Goal: Check status: Check status

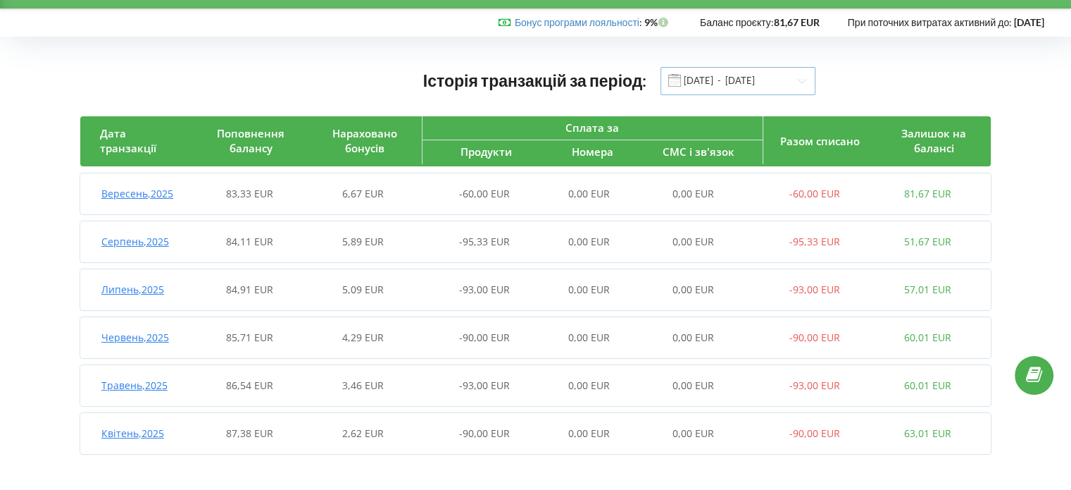
click at [704, 80] on input "[DATE] - [DATE]" at bounding box center [738, 81] width 155 height 28
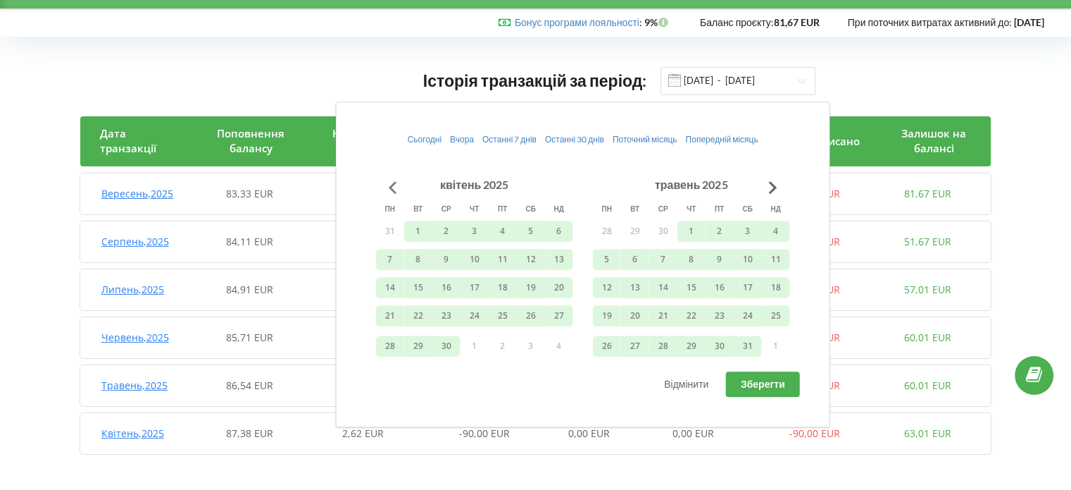
click at [391, 186] on button "Go to previous month" at bounding box center [393, 187] width 28 height 28
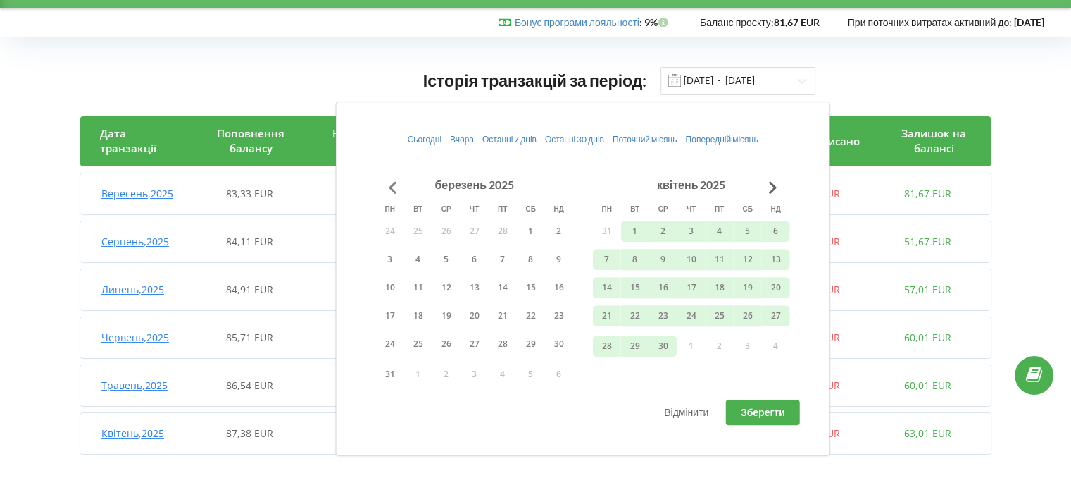
click at [391, 186] on button "Go to previous month" at bounding box center [393, 187] width 28 height 28
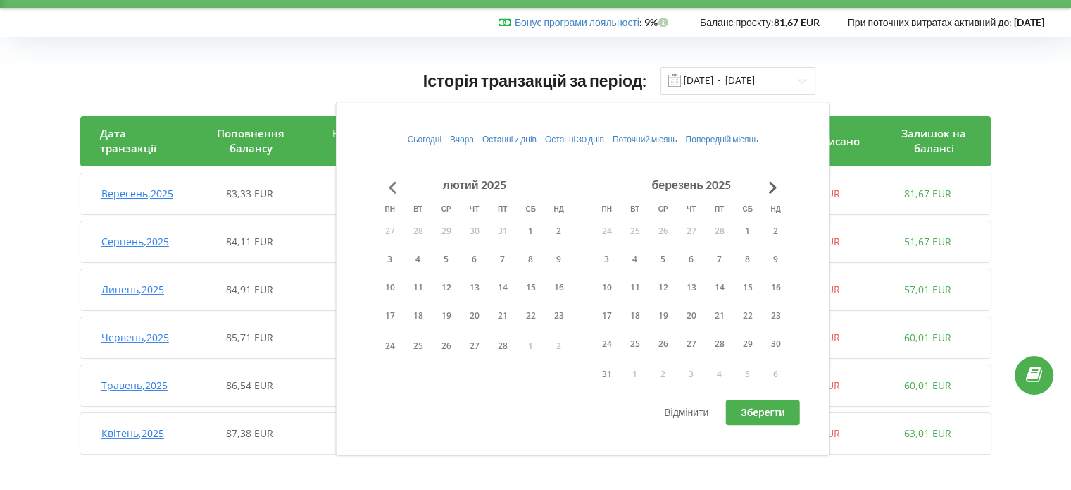
click at [391, 186] on button "Go to previous month" at bounding box center [393, 187] width 28 height 28
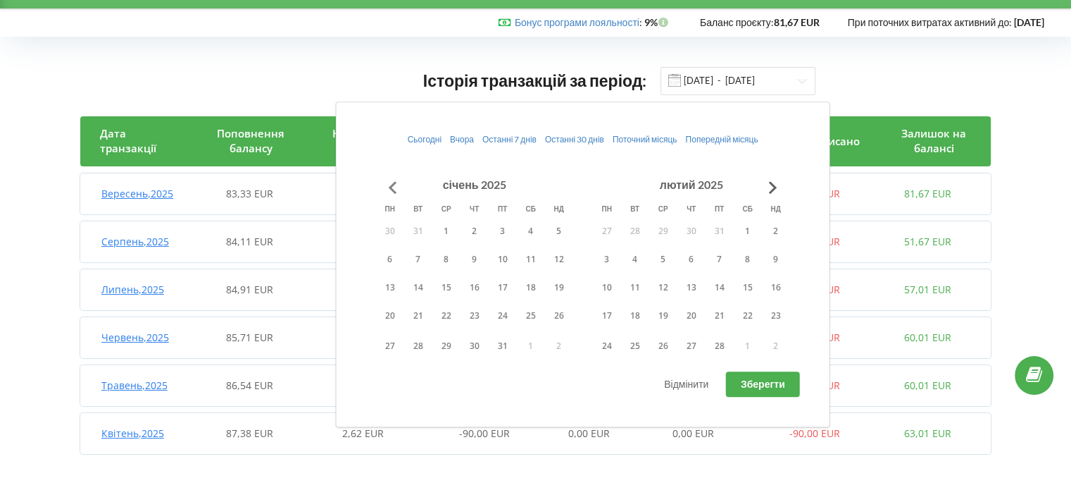
click at [391, 186] on button "Go to previous month" at bounding box center [393, 187] width 28 height 28
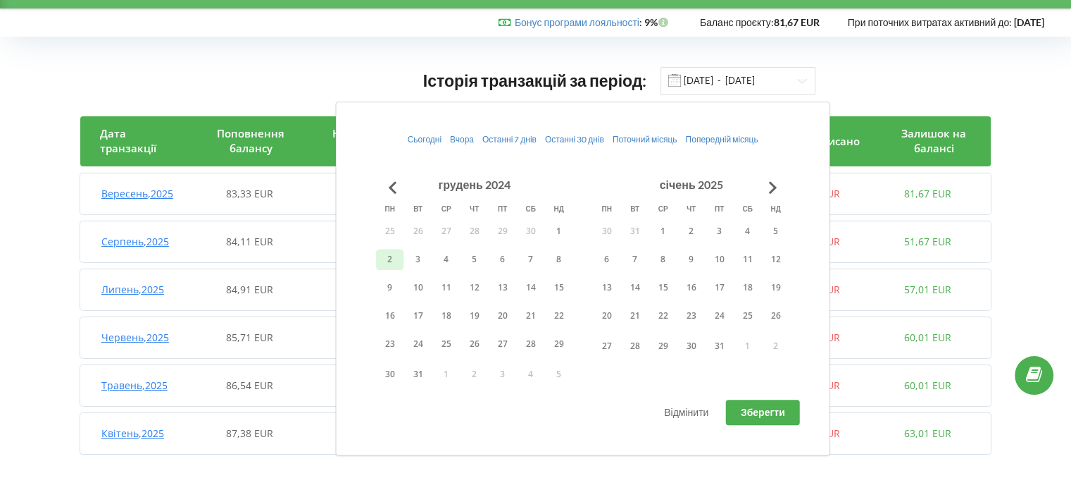
click at [385, 250] on button "2" at bounding box center [390, 259] width 28 height 21
click at [766, 183] on button "Go to next month" at bounding box center [773, 187] width 28 height 28
click at [764, 183] on button "Go to next month" at bounding box center [773, 187] width 28 height 28
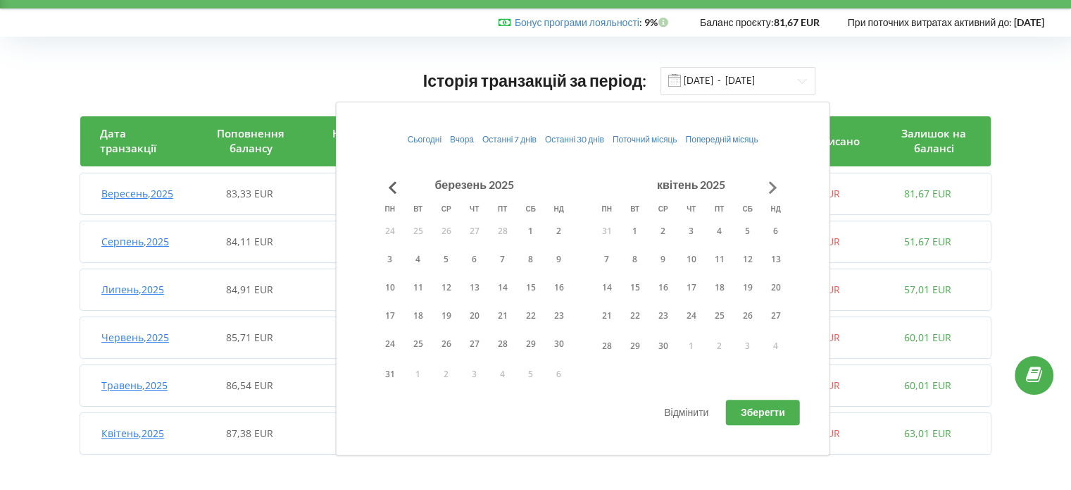
click at [764, 183] on button "Go to next month" at bounding box center [773, 187] width 28 height 28
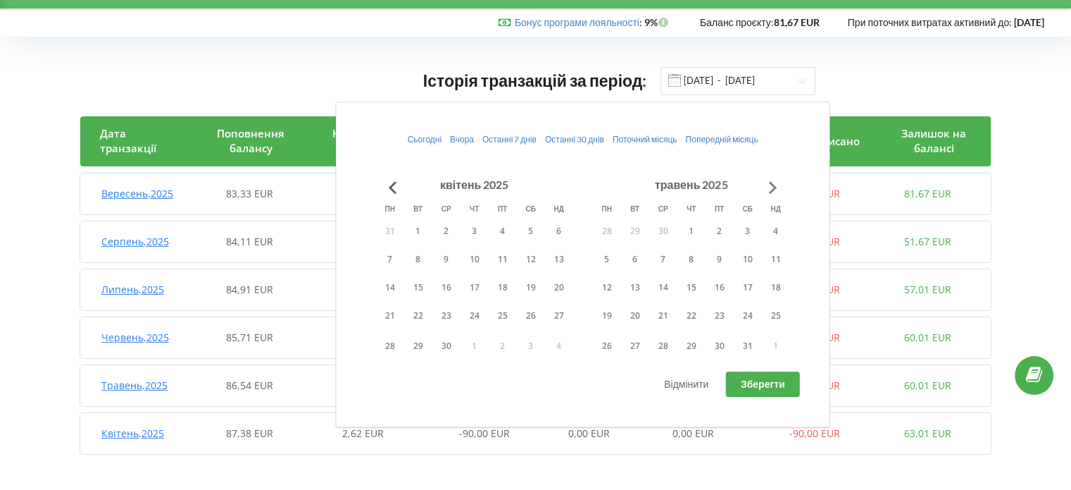
click at [764, 183] on button "Go to next month" at bounding box center [773, 187] width 28 height 28
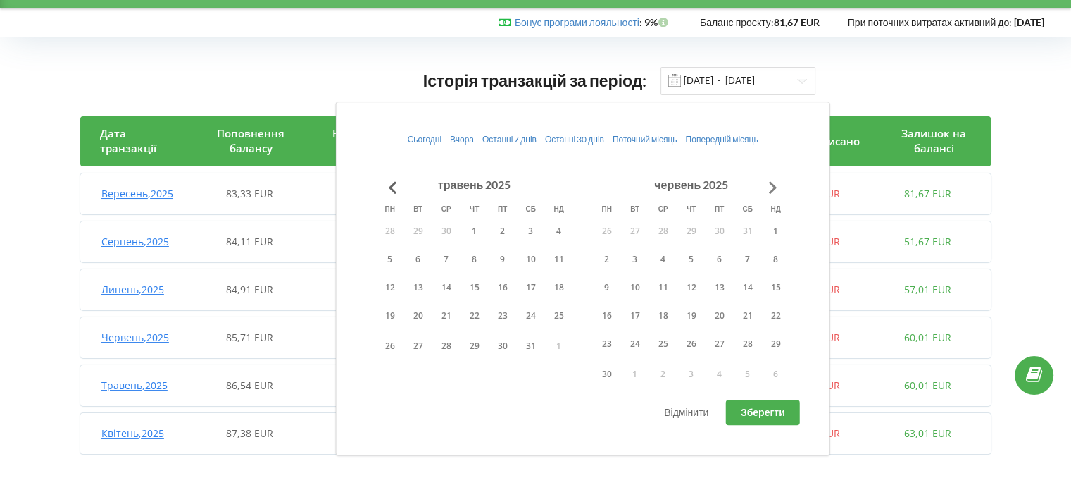
click at [764, 183] on button "Go to next month" at bounding box center [773, 187] width 28 height 28
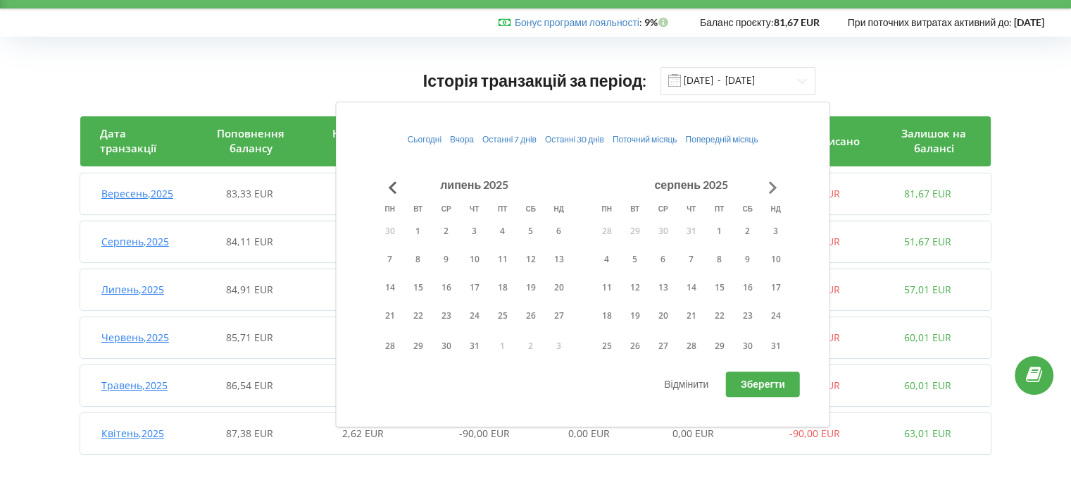
click at [764, 183] on button "Go to next month" at bounding box center [773, 187] width 28 height 28
click at [615, 227] on button "1" at bounding box center [607, 230] width 28 height 21
click at [738, 386] on button "Зберегти" at bounding box center [763, 383] width 74 height 25
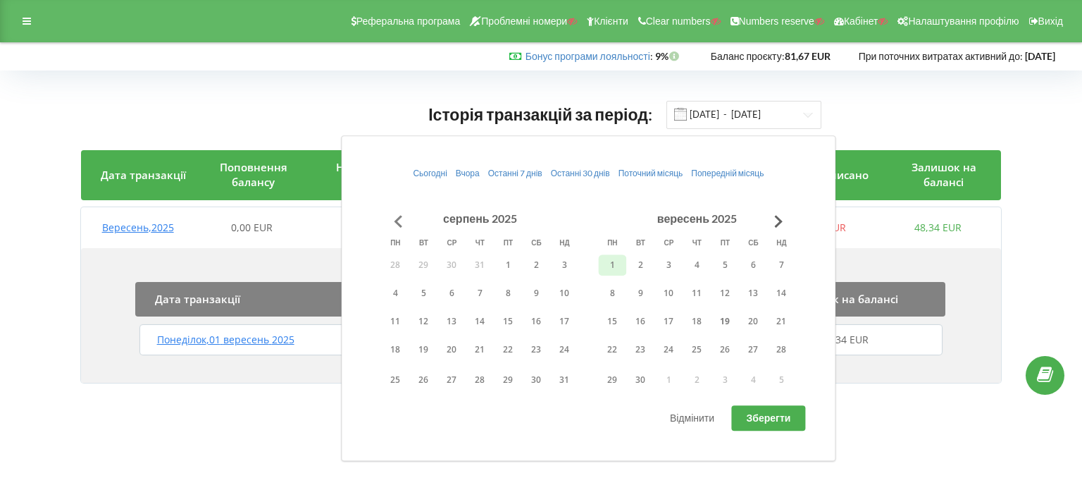
click at [394, 215] on button "Go to previous month" at bounding box center [398, 221] width 28 height 28
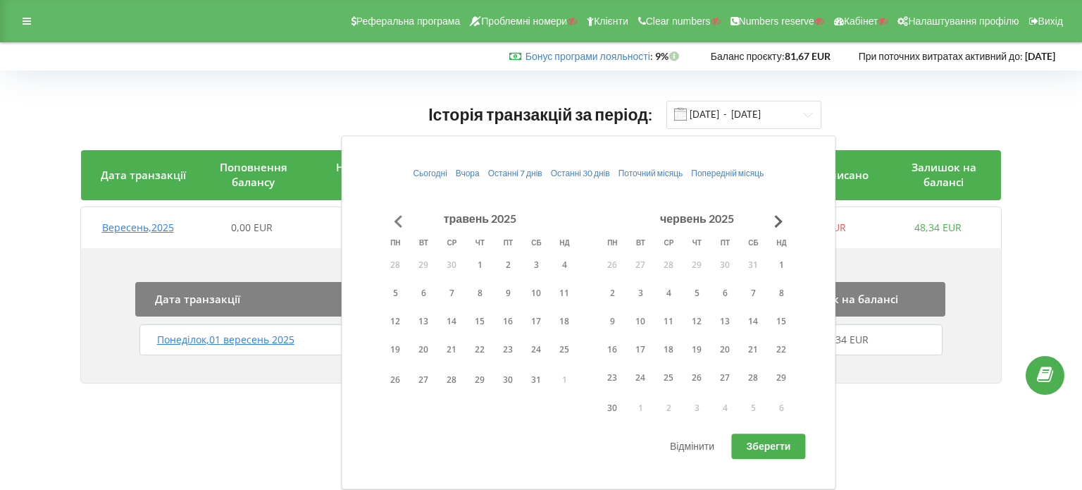
click at [394, 215] on button "Go to previous month" at bounding box center [398, 221] width 28 height 28
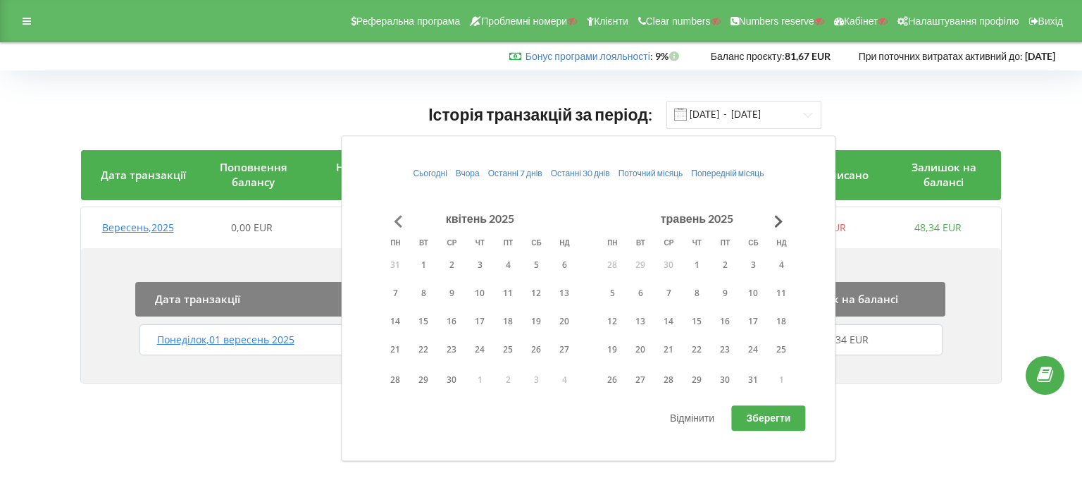
click at [394, 215] on button "Go to previous month" at bounding box center [398, 221] width 28 height 28
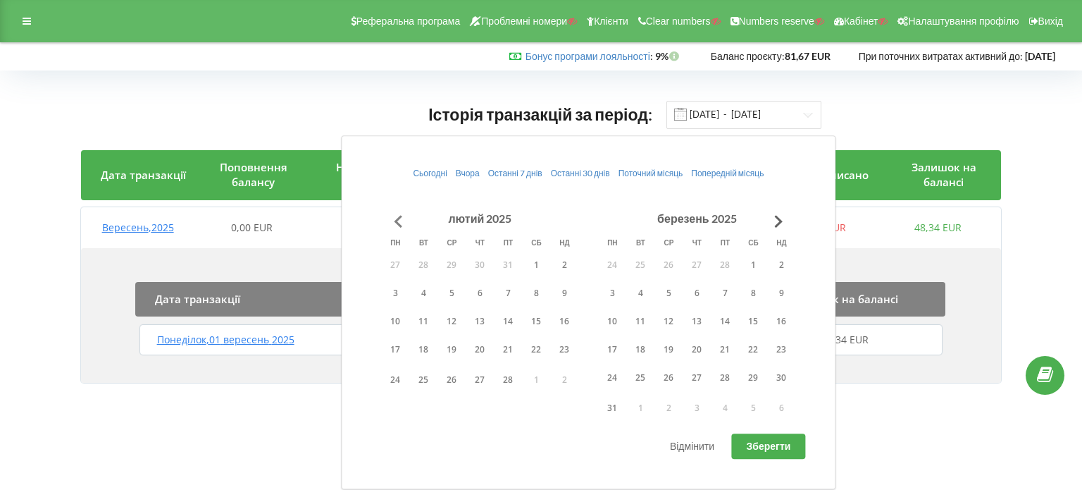
click at [394, 215] on button "Go to previous month" at bounding box center [398, 221] width 28 height 28
click at [515, 267] on button "1" at bounding box center [508, 264] width 28 height 21
click at [778, 221] on button "Go to next month" at bounding box center [778, 221] width 28 height 28
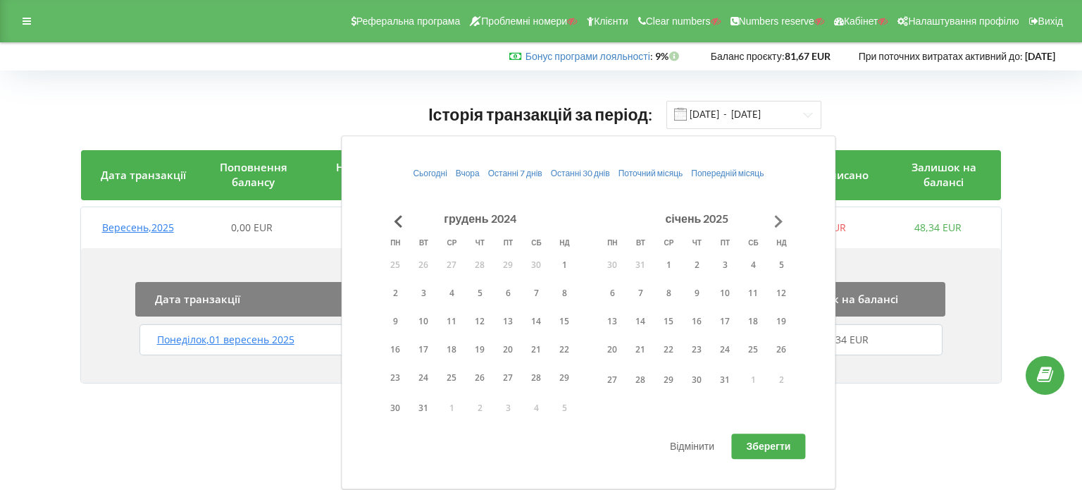
click at [778, 221] on button "Go to next month" at bounding box center [778, 221] width 28 height 28
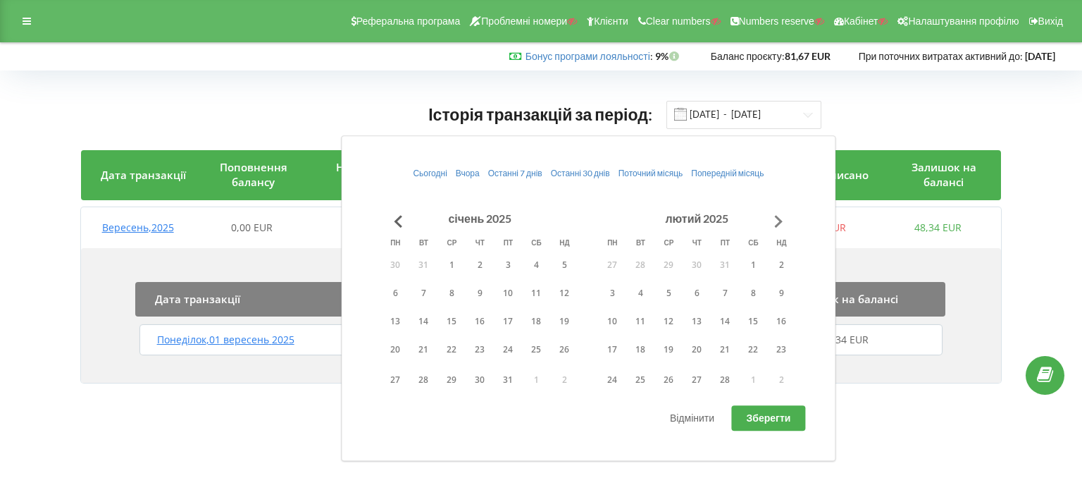
click at [778, 221] on button "Go to next month" at bounding box center [778, 221] width 28 height 28
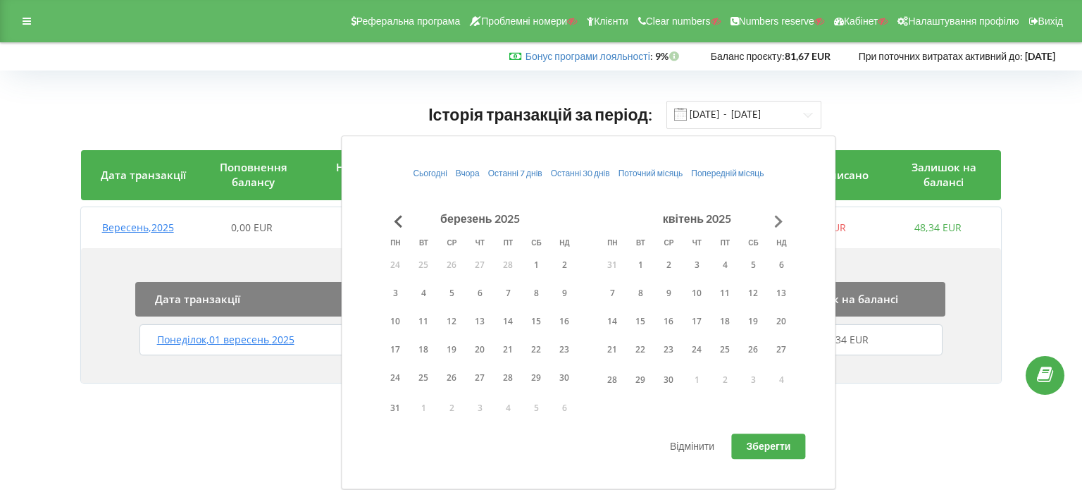
click at [778, 221] on button "Go to next month" at bounding box center [778, 221] width 28 height 28
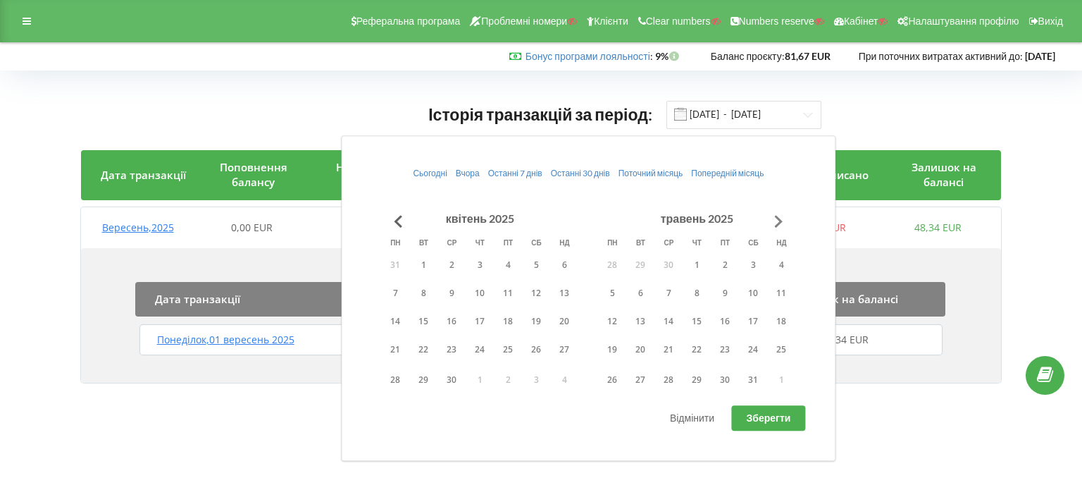
click at [778, 221] on button "Go to next month" at bounding box center [778, 221] width 28 height 28
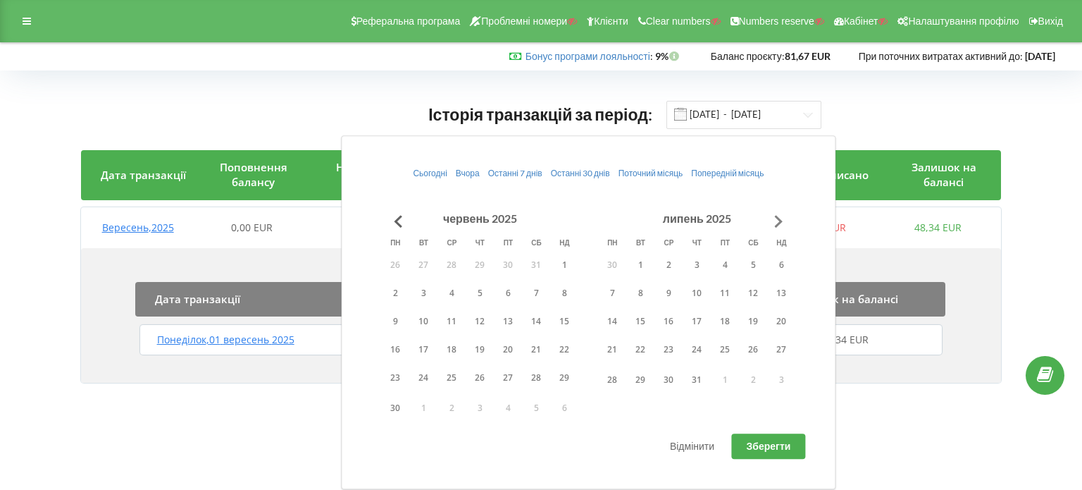
click at [778, 221] on button "Go to next month" at bounding box center [778, 221] width 28 height 28
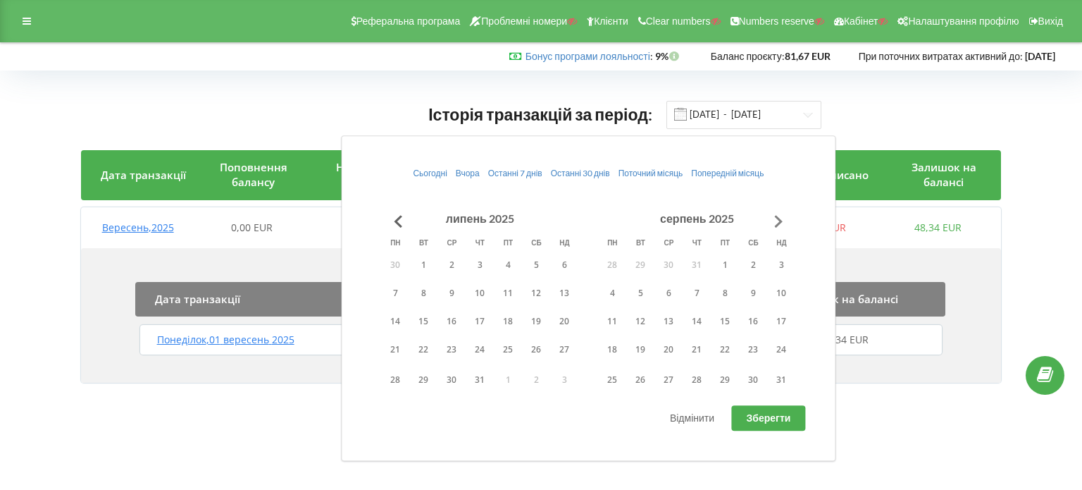
click at [778, 221] on button "Go to next month" at bounding box center [778, 221] width 28 height 28
click at [609, 266] on button "1" at bounding box center [612, 264] width 28 height 21
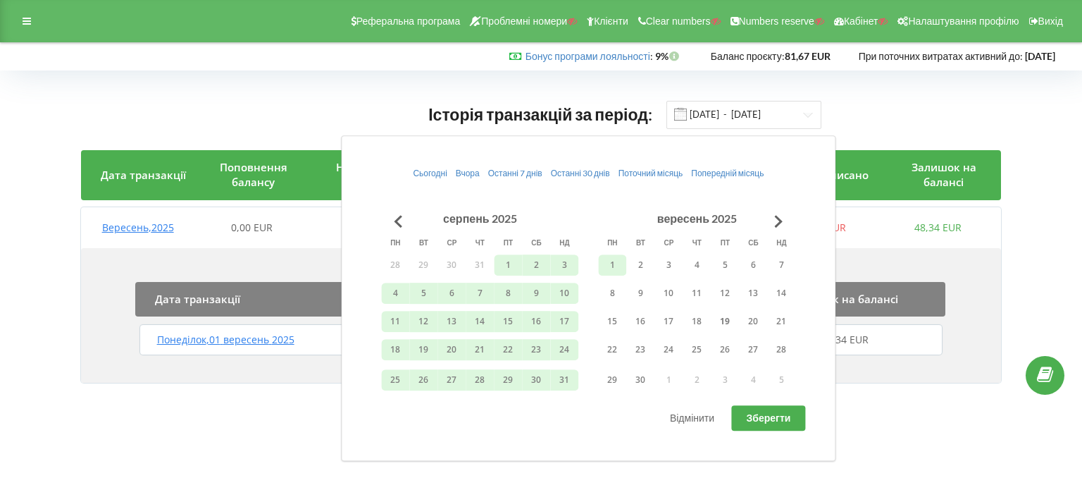
click at [761, 412] on span "Зберегти" at bounding box center [769, 417] width 44 height 12
type input "01.11.2024 - 01.09.2025"
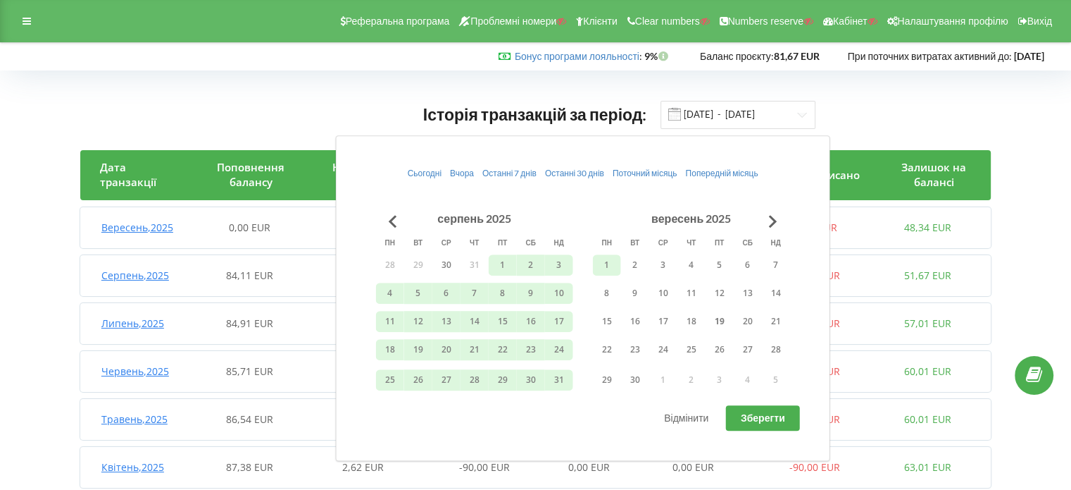
scroll to position [130, 0]
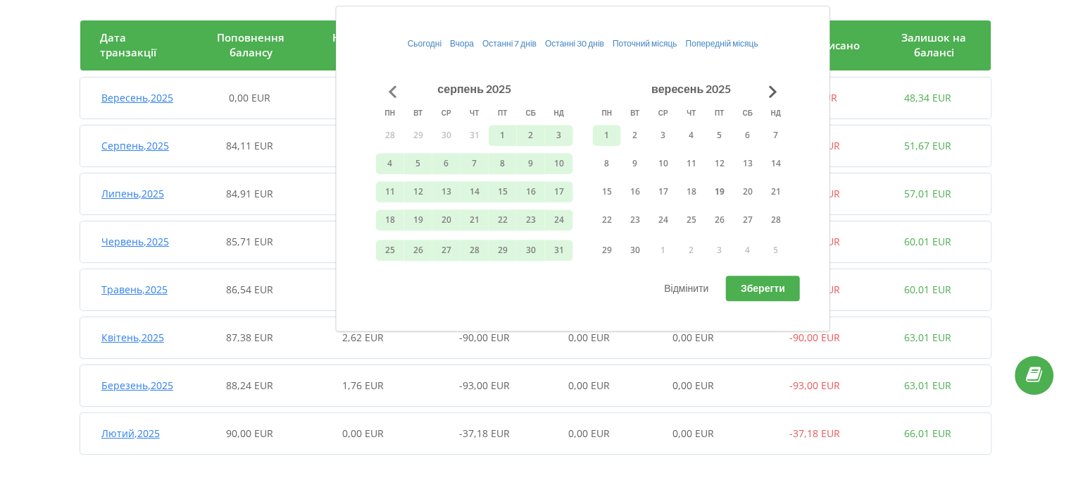
click at [397, 91] on button "Go to previous month" at bounding box center [393, 91] width 28 height 28
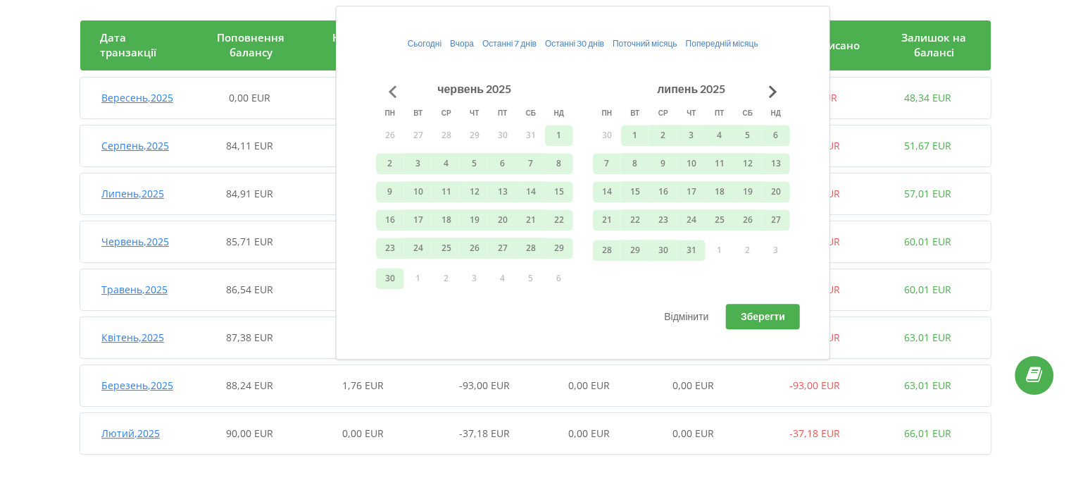
click at [397, 91] on button "Go to previous month" at bounding box center [393, 91] width 28 height 28
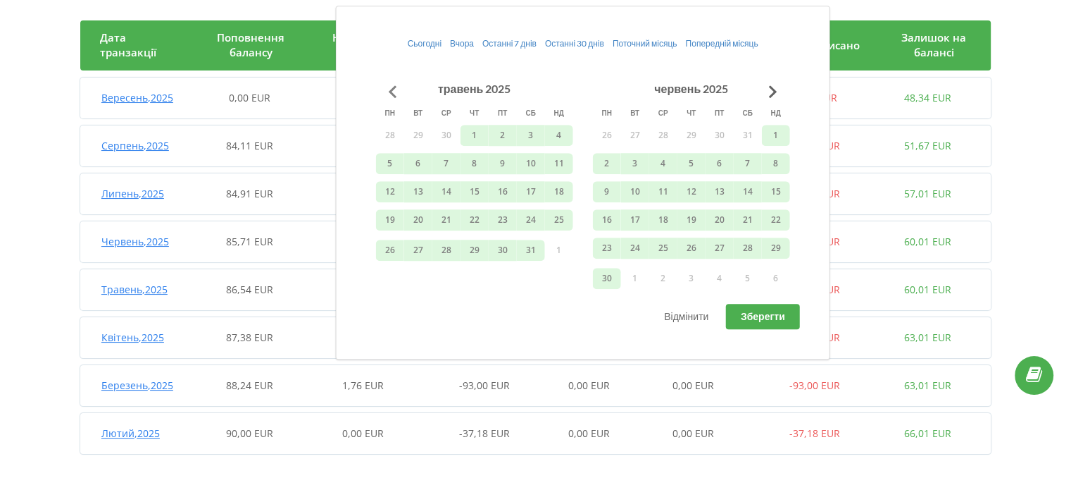
click at [397, 91] on button "Go to previous month" at bounding box center [393, 91] width 28 height 28
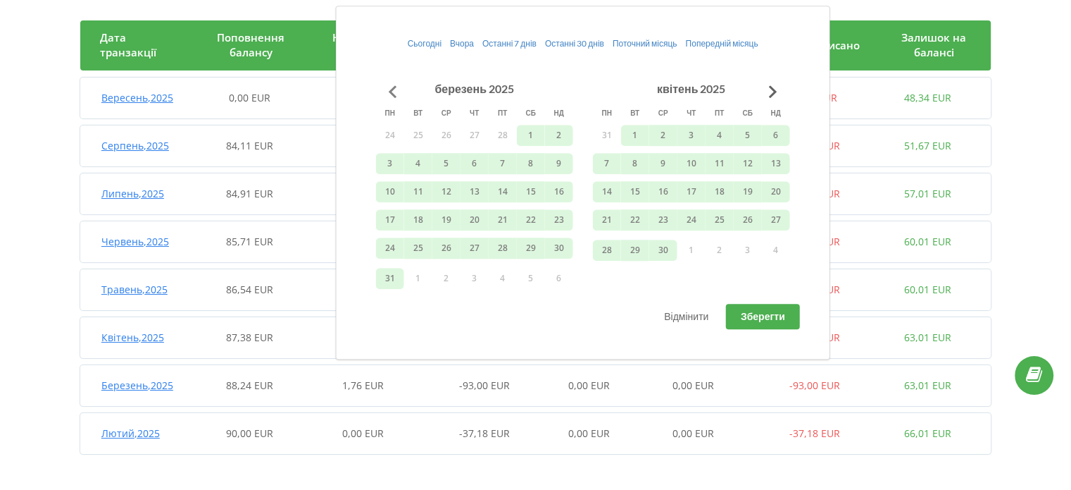
click at [397, 91] on button "Go to previous month" at bounding box center [393, 91] width 28 height 28
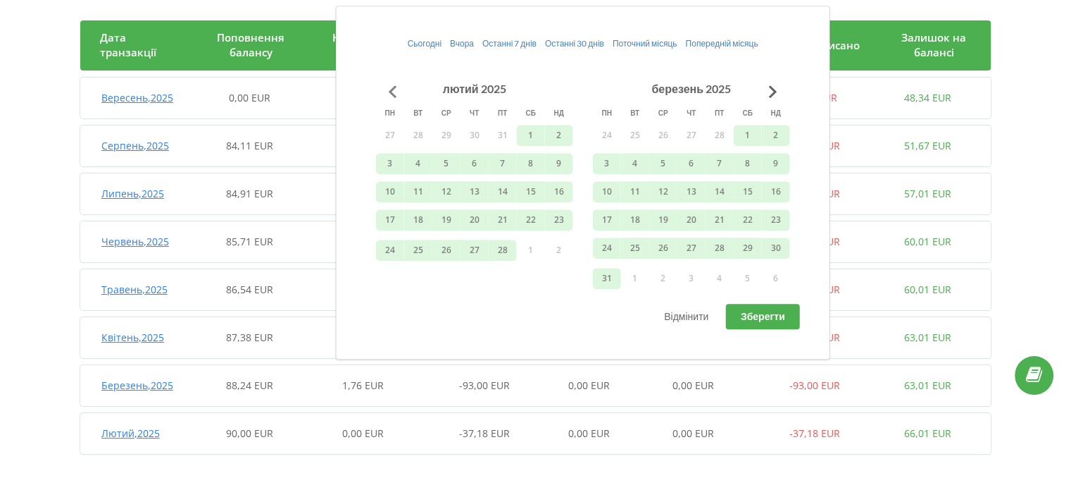
click at [397, 91] on button "Go to previous month" at bounding box center [393, 91] width 28 height 28
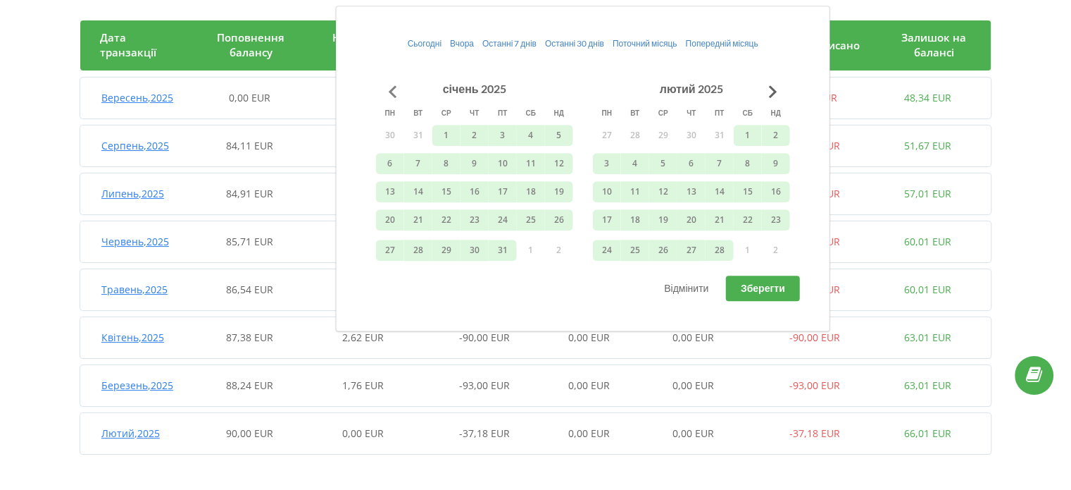
click at [397, 91] on button "Go to previous month" at bounding box center [393, 91] width 28 height 28
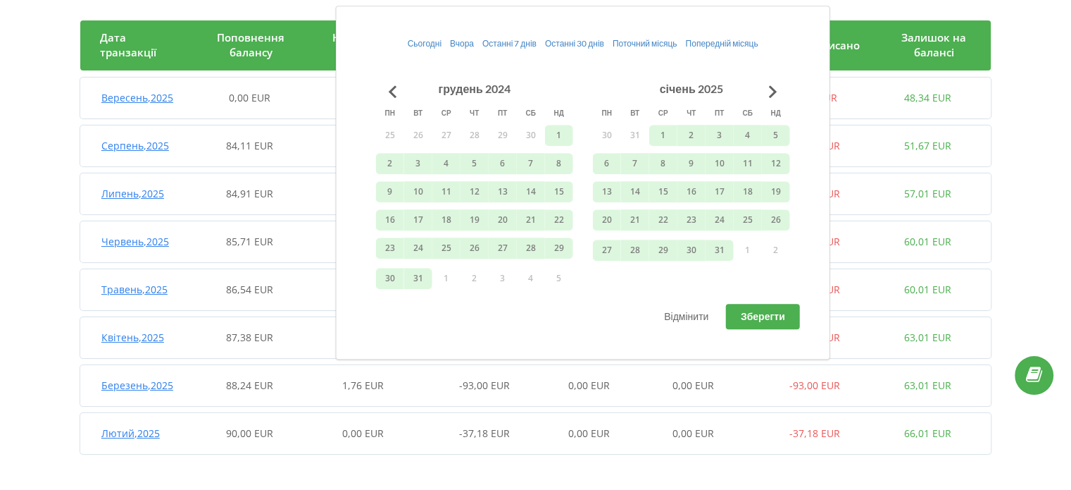
drag, startPoint x: 0, startPoint y: 209, endPoint x: 154, endPoint y: 231, distance: 155.9
click at [0, 209] on div "Історія транзакцій за період: 01.11.2024 - 01.09.2025 Дата транзакції Поповненн…" at bounding box center [535, 215] width 1071 height 549
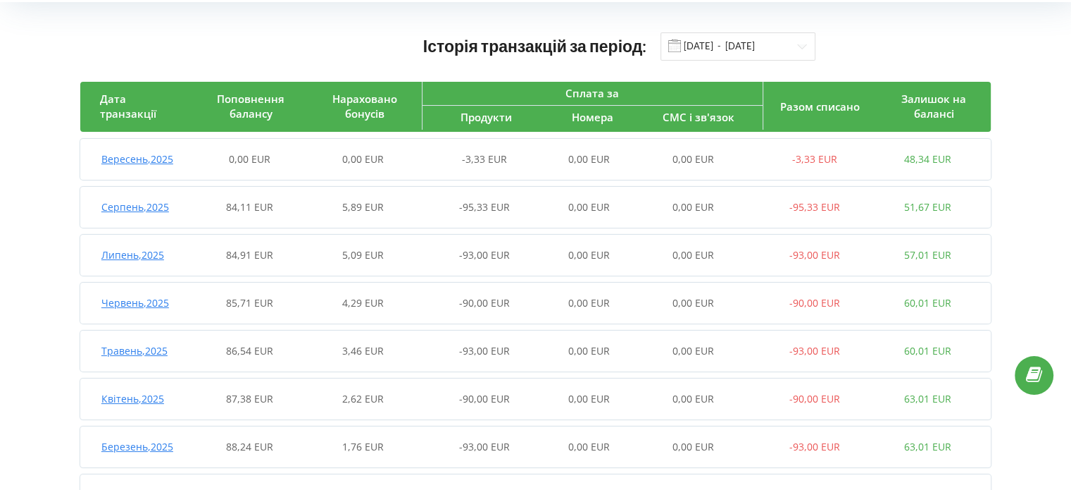
scroll to position [0, 0]
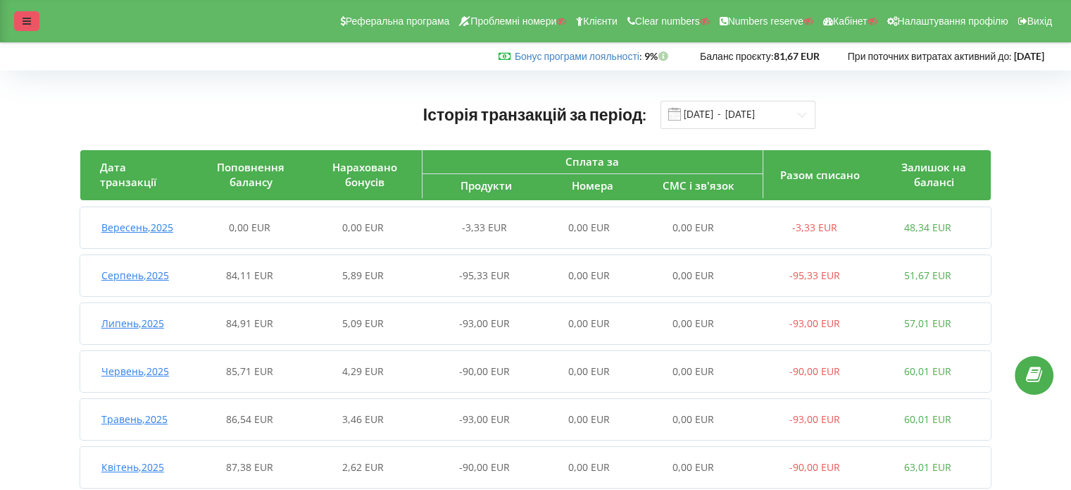
click at [34, 25] on div at bounding box center [26, 21] width 25 height 20
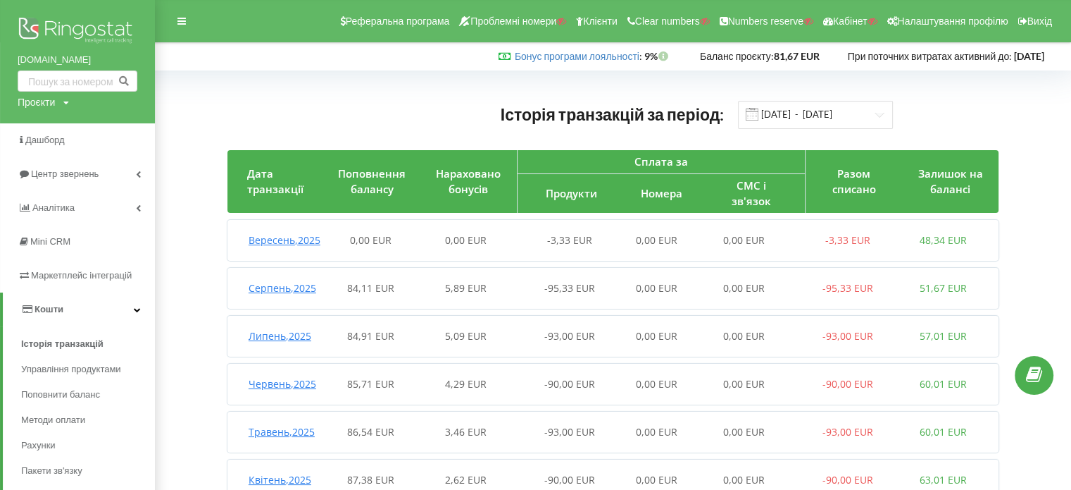
click at [64, 26] on img at bounding box center [78, 31] width 120 height 35
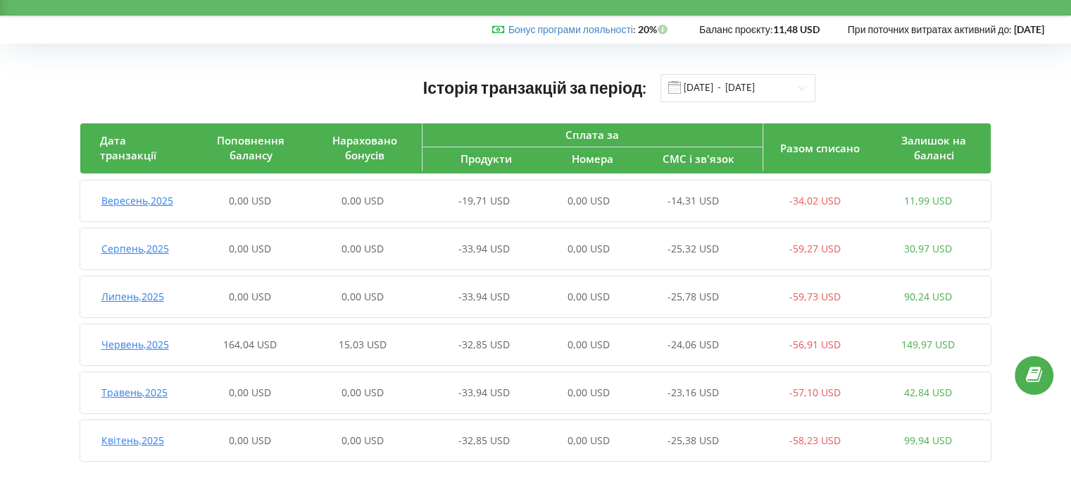
scroll to position [30, 0]
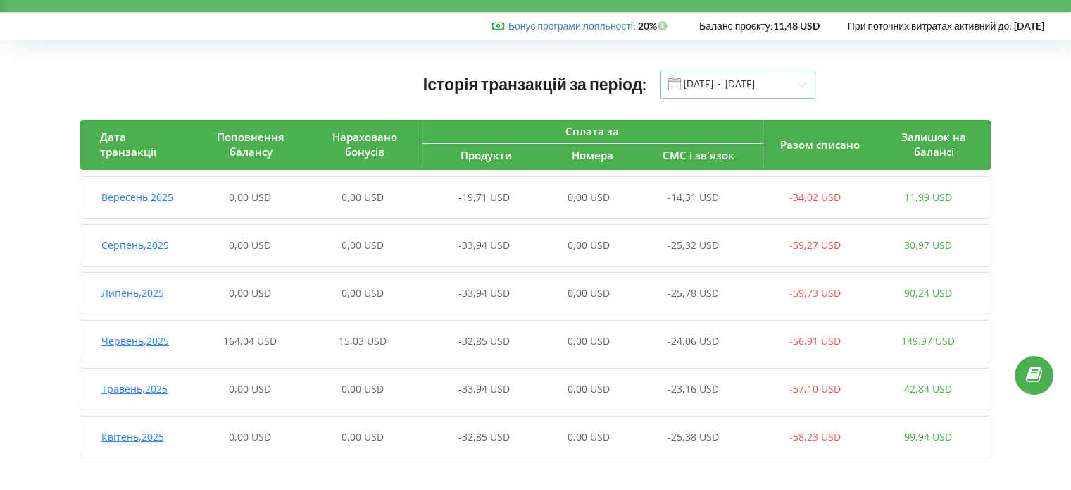
click at [710, 80] on input "[DATE] - [DATE]" at bounding box center [738, 84] width 155 height 28
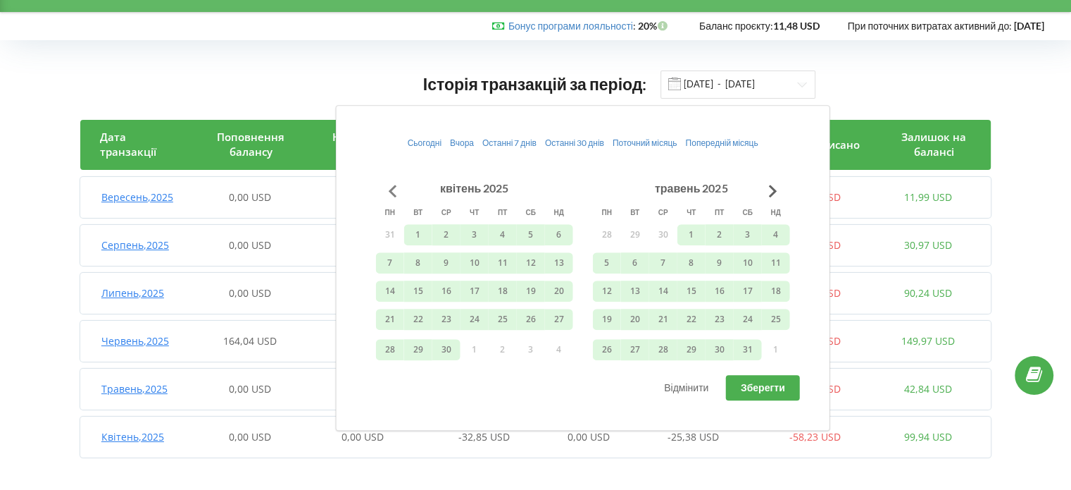
click at [389, 185] on button "Go to previous month" at bounding box center [393, 191] width 28 height 28
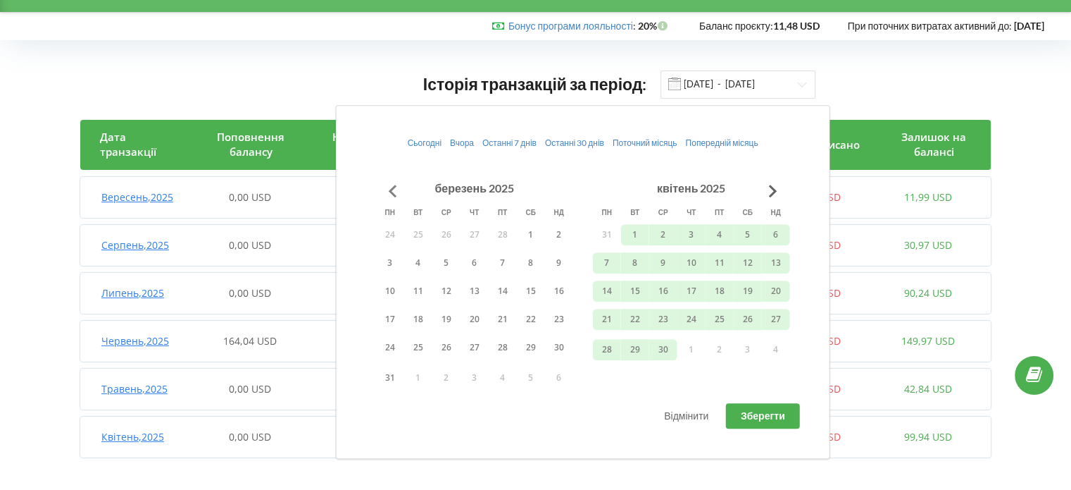
click at [389, 185] on button "Go to previous month" at bounding box center [393, 191] width 28 height 28
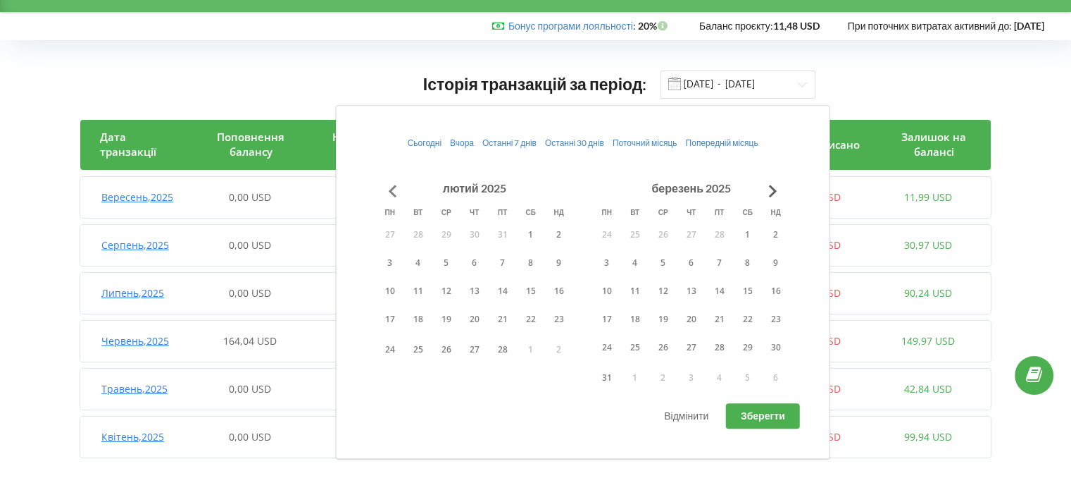
click at [389, 185] on button "Go to previous month" at bounding box center [393, 191] width 28 height 28
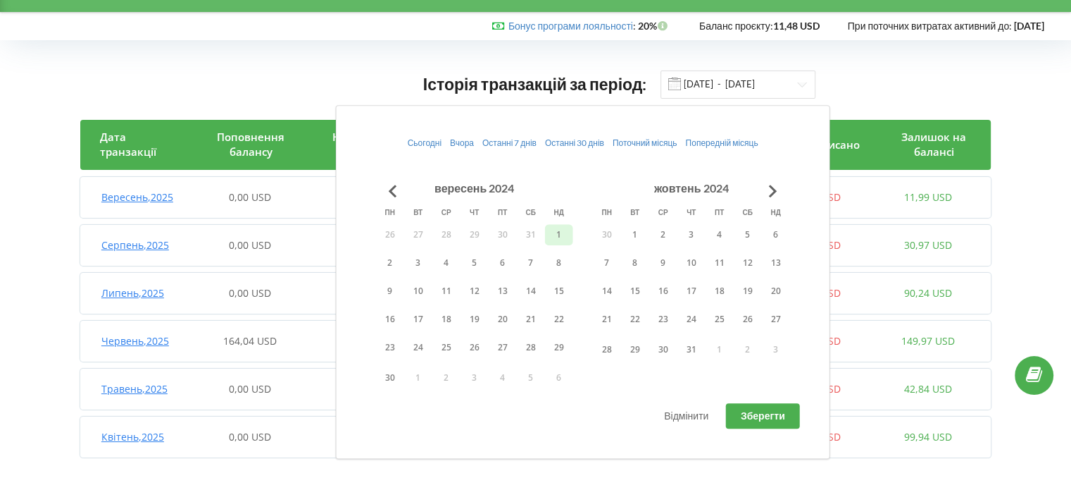
click at [562, 236] on button "1" at bounding box center [559, 234] width 28 height 21
click at [764, 191] on button "Go to next month" at bounding box center [773, 191] width 28 height 28
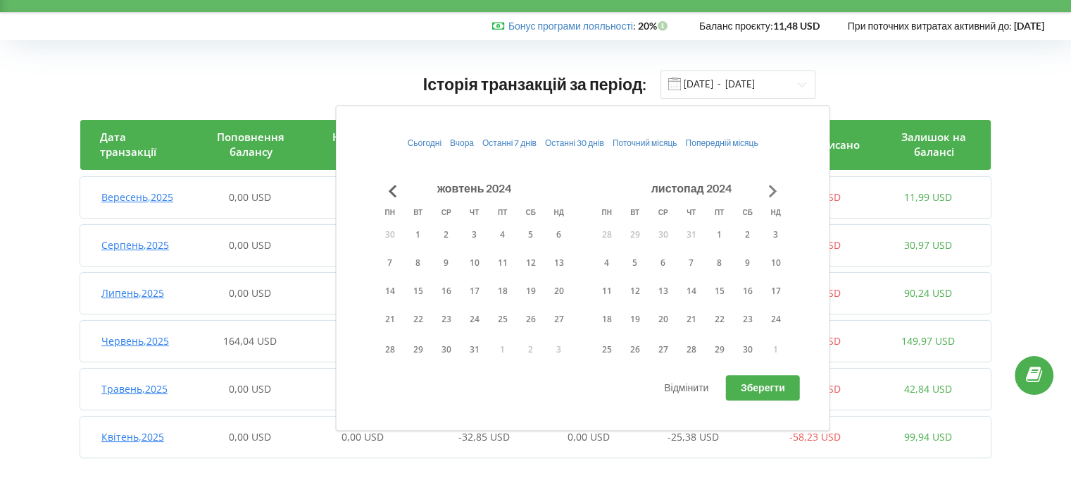
click at [764, 191] on button "Go to next month" at bounding box center [773, 191] width 28 height 28
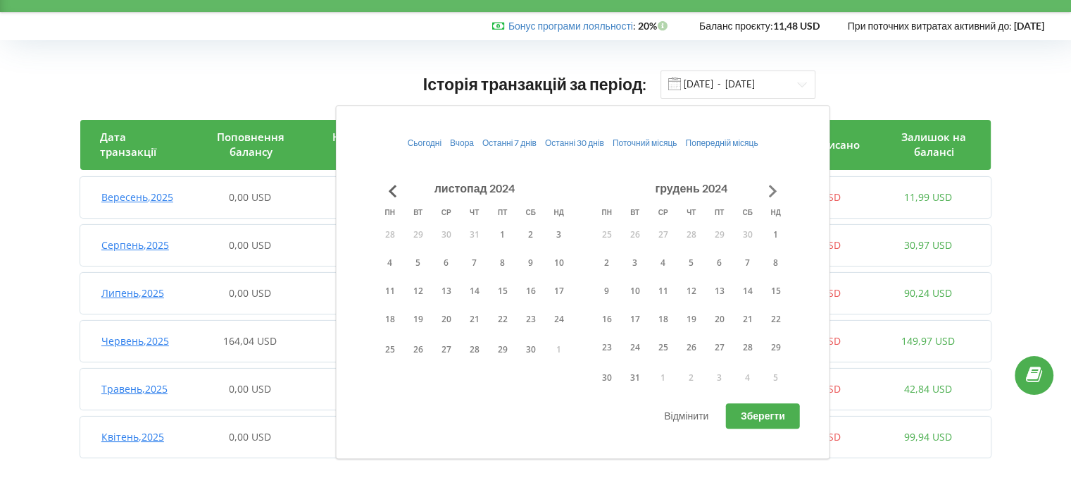
click at [764, 191] on button "Go to next month" at bounding box center [773, 191] width 28 height 28
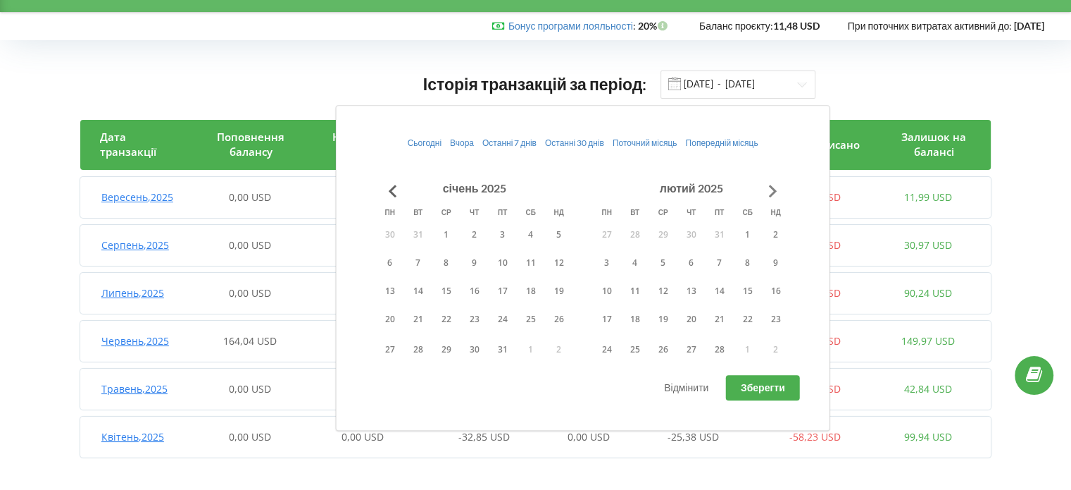
click at [764, 191] on button "Go to next month" at bounding box center [773, 191] width 28 height 28
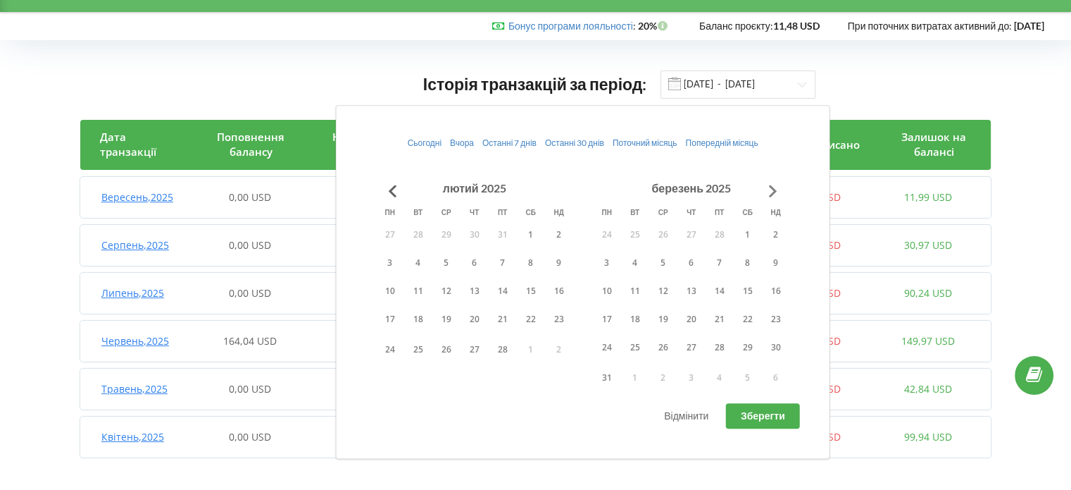
click at [764, 191] on button "Go to next month" at bounding box center [773, 191] width 28 height 28
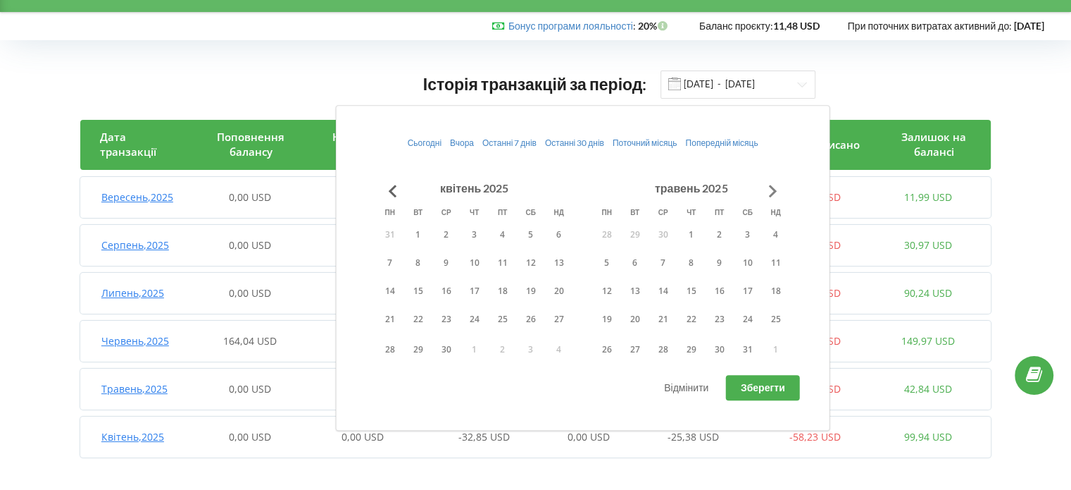
click at [764, 191] on button "Go to next month" at bounding box center [773, 191] width 28 height 28
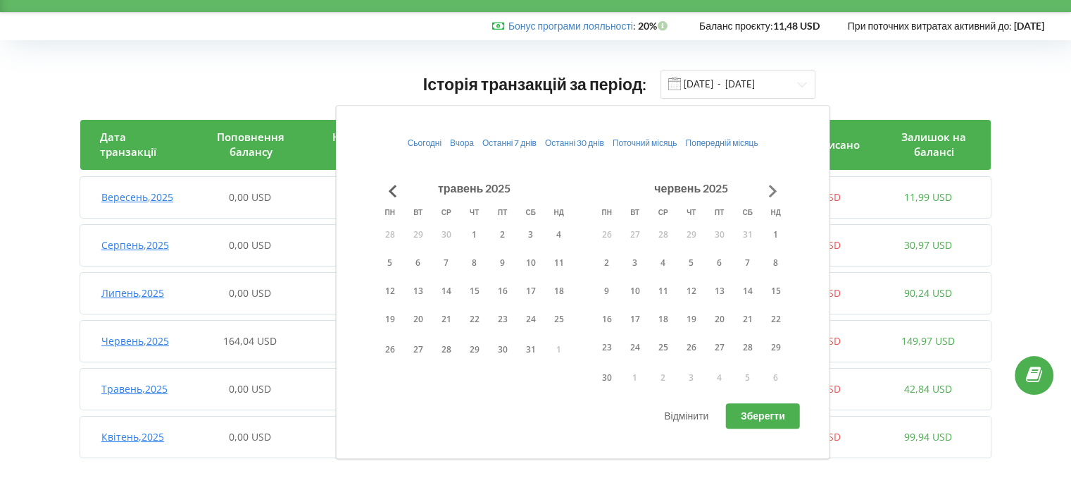
click at [764, 191] on button "Go to next month" at bounding box center [773, 191] width 28 height 28
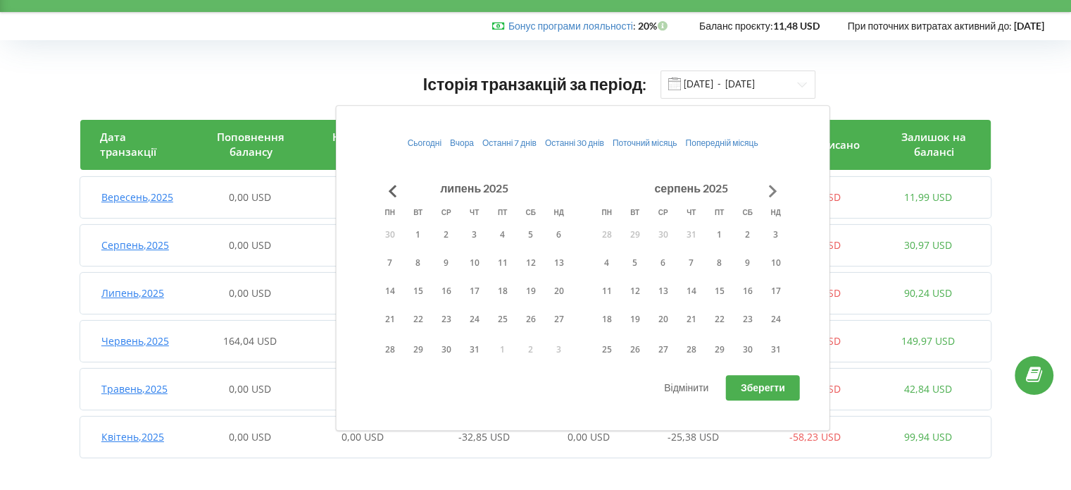
click at [764, 191] on button "Go to next month" at bounding box center [773, 191] width 28 height 28
click at [607, 236] on button "1" at bounding box center [607, 234] width 28 height 21
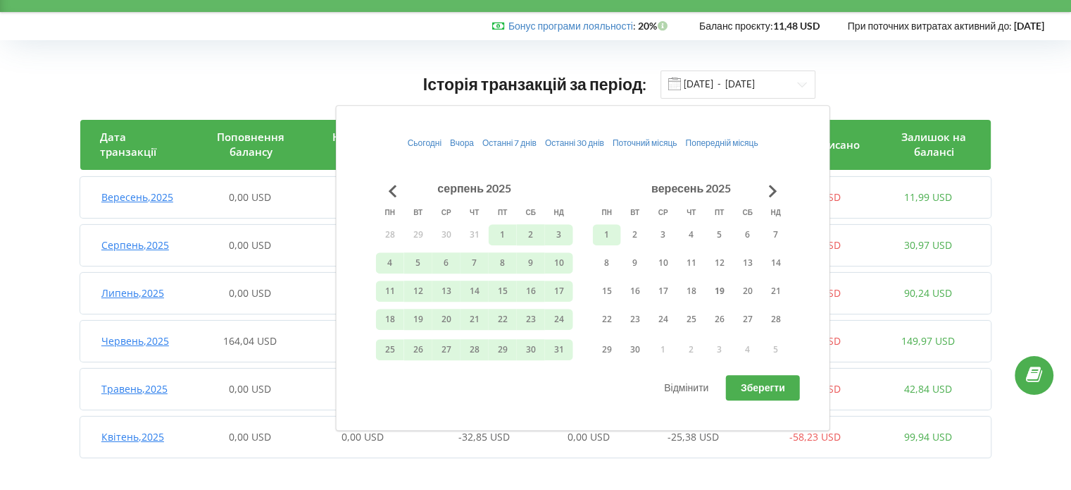
click at [748, 383] on span "Зберегти" at bounding box center [763, 387] width 44 height 12
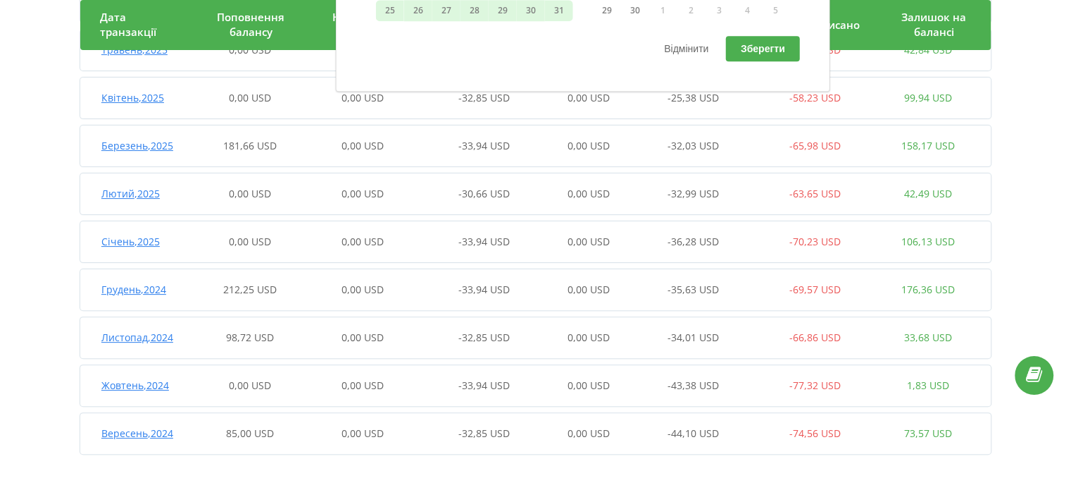
scroll to position [158, 0]
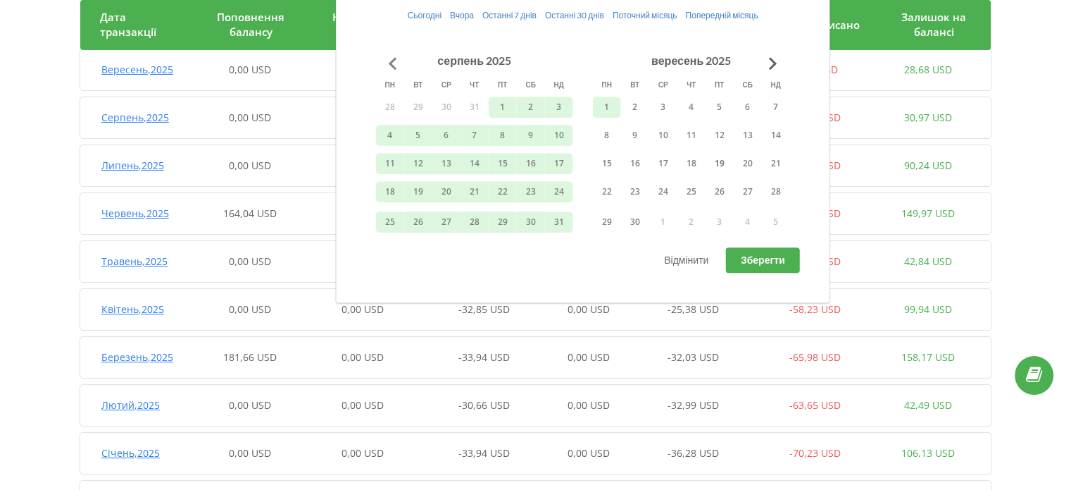
click at [392, 60] on button "Go to previous month" at bounding box center [393, 63] width 28 height 28
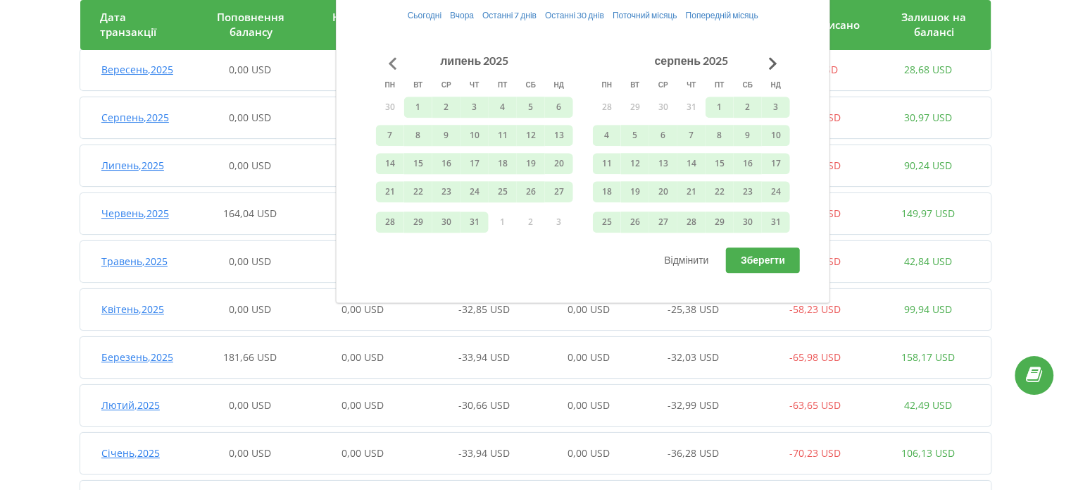
click at [392, 60] on button "Go to previous month" at bounding box center [393, 63] width 28 height 28
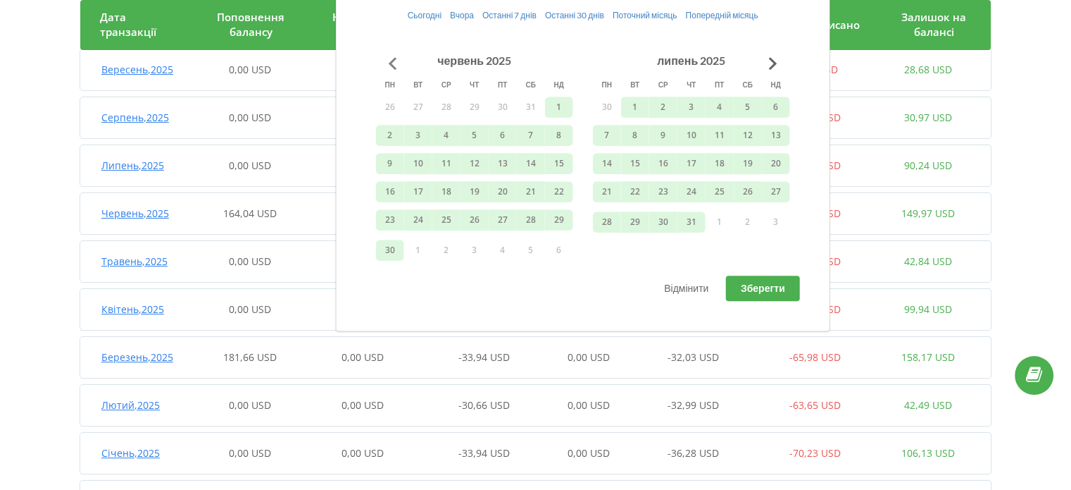
click at [392, 60] on button "Go to previous month" at bounding box center [393, 63] width 28 height 28
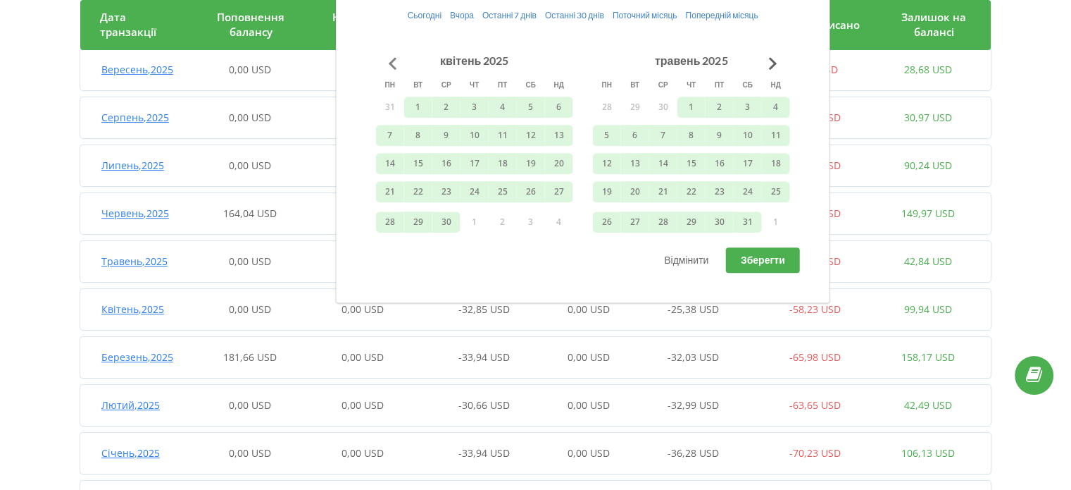
click at [392, 60] on button "Go to previous month" at bounding box center [393, 63] width 28 height 28
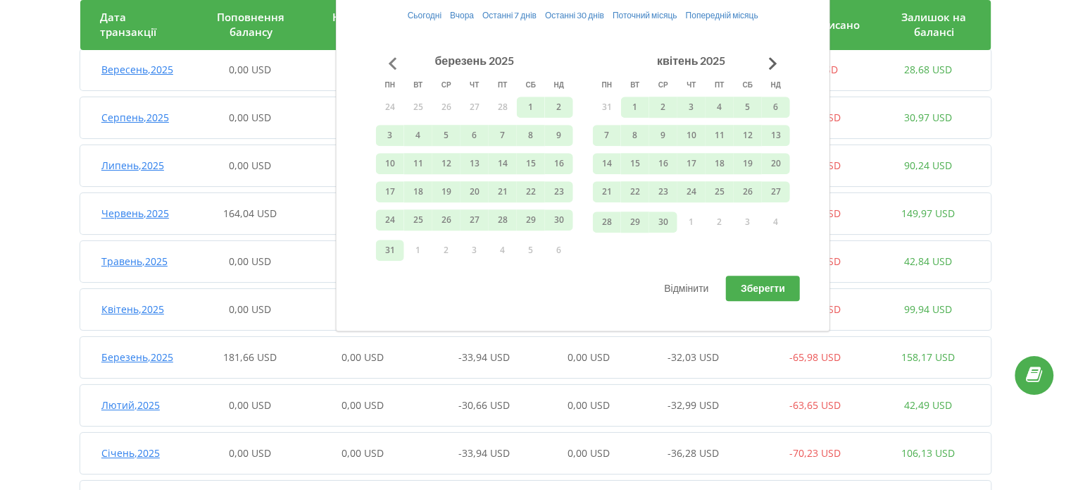
click at [392, 60] on button "Go to previous month" at bounding box center [393, 63] width 28 height 28
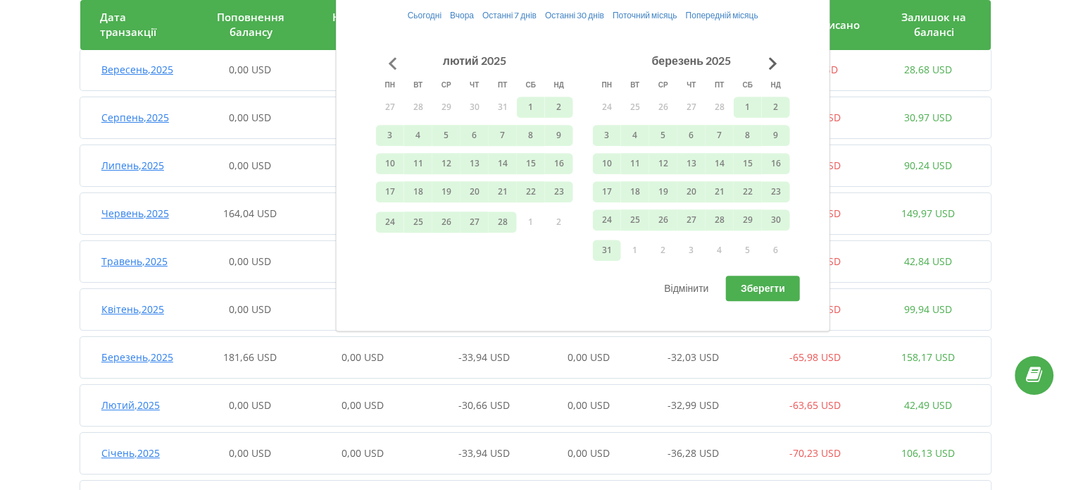
click at [392, 60] on button "Go to previous month" at bounding box center [393, 63] width 28 height 28
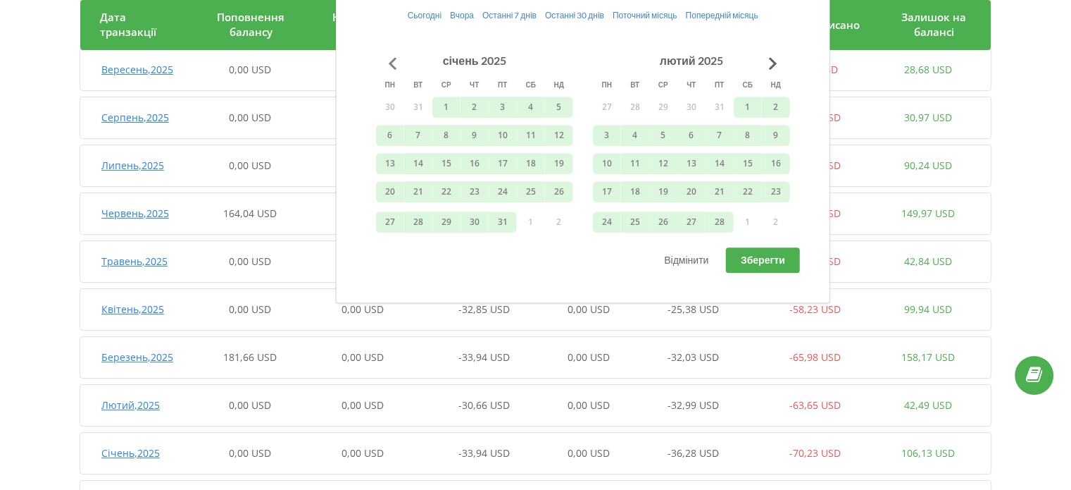
click at [392, 60] on button "Go to previous month" at bounding box center [393, 63] width 28 height 28
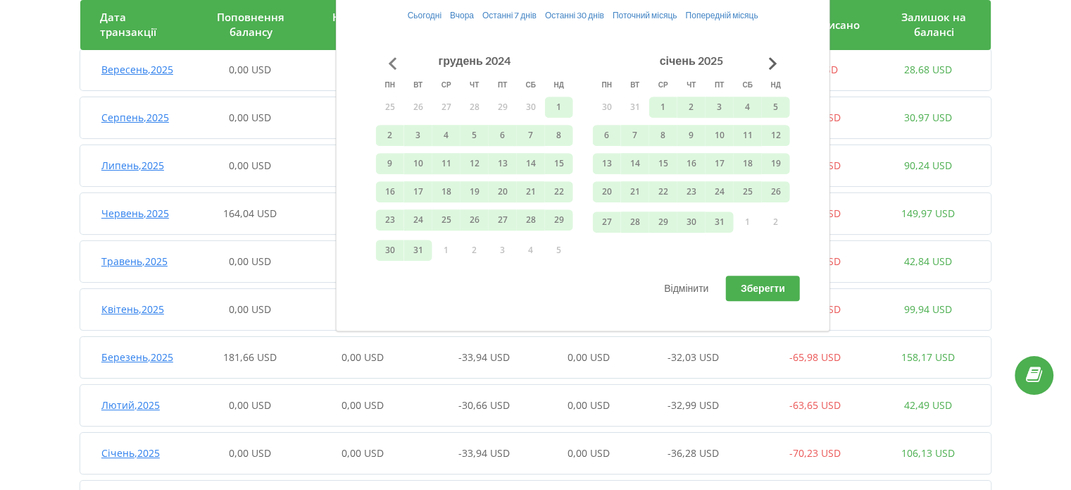
click at [392, 60] on button "Go to previous month" at bounding box center [393, 63] width 28 height 28
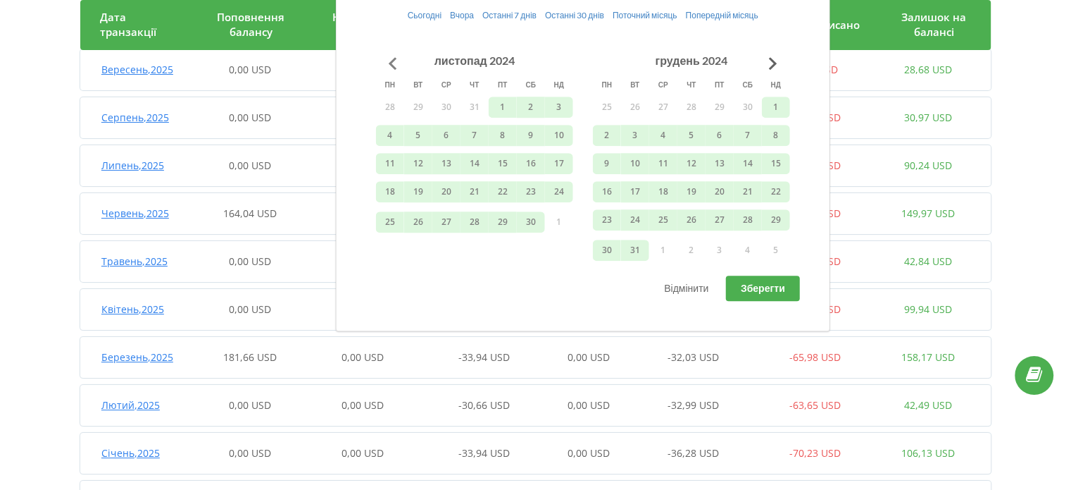
click at [392, 60] on button "Go to previous month" at bounding box center [393, 63] width 28 height 28
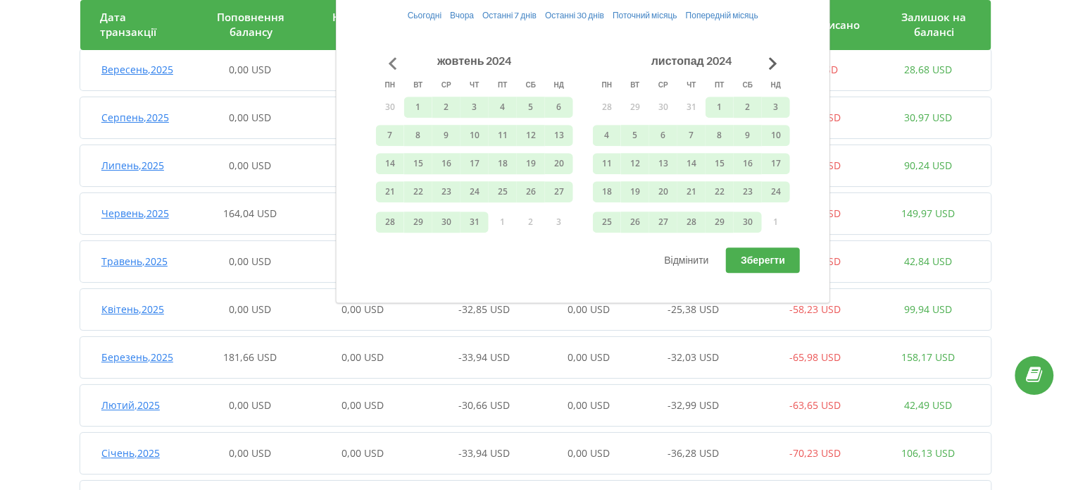
click at [392, 60] on button "Go to previous month" at bounding box center [393, 63] width 28 height 28
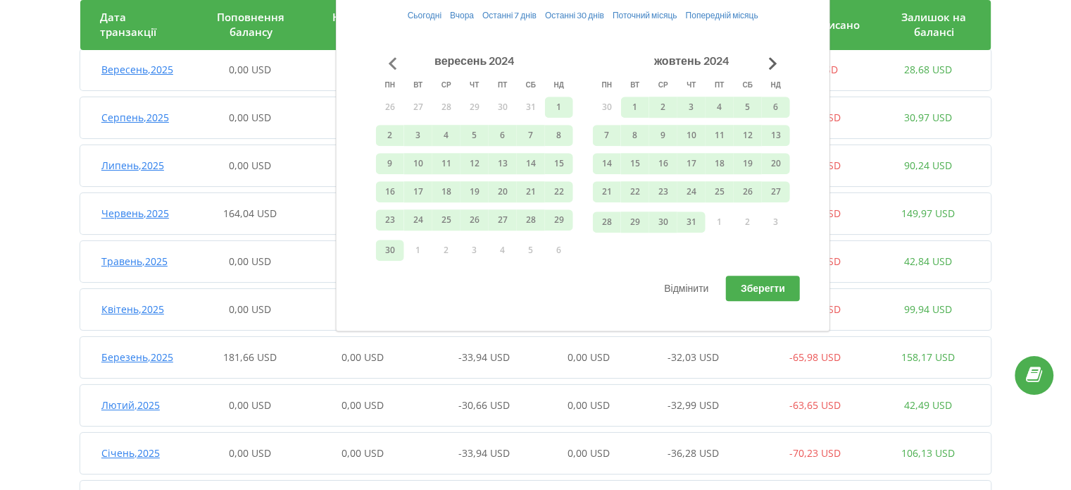
click at [392, 60] on button "Go to previous month" at bounding box center [393, 63] width 28 height 28
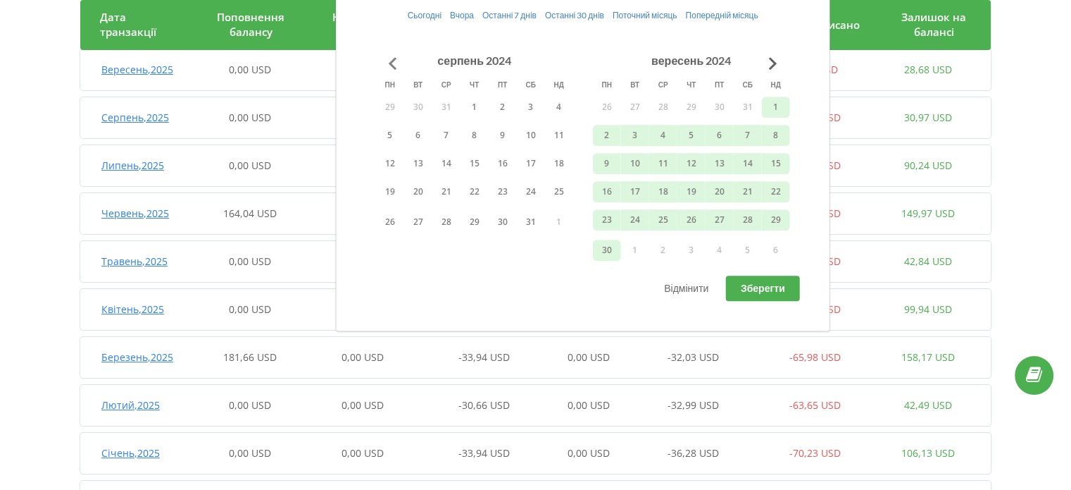
click at [392, 60] on button "Go to previous month" at bounding box center [393, 63] width 28 height 28
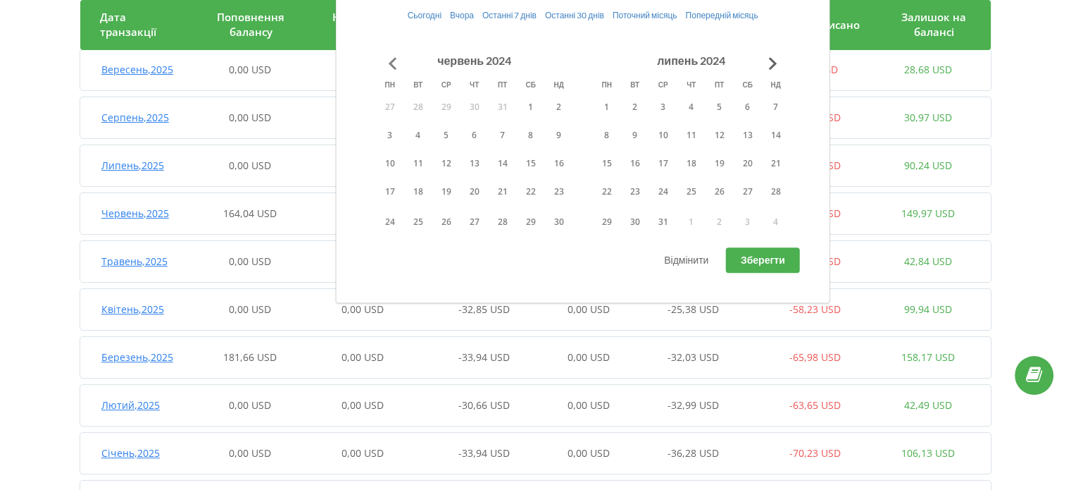
click at [392, 60] on button "Go to previous month" at bounding box center [393, 63] width 28 height 28
click at [478, 105] on button "1" at bounding box center [475, 107] width 28 height 21
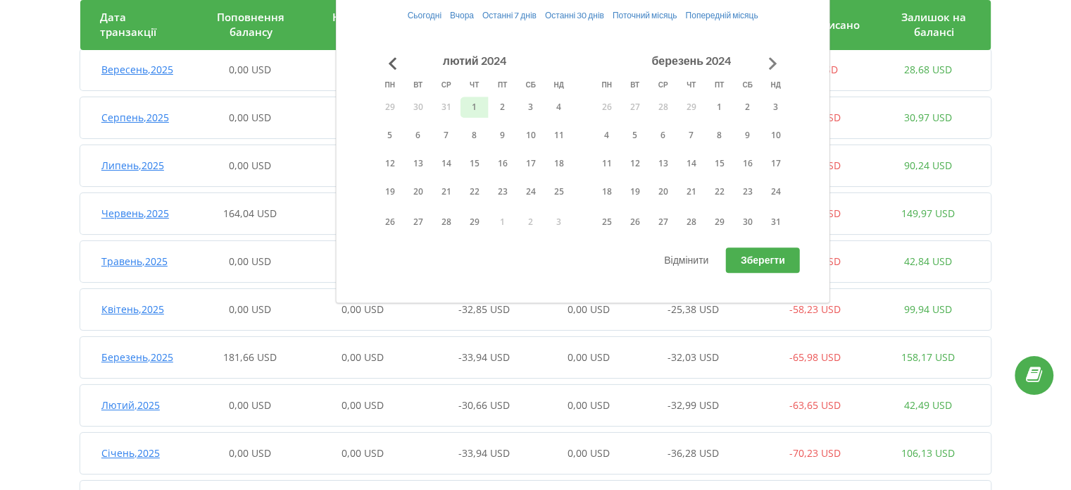
click at [777, 61] on button "Go to next month" at bounding box center [773, 63] width 28 height 28
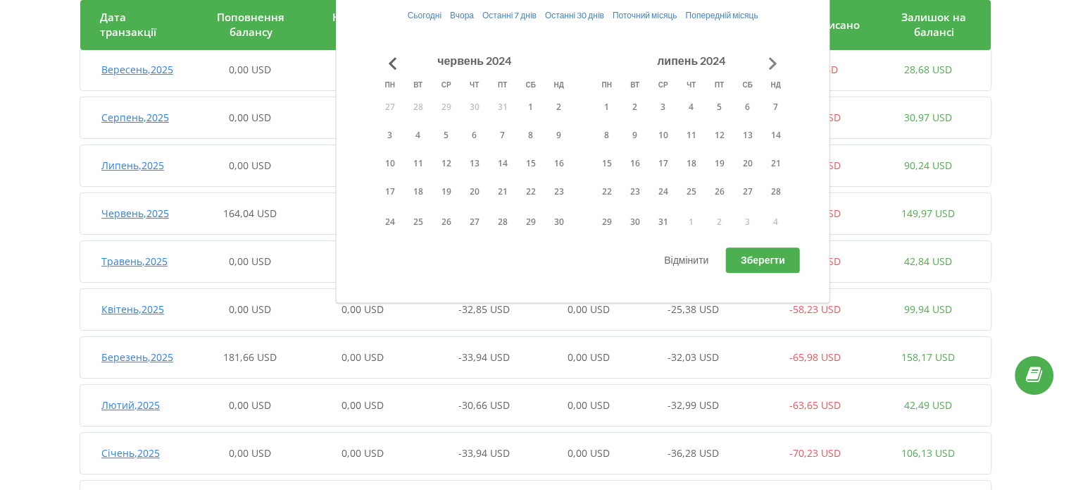
click at [777, 61] on button "Go to next month" at bounding box center [773, 63] width 28 height 28
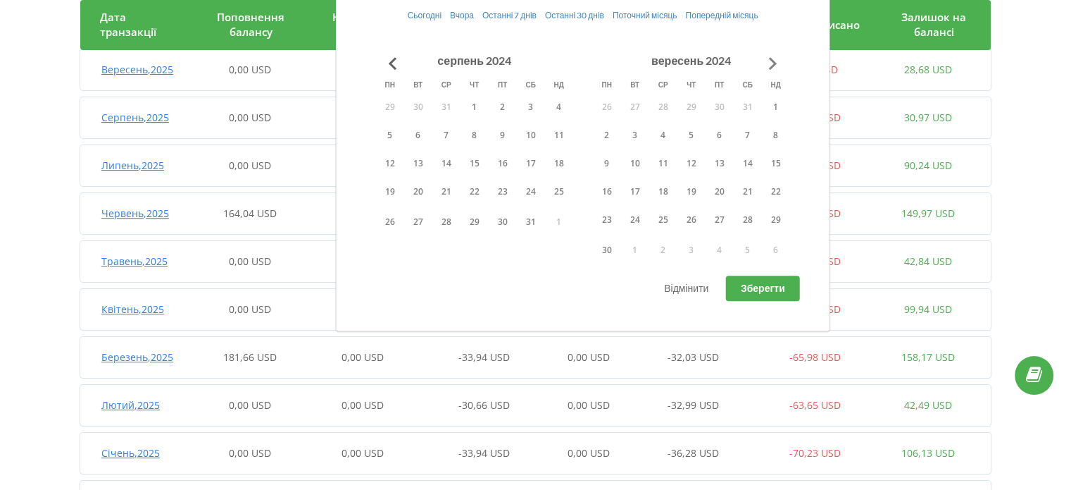
click at [777, 61] on button "Go to next month" at bounding box center [773, 63] width 28 height 28
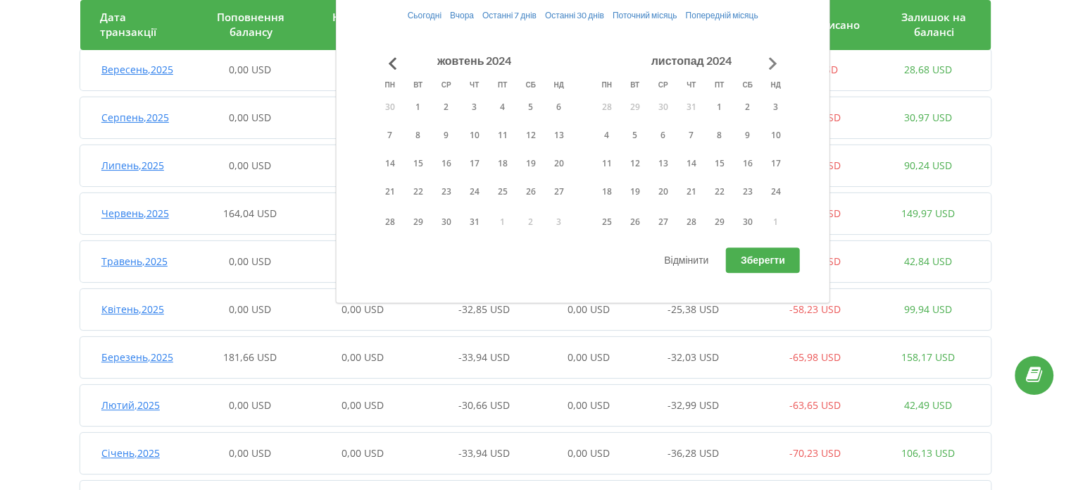
click at [777, 61] on button "Go to next month" at bounding box center [773, 63] width 28 height 28
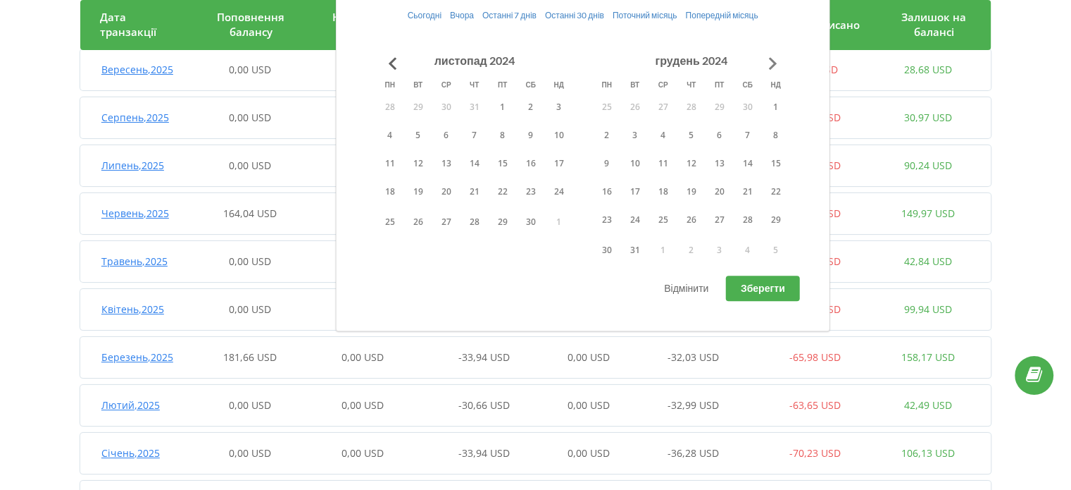
click at [777, 61] on button "Go to next month" at bounding box center [773, 63] width 28 height 28
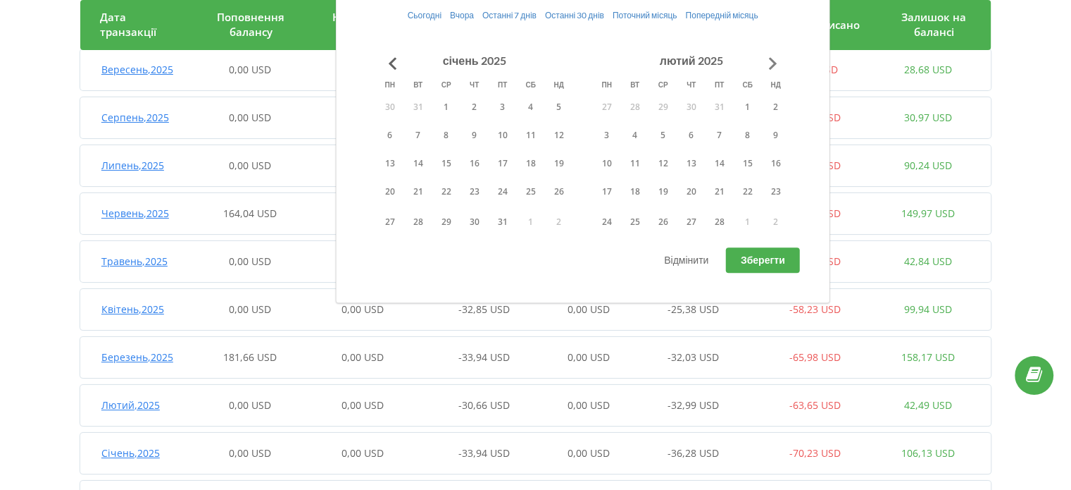
click at [777, 61] on button "Go to next month" at bounding box center [773, 63] width 28 height 28
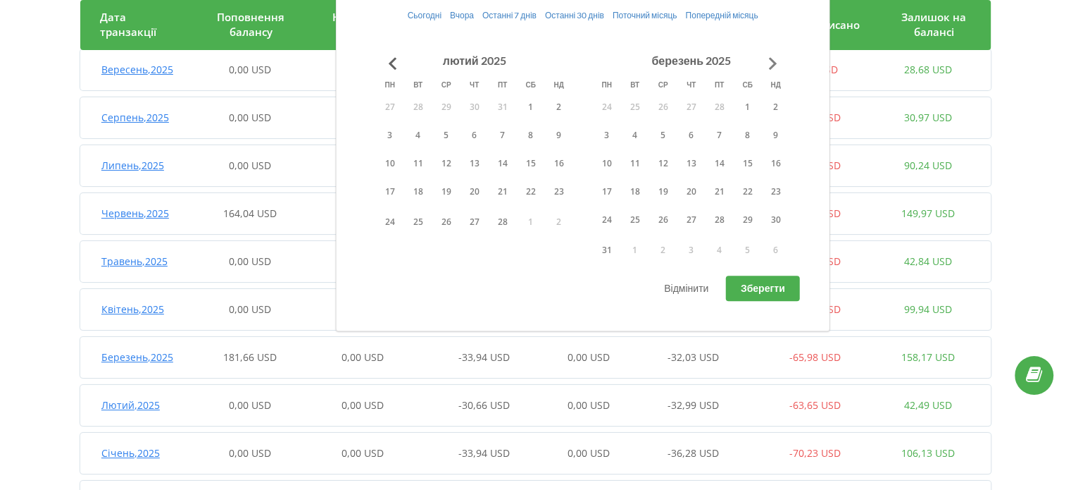
click at [777, 61] on button "Go to next month" at bounding box center [773, 63] width 28 height 28
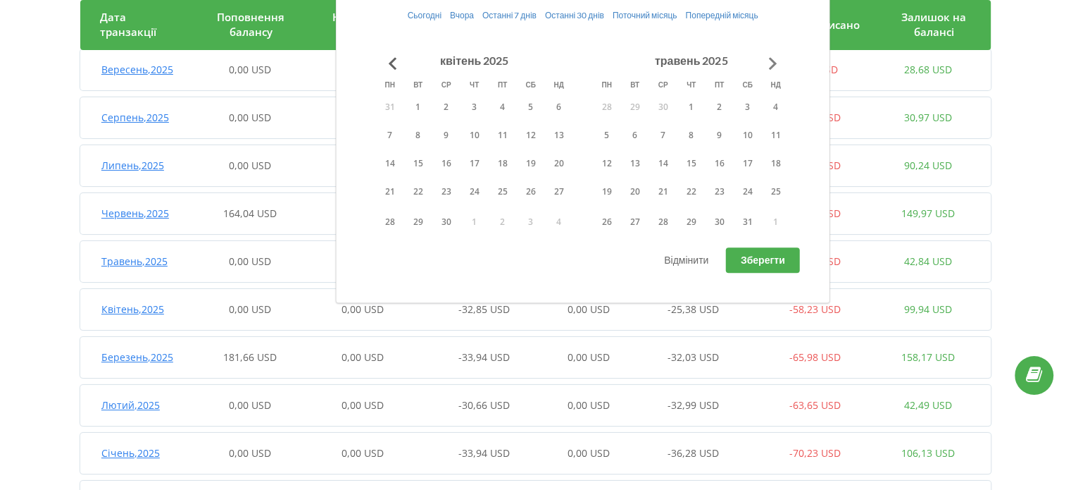
click at [777, 61] on button "Go to next month" at bounding box center [773, 63] width 28 height 28
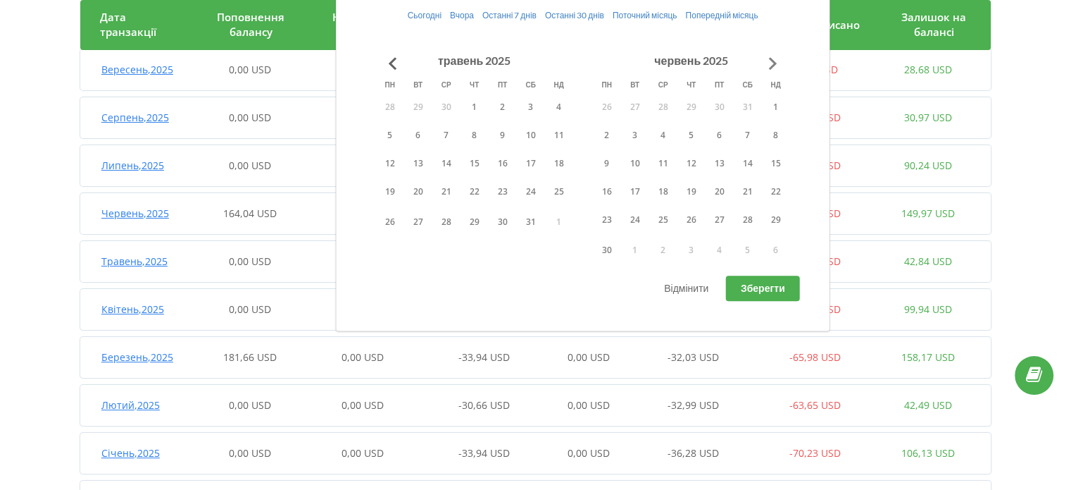
click at [777, 61] on button "Go to next month" at bounding box center [773, 63] width 28 height 28
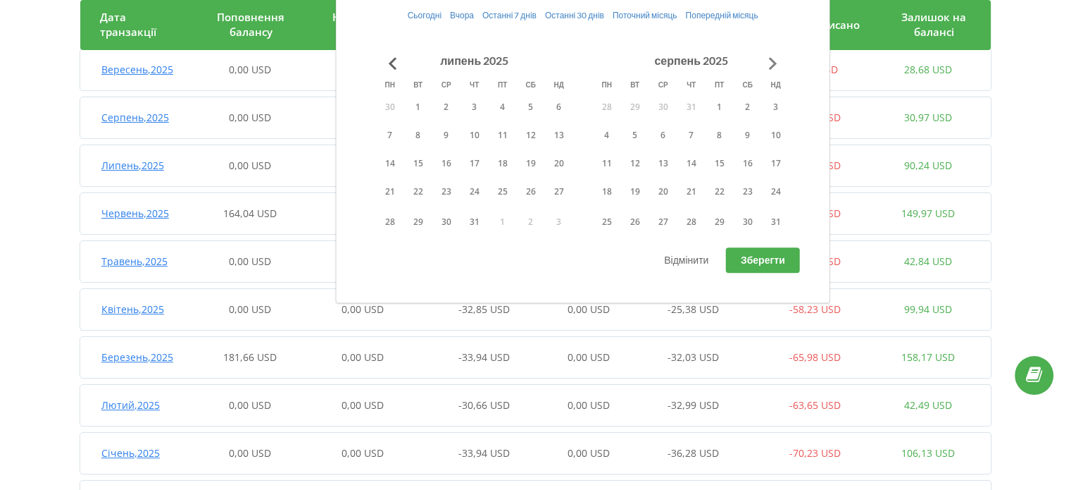
click at [777, 61] on button "Go to next month" at bounding box center [773, 63] width 28 height 28
click at [611, 101] on button "1" at bounding box center [607, 107] width 28 height 21
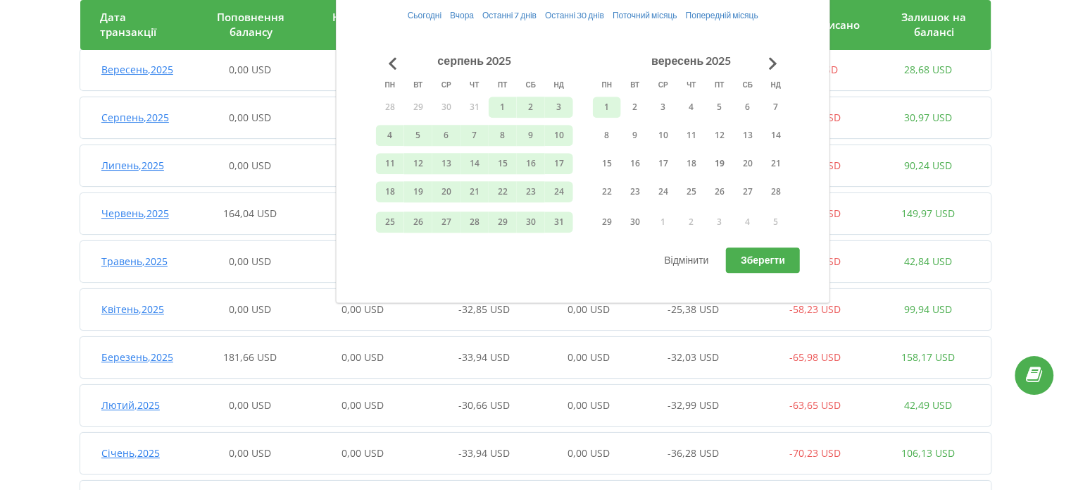
click at [742, 256] on span "Зберегти" at bounding box center [763, 260] width 44 height 12
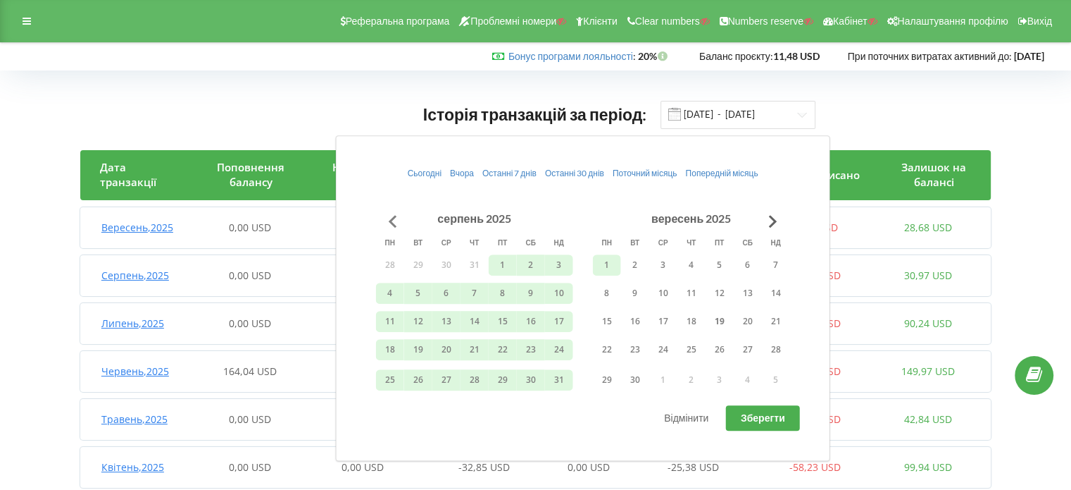
click at [391, 213] on button "Go to previous month" at bounding box center [393, 221] width 28 height 28
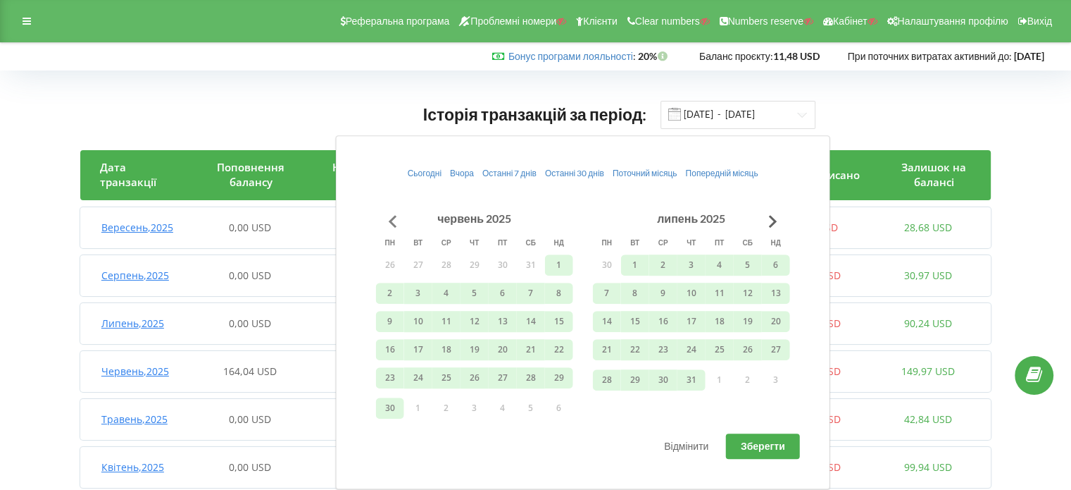
click at [391, 213] on button "Go to previous month" at bounding box center [393, 221] width 28 height 28
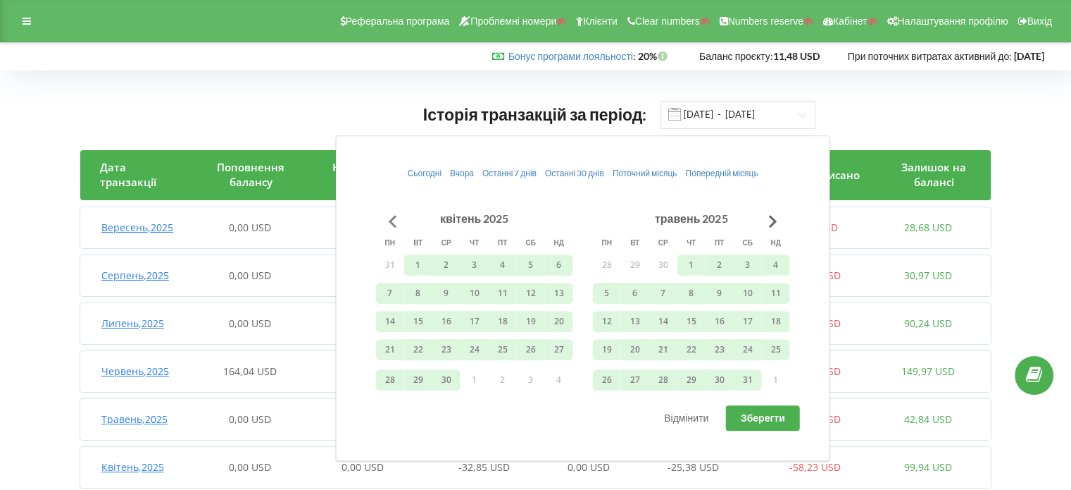
click at [391, 213] on button "Go to previous month" at bounding box center [393, 221] width 28 height 28
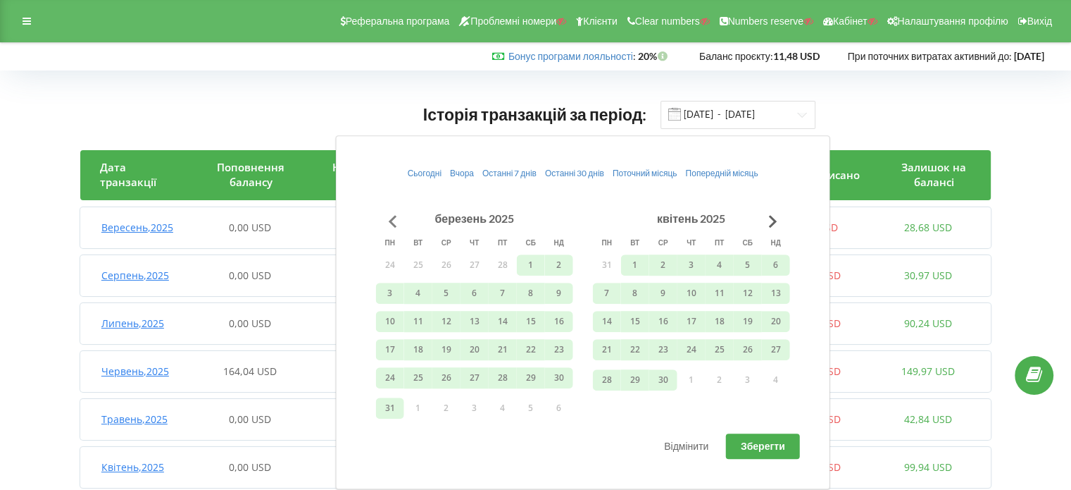
click at [391, 213] on button "Go to previous month" at bounding box center [393, 221] width 28 height 28
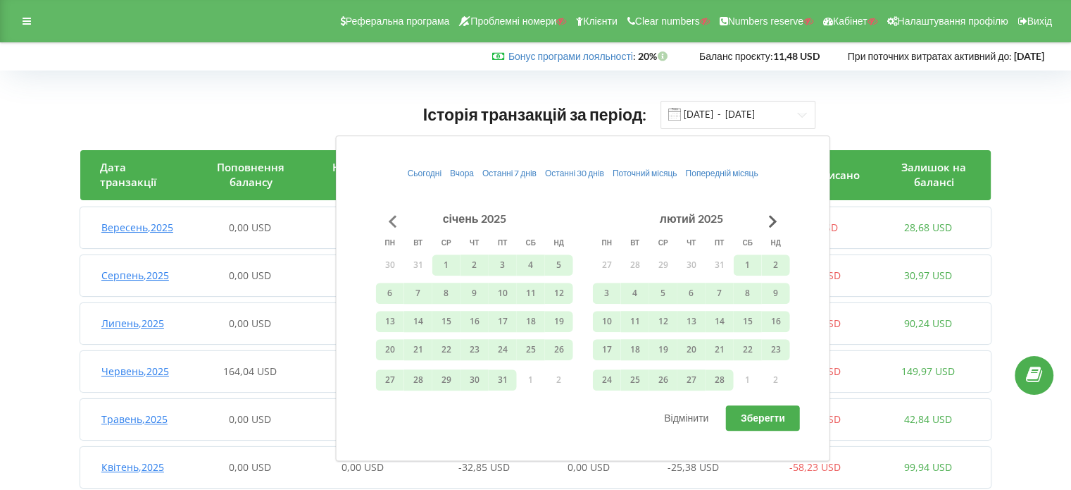
click at [391, 213] on button "Go to previous month" at bounding box center [393, 221] width 28 height 28
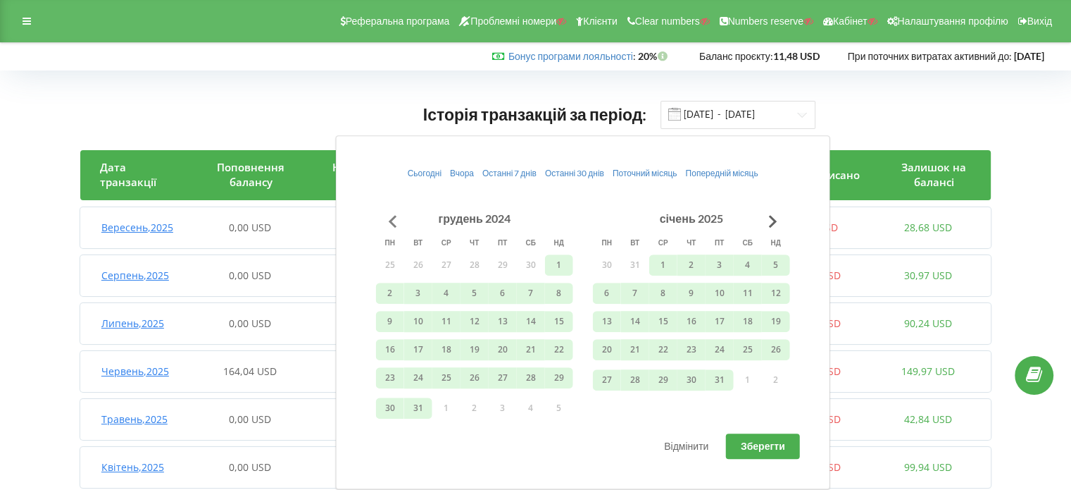
click at [391, 213] on button "Go to previous month" at bounding box center [393, 221] width 28 height 28
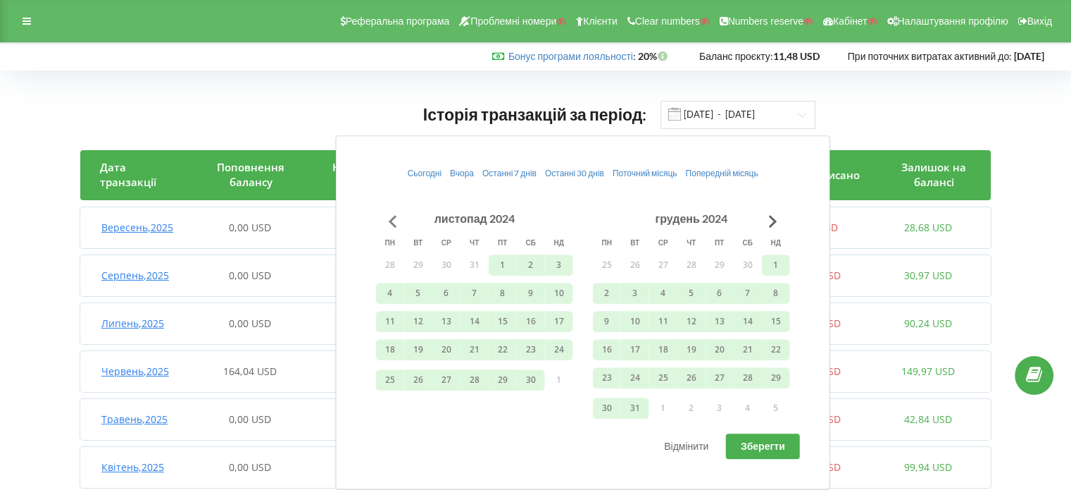
click at [391, 213] on button "Go to previous month" at bounding box center [393, 221] width 28 height 28
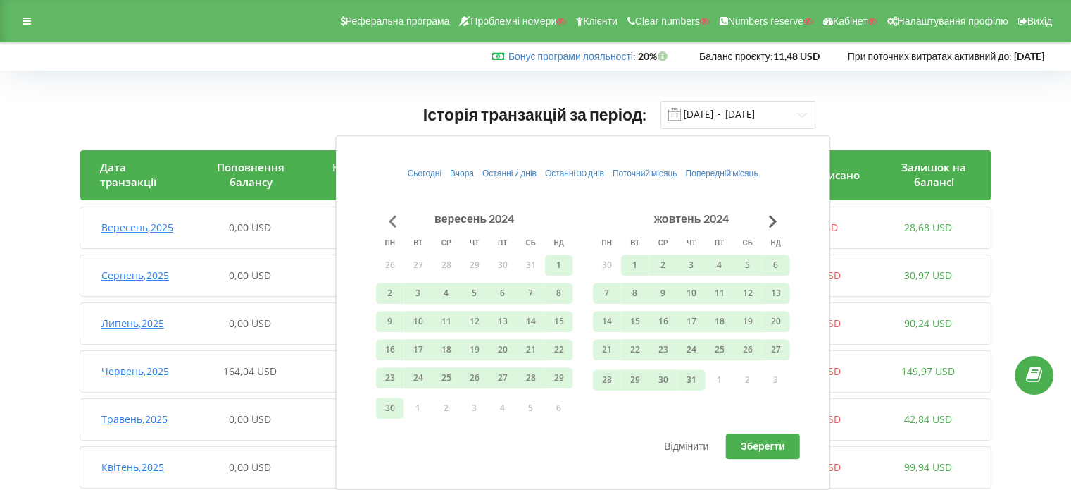
click at [391, 213] on button "Go to previous month" at bounding box center [393, 221] width 28 height 28
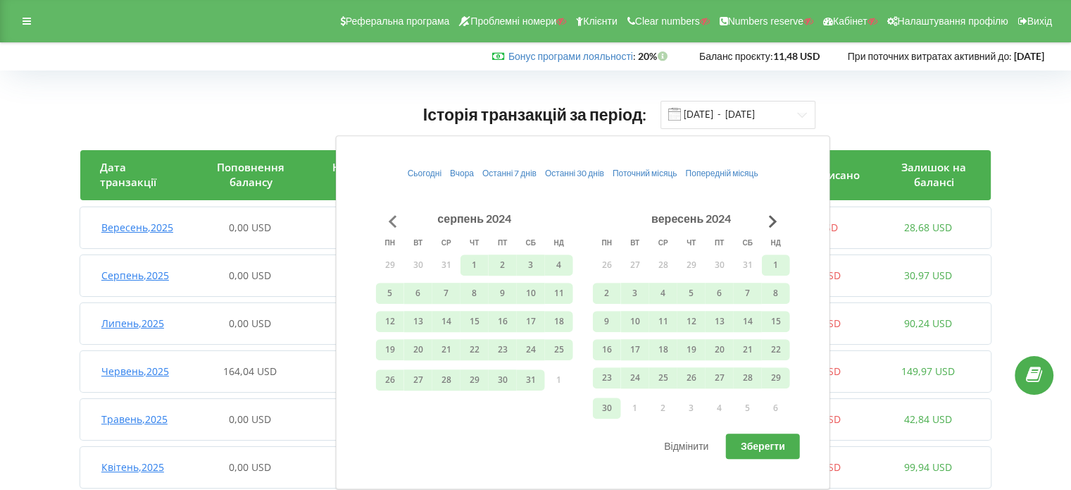
click at [391, 213] on button "Go to previous month" at bounding box center [393, 221] width 28 height 28
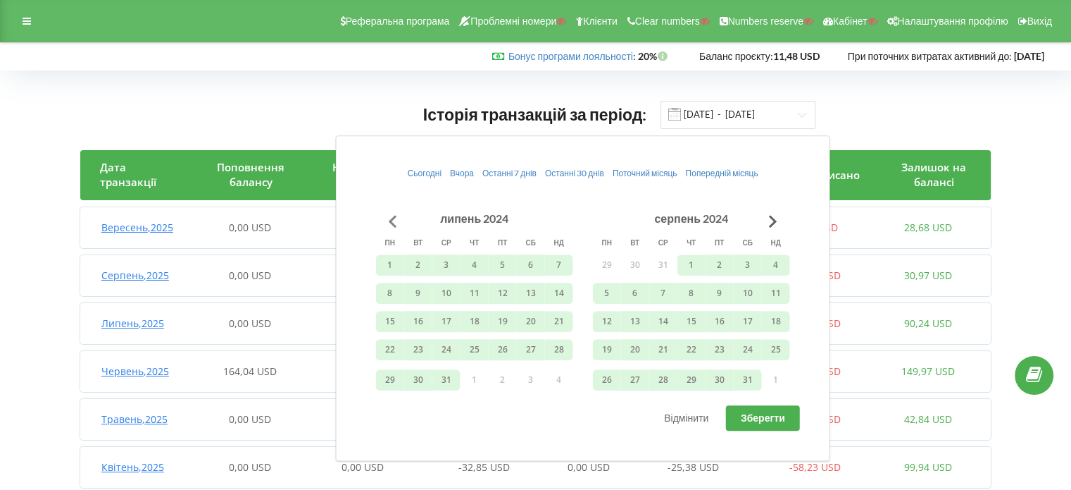
click at [391, 213] on button "Go to previous month" at bounding box center [393, 221] width 28 height 28
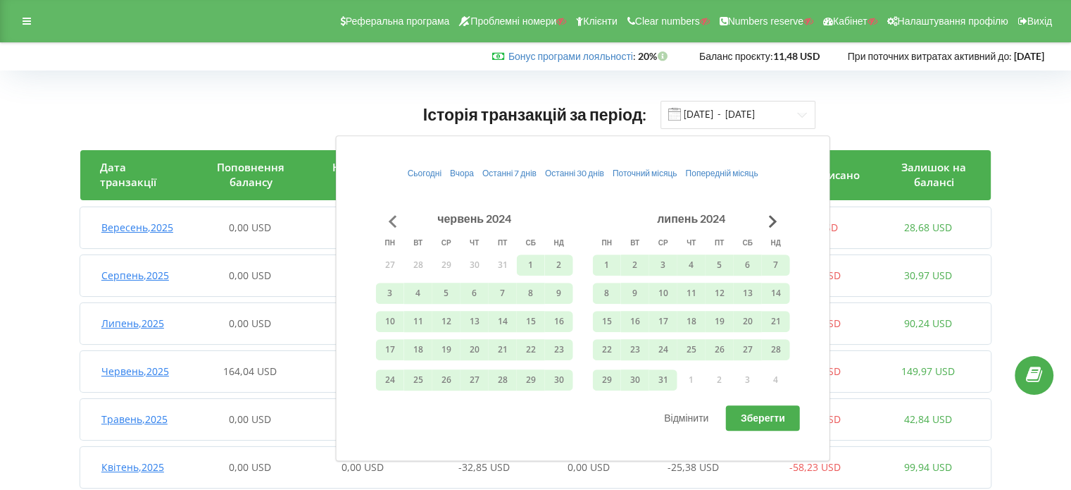
click at [391, 213] on button "Go to previous month" at bounding box center [393, 221] width 28 height 28
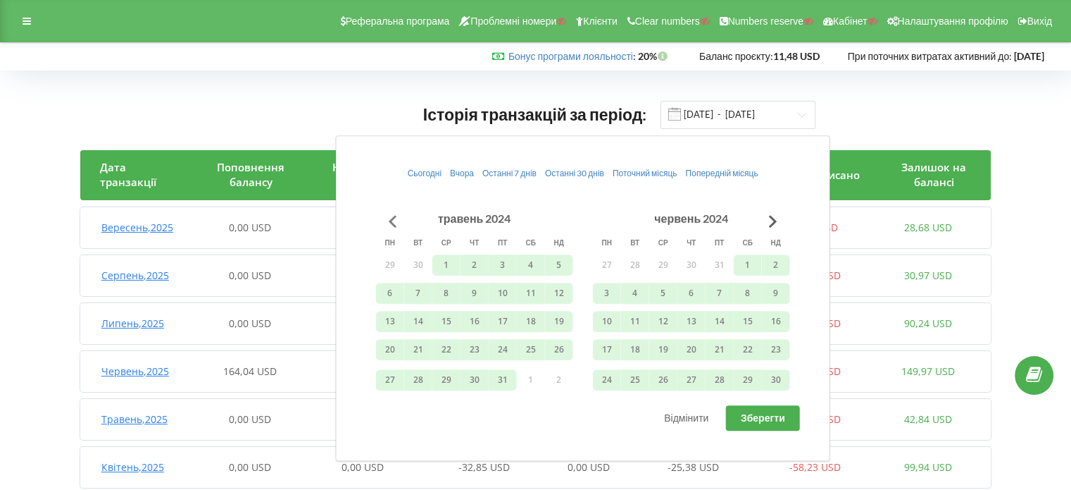
click at [391, 213] on button "Go to previous month" at bounding box center [393, 221] width 28 height 28
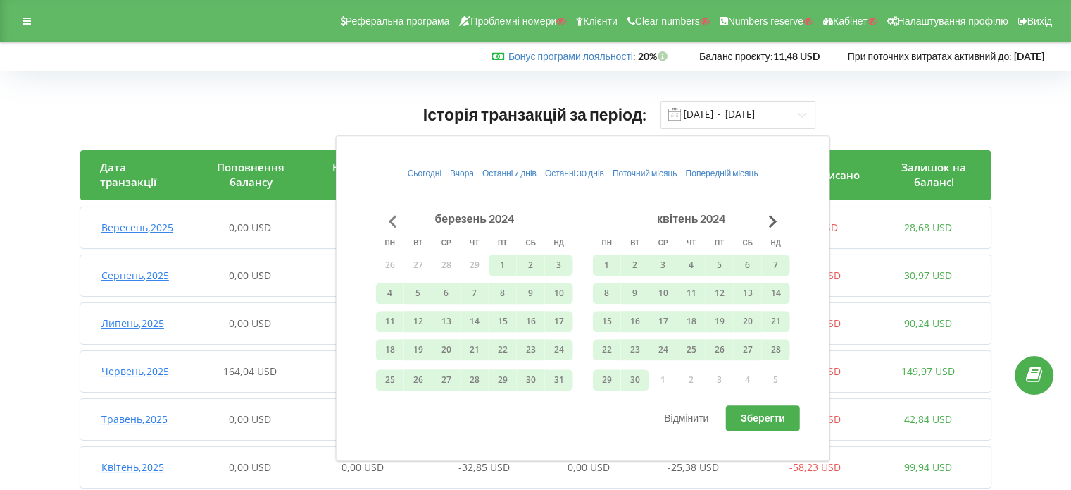
click at [391, 213] on button "Go to previous month" at bounding box center [393, 221] width 28 height 28
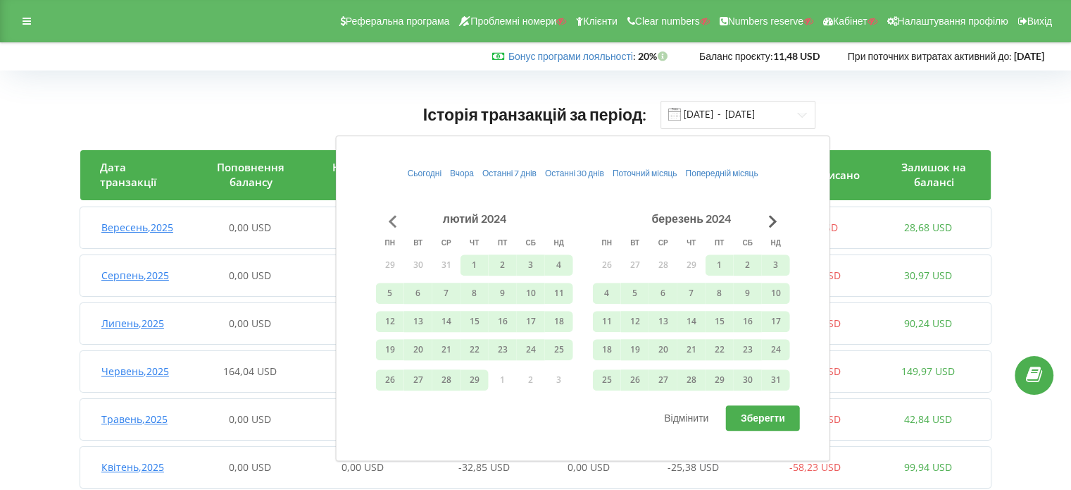
click at [391, 213] on button "Go to previous month" at bounding box center [393, 221] width 28 height 28
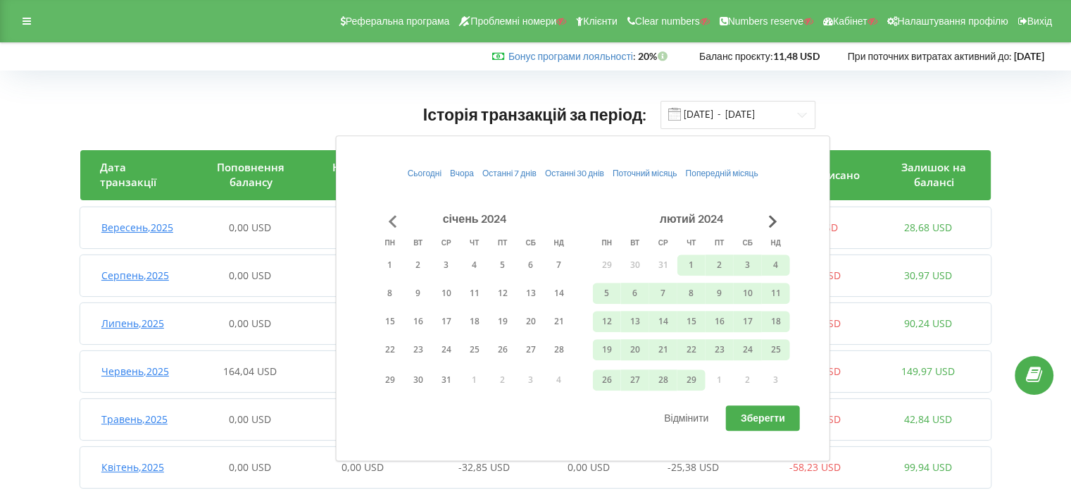
click at [391, 213] on button "Go to previous month" at bounding box center [393, 221] width 28 height 28
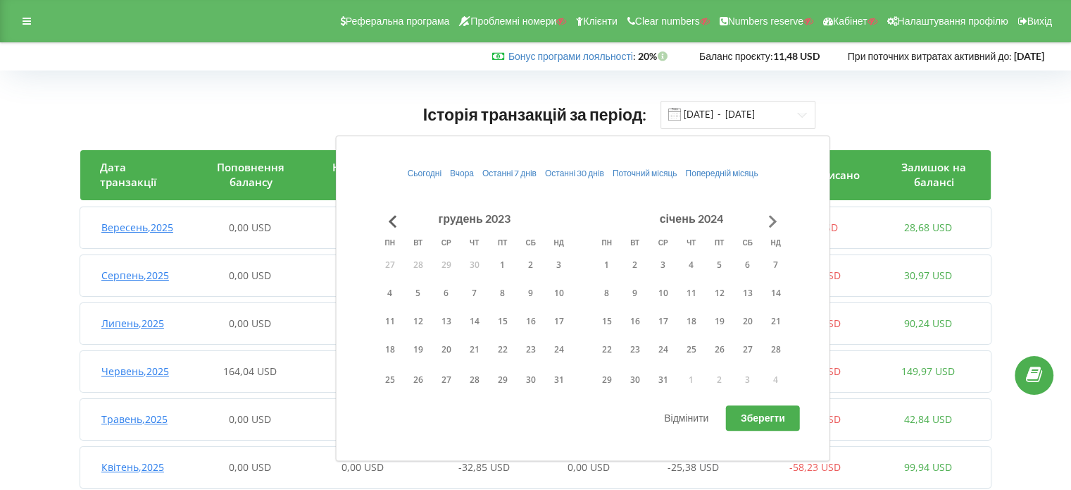
click at [773, 220] on button "Go to next month" at bounding box center [773, 221] width 28 height 28
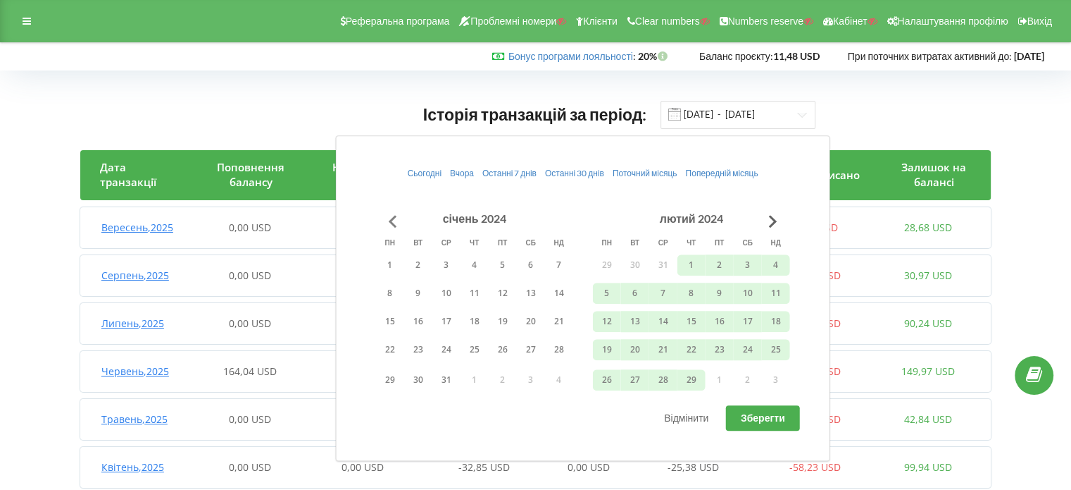
click at [400, 223] on button "Go to previous month" at bounding box center [393, 221] width 28 height 28
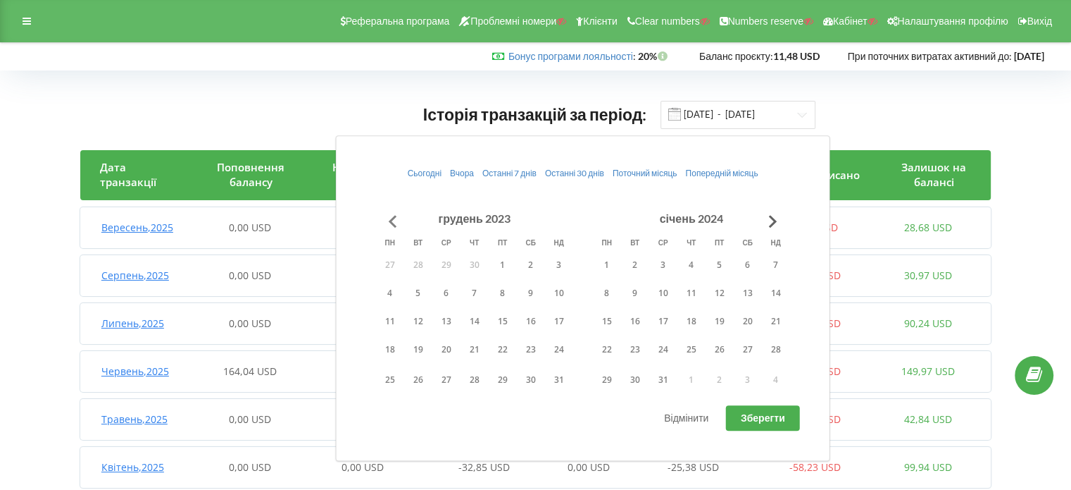
click at [400, 223] on button "Go to previous month" at bounding box center [393, 221] width 28 height 28
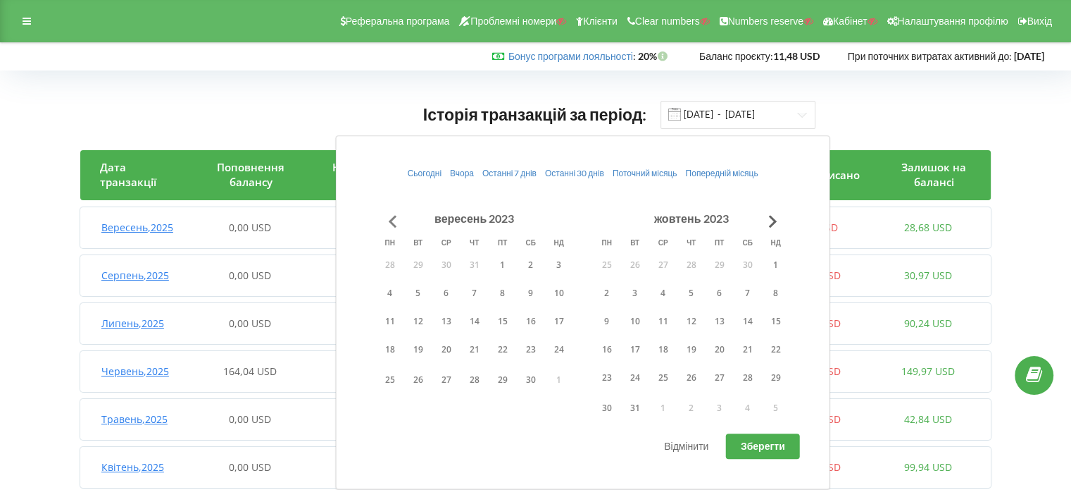
click at [400, 223] on button "Go to previous month" at bounding box center [393, 221] width 28 height 28
click at [533, 261] on button "1" at bounding box center [531, 264] width 28 height 21
click at [771, 221] on button "Go to next month" at bounding box center [773, 221] width 28 height 28
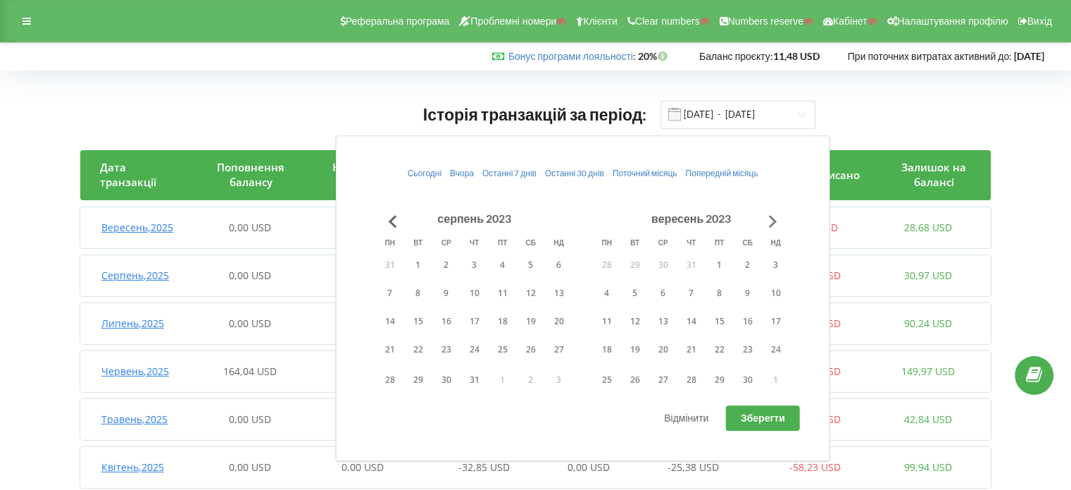
click at [771, 221] on button "Go to next month" at bounding box center [773, 221] width 28 height 28
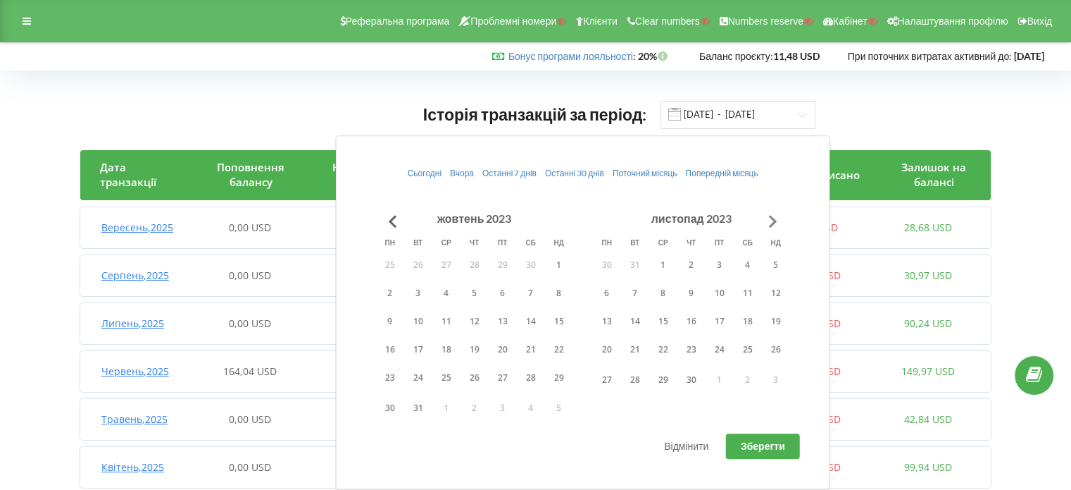
click at [771, 221] on button "Go to next month" at bounding box center [773, 221] width 28 height 28
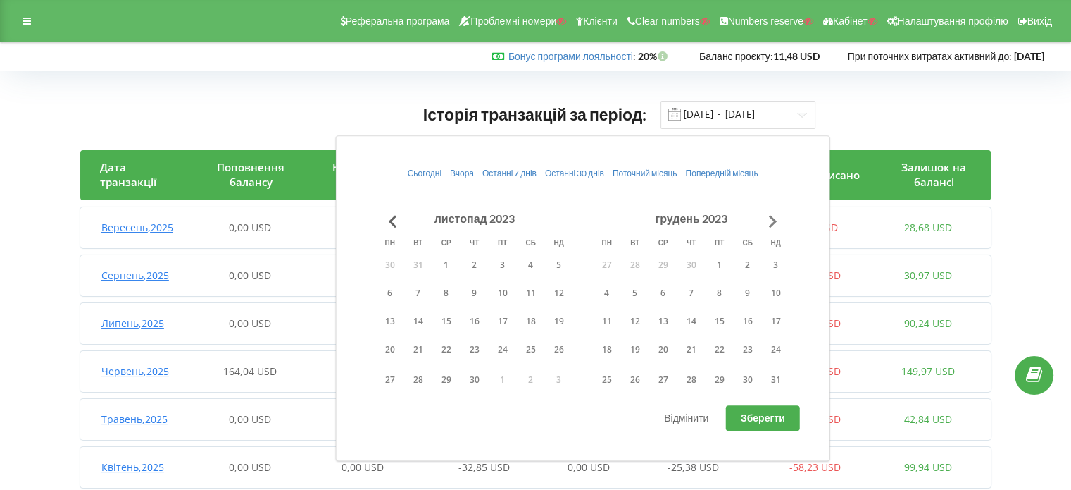
click at [771, 221] on button "Go to next month" at bounding box center [773, 221] width 28 height 28
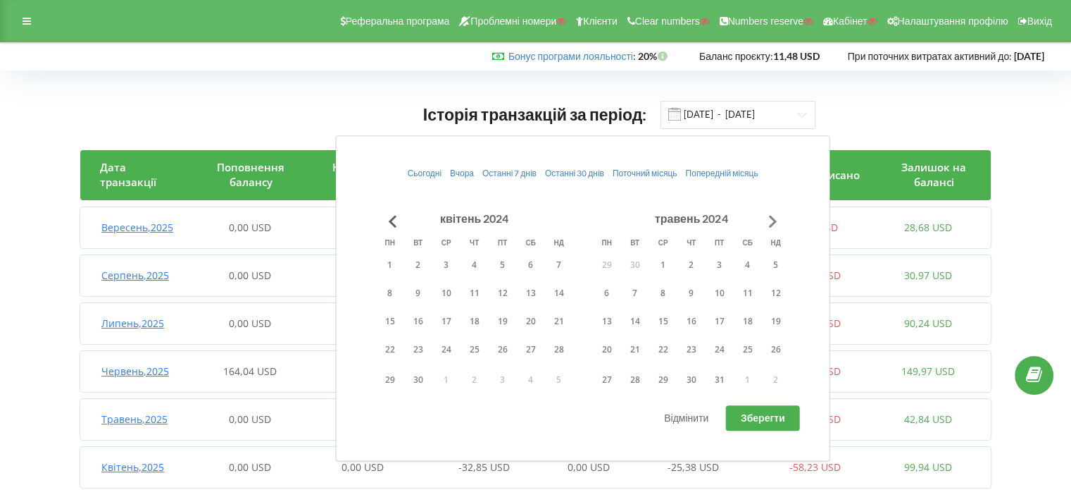
click at [771, 221] on button "Go to next month" at bounding box center [773, 221] width 28 height 28
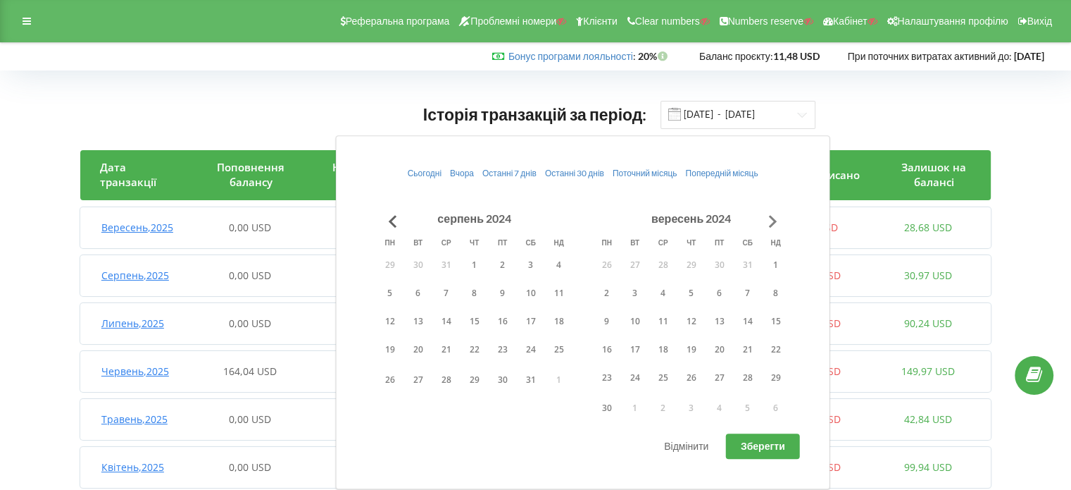
click at [771, 221] on button "Go to next month" at bounding box center [773, 221] width 28 height 28
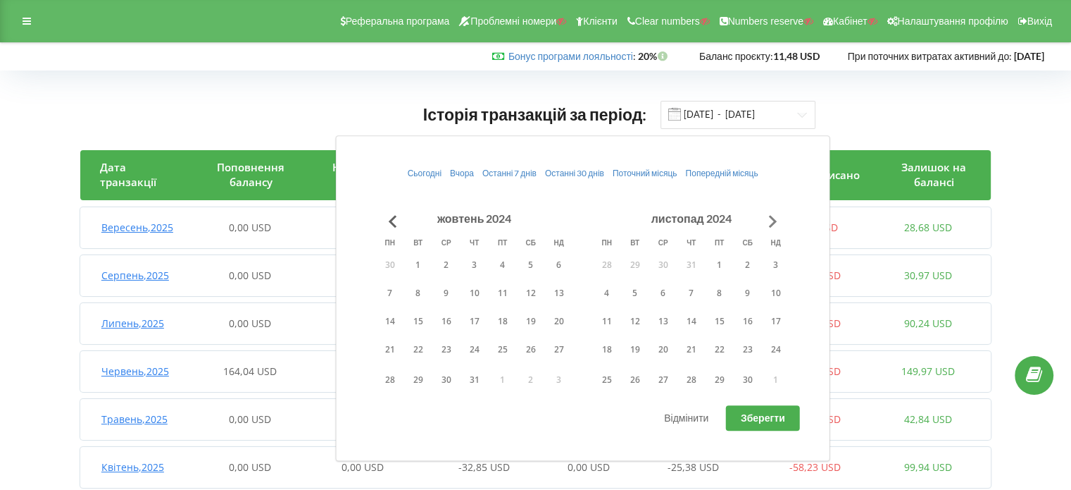
click at [778, 219] on button "Go to next month" at bounding box center [773, 221] width 28 height 28
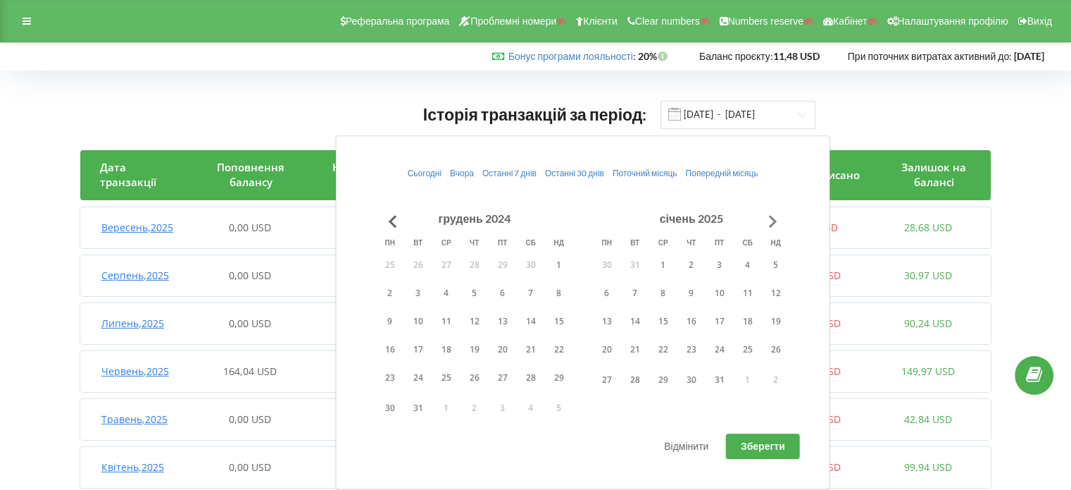
click at [778, 219] on button "Go to next month" at bounding box center [773, 221] width 28 height 28
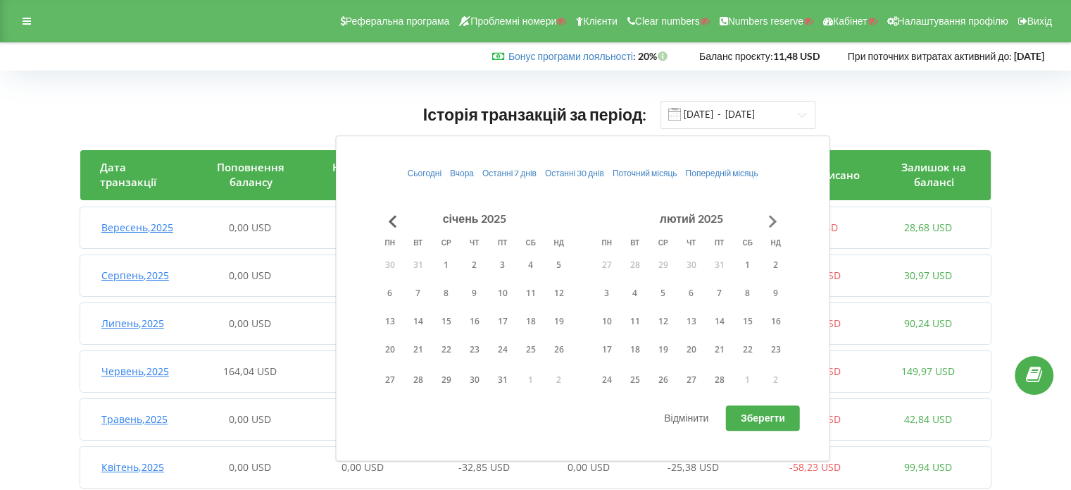
click at [778, 219] on button "Go to next month" at bounding box center [773, 221] width 28 height 28
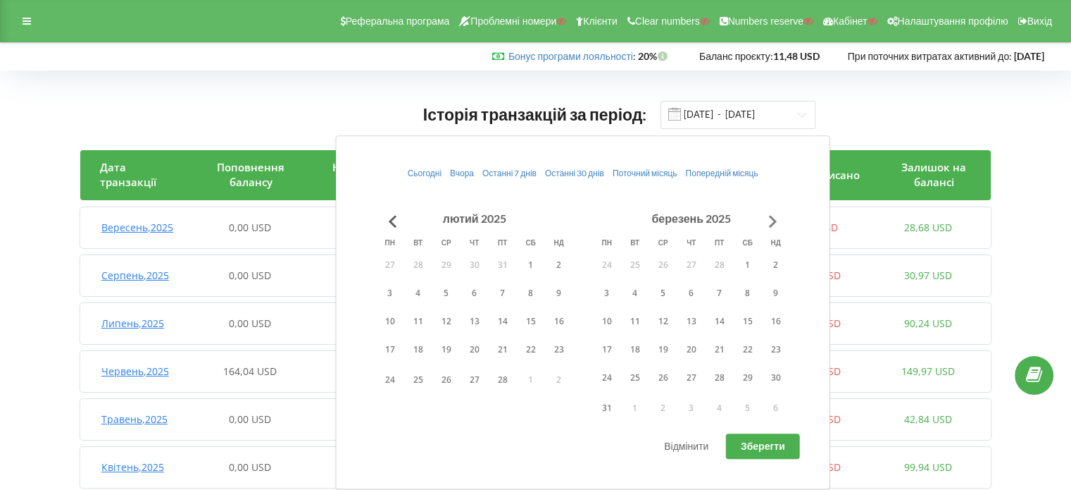
click at [778, 219] on button "Go to next month" at bounding box center [773, 221] width 28 height 28
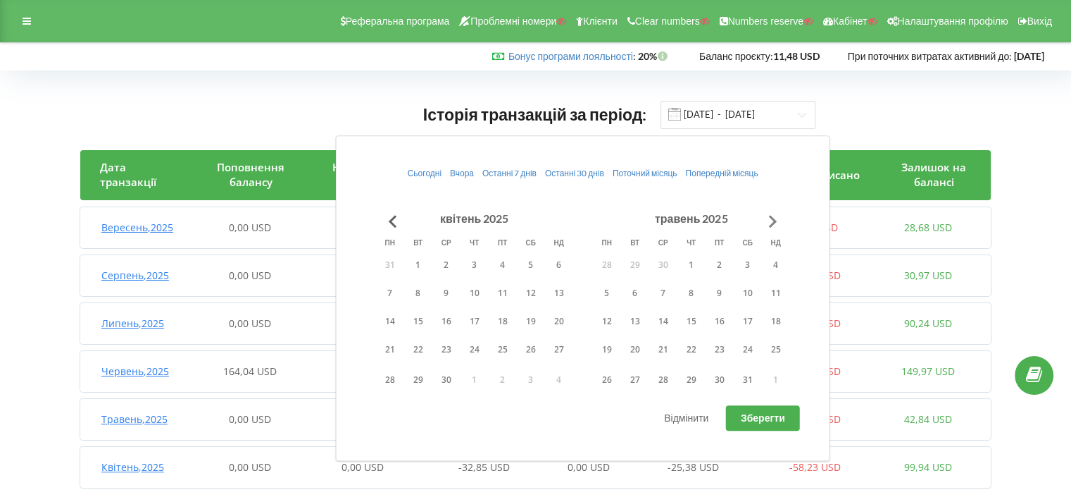
click at [778, 219] on button "Go to next month" at bounding box center [773, 221] width 28 height 28
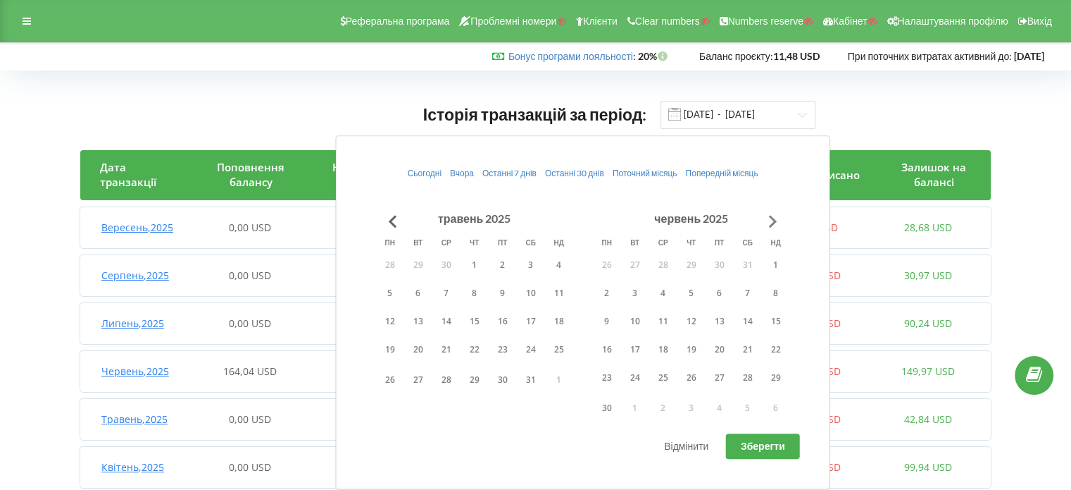
click at [778, 219] on button "Go to next month" at bounding box center [773, 221] width 28 height 28
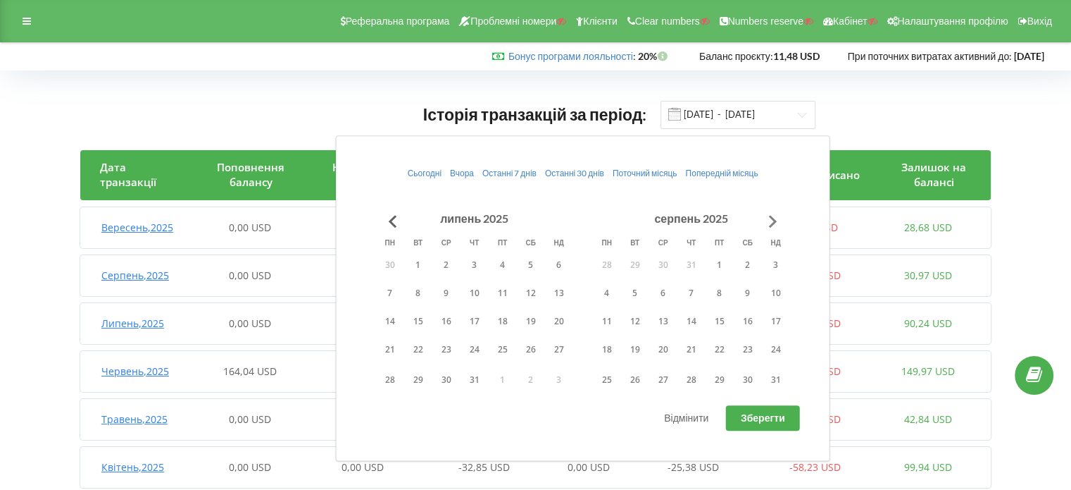
click at [778, 219] on button "Go to next month" at bounding box center [773, 221] width 28 height 28
click at [610, 259] on button "1" at bounding box center [607, 264] width 28 height 21
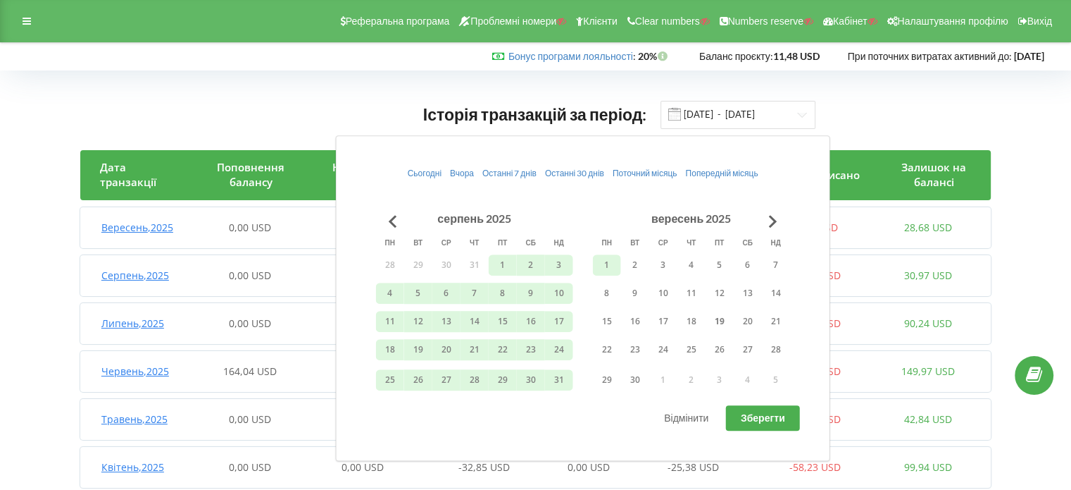
click at [759, 419] on span "Зберегти" at bounding box center [763, 417] width 44 height 12
type input "01.07.2023 - 01.09.2025"
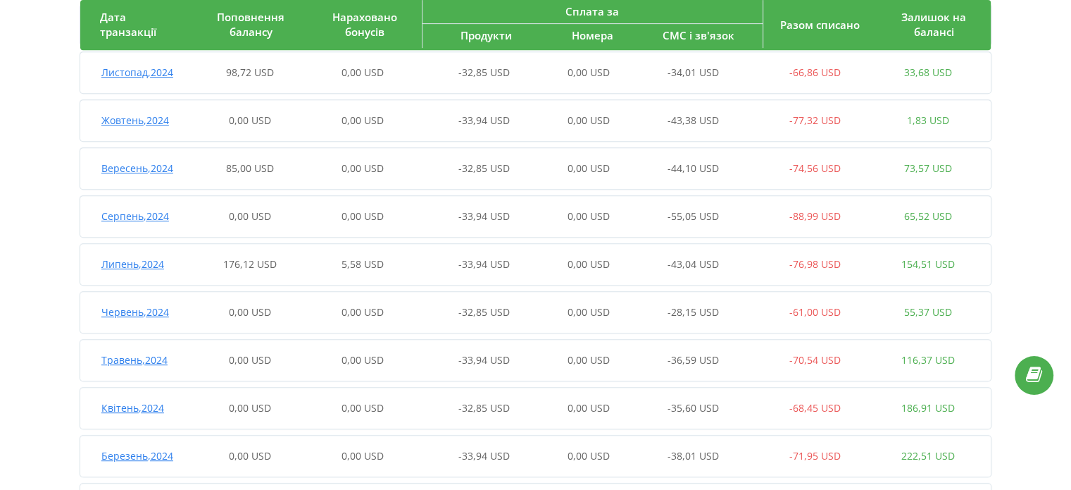
scroll to position [704, 0]
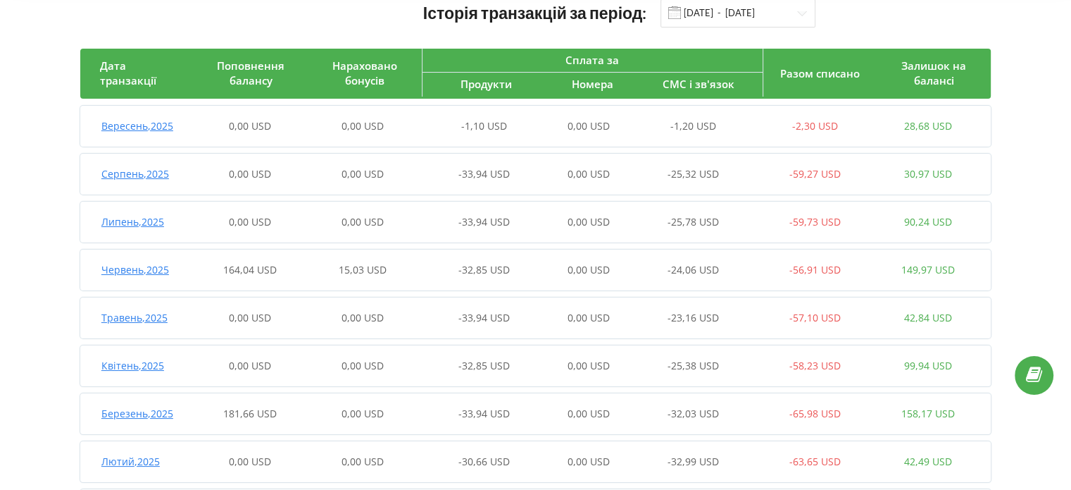
scroll to position [0, 0]
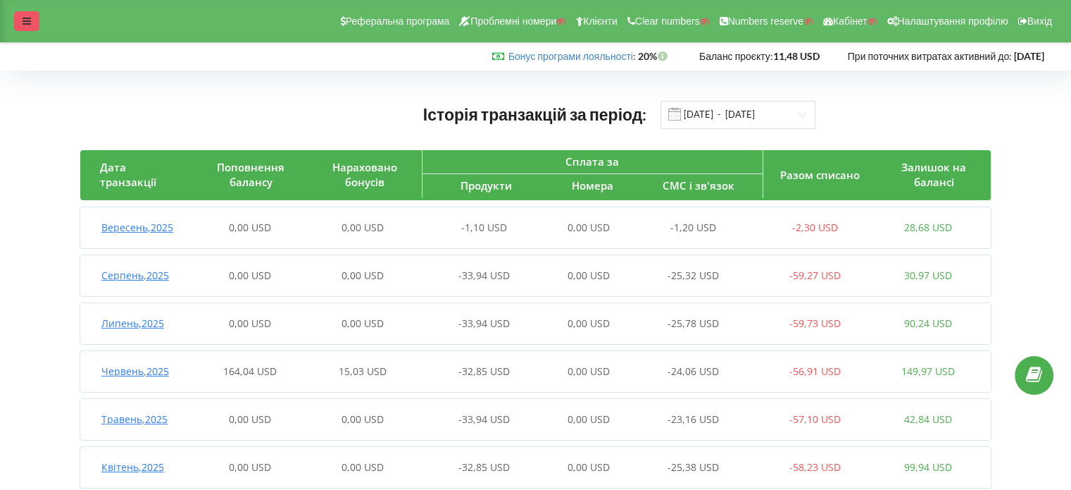
click at [18, 22] on div at bounding box center [26, 21] width 25 height 20
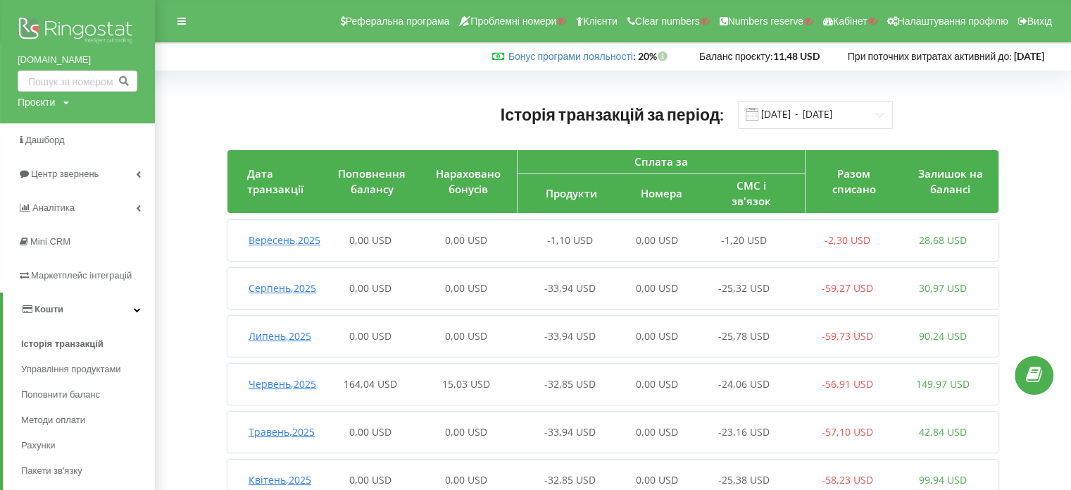
click at [93, 32] on img at bounding box center [78, 31] width 120 height 35
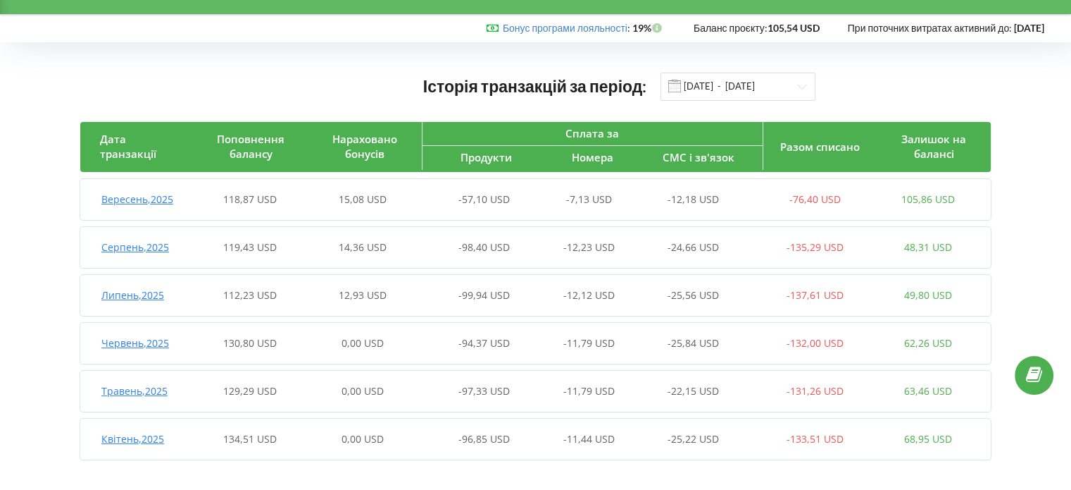
scroll to position [34, 0]
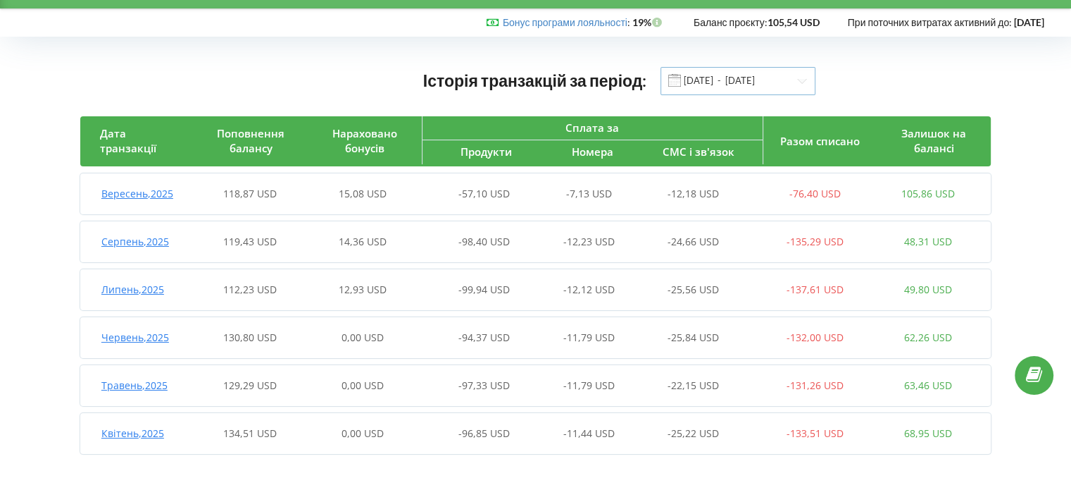
click at [687, 77] on input "[DATE] - [DATE]" at bounding box center [738, 81] width 155 height 28
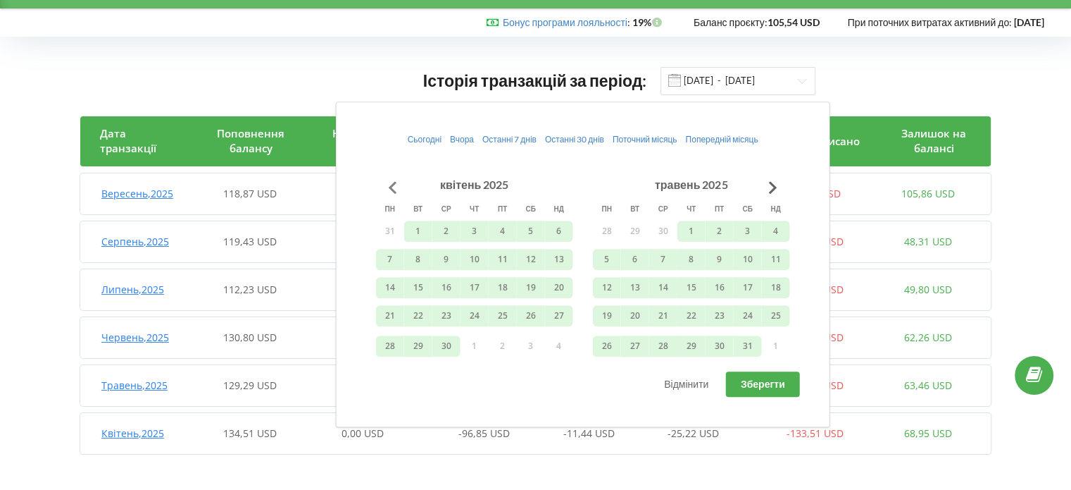
click at [392, 189] on button "Go to previous month" at bounding box center [393, 187] width 28 height 28
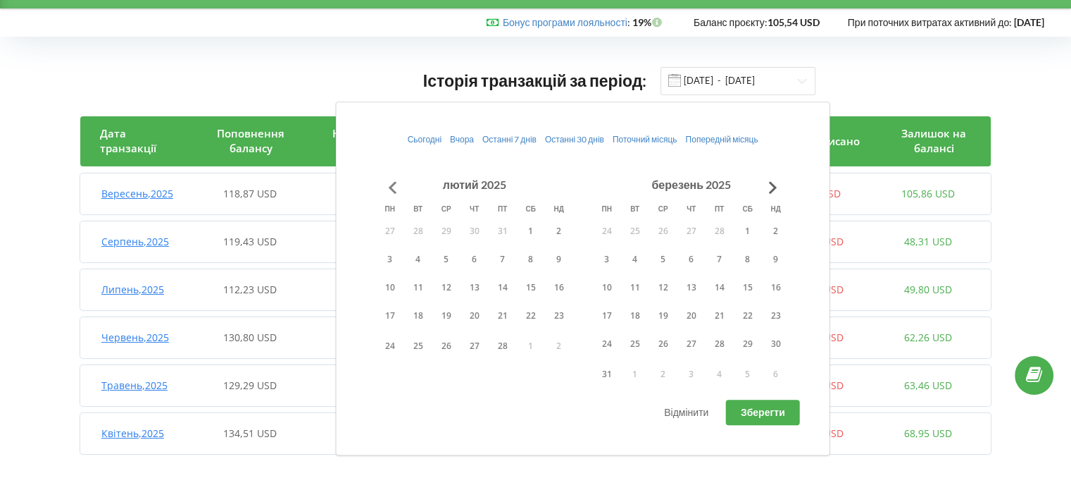
click at [392, 189] on button "Go to previous month" at bounding box center [393, 187] width 28 height 28
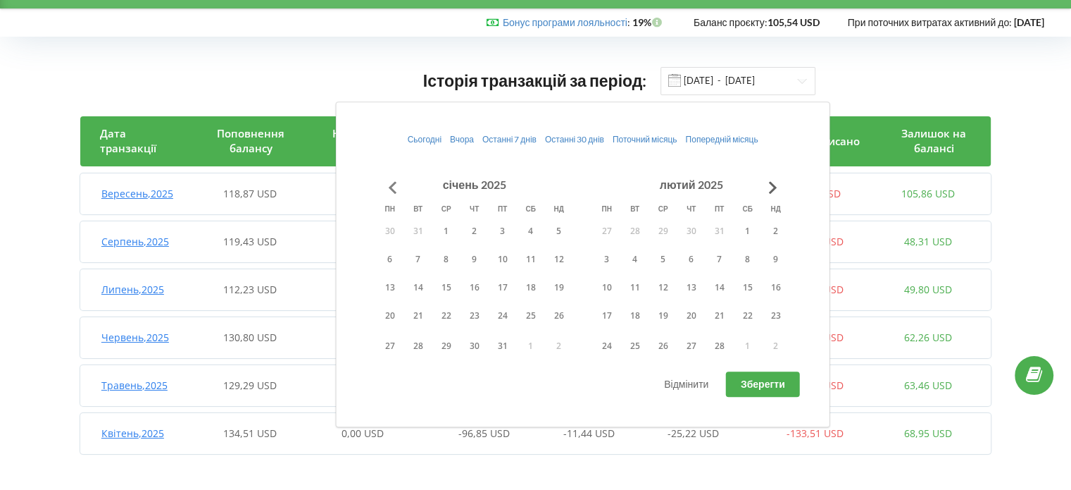
click at [392, 189] on button "Go to previous month" at bounding box center [393, 187] width 28 height 28
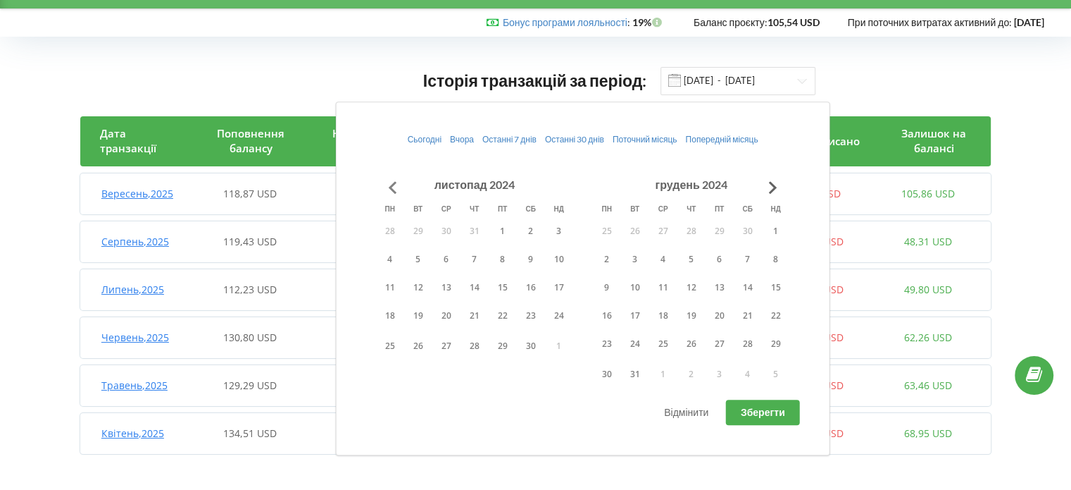
click at [392, 189] on button "Go to previous month" at bounding box center [393, 187] width 28 height 28
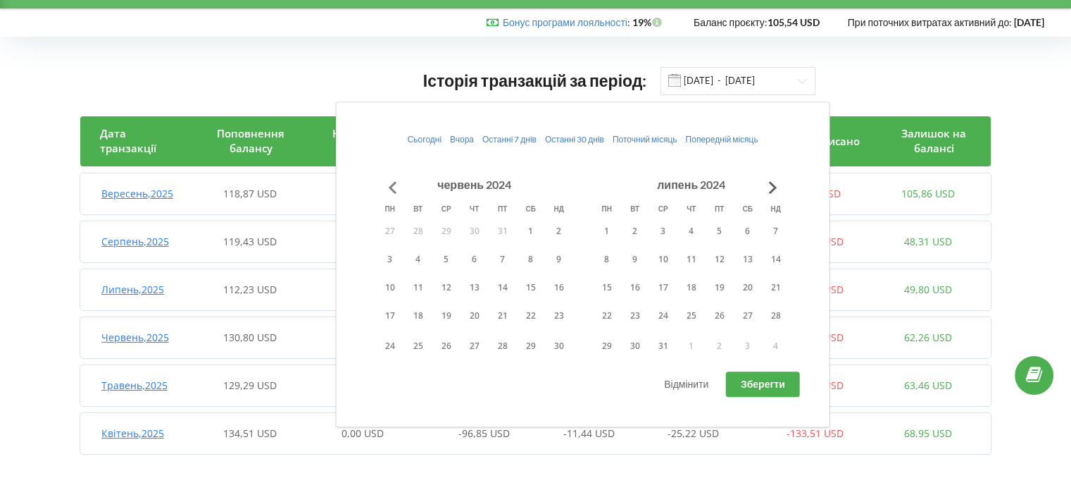
click at [392, 189] on button "Go to previous month" at bounding box center [393, 187] width 28 height 28
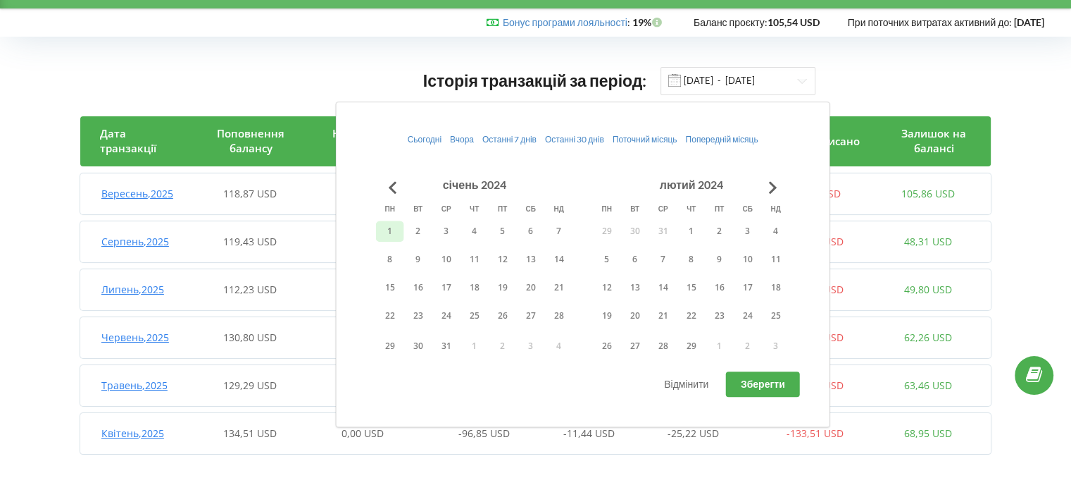
click at [390, 230] on button "1" at bounding box center [390, 230] width 28 height 21
click at [773, 185] on button "Go to next month" at bounding box center [773, 187] width 28 height 28
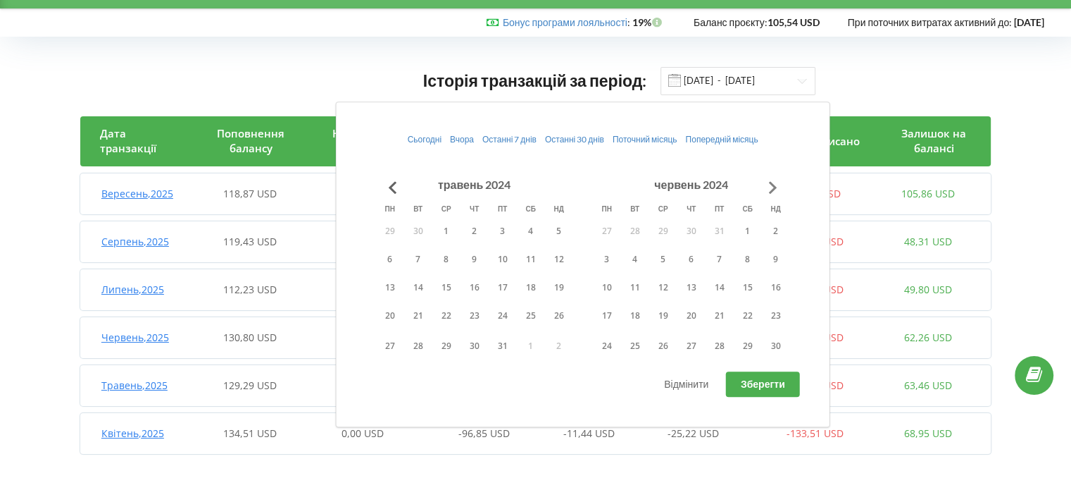
click at [773, 185] on button "Go to next month" at bounding box center [773, 187] width 28 height 28
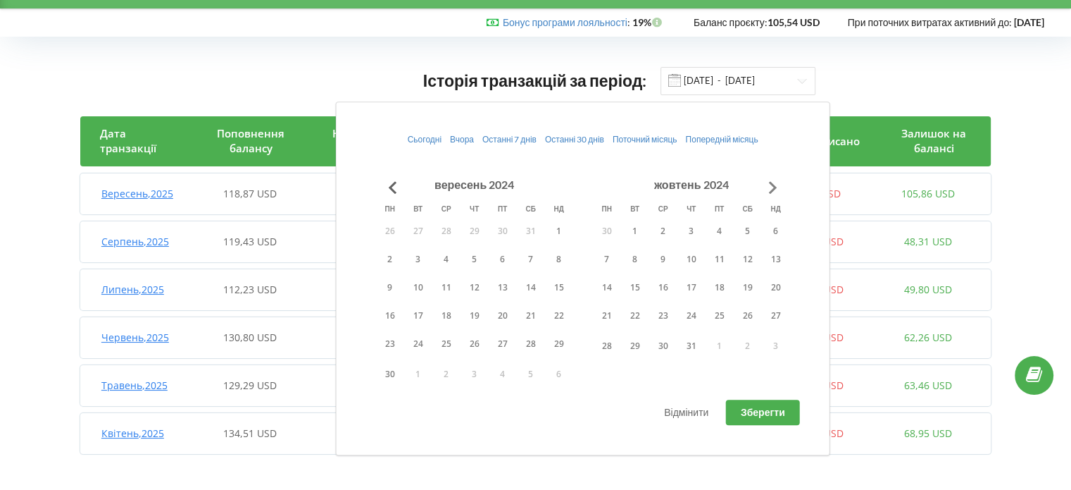
click at [773, 185] on button "Go to next month" at bounding box center [773, 187] width 28 height 28
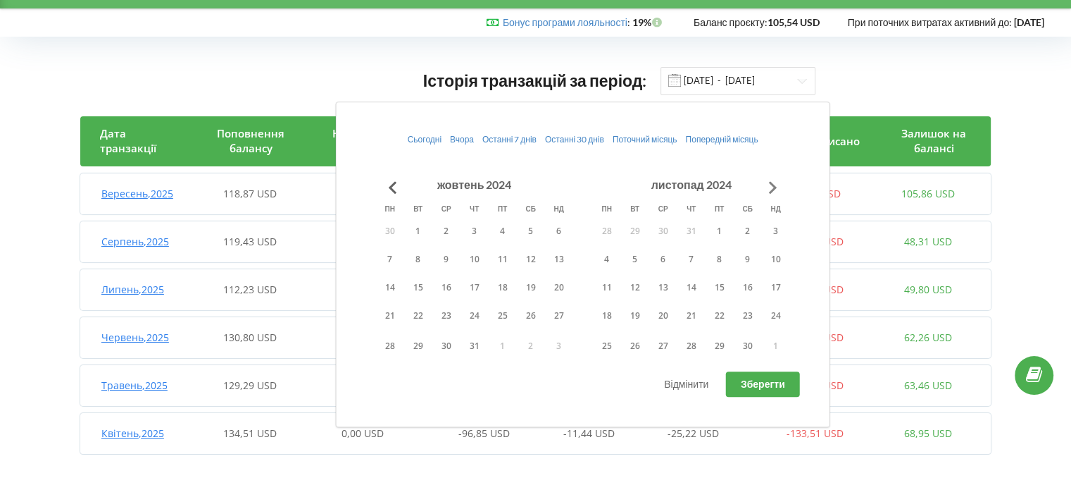
click at [773, 185] on button "Go to next month" at bounding box center [773, 187] width 28 height 28
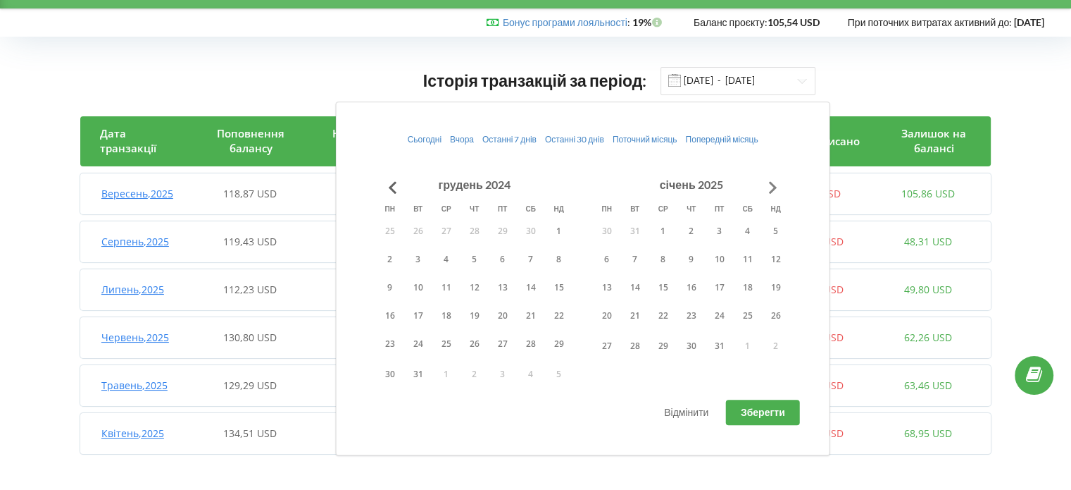
click at [773, 185] on button "Go to next month" at bounding box center [773, 187] width 28 height 28
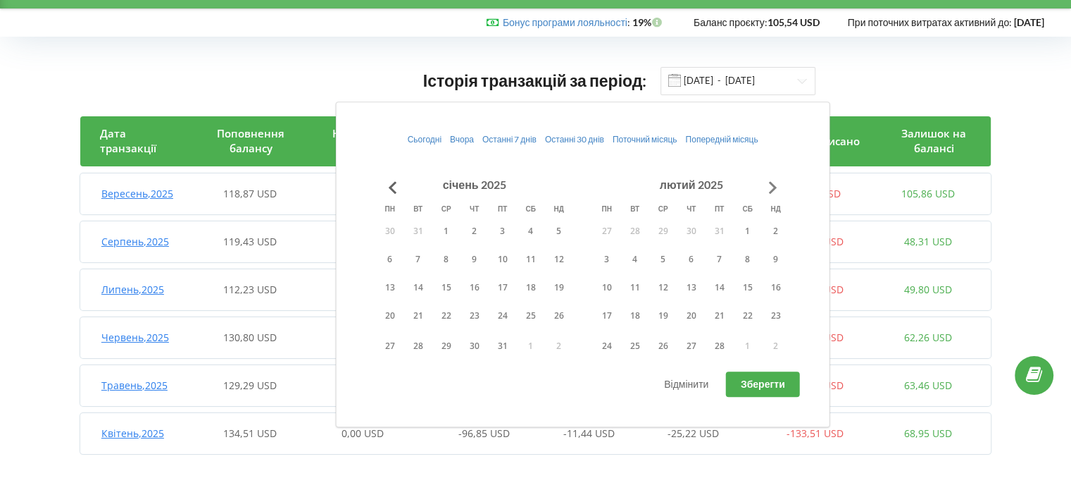
click at [773, 185] on button "Go to next month" at bounding box center [773, 187] width 28 height 28
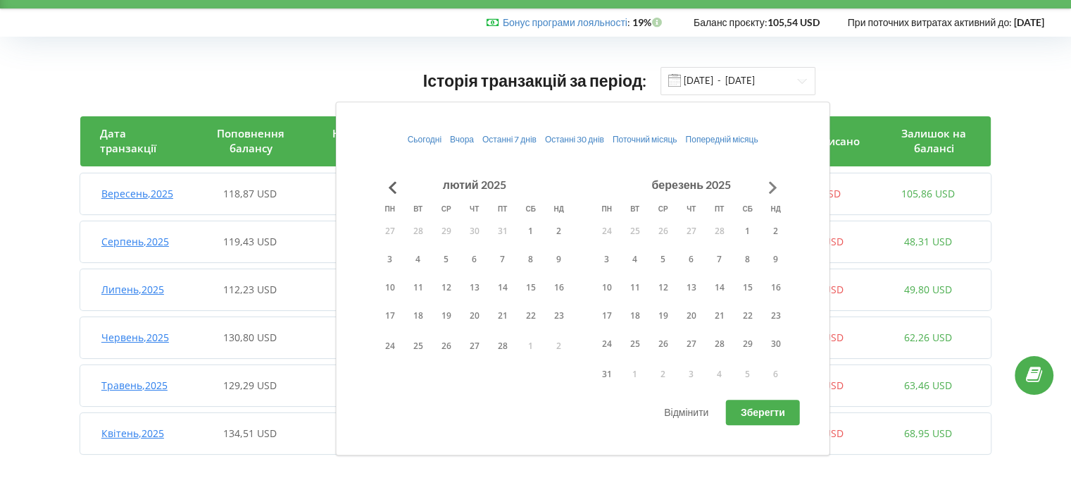
click at [773, 185] on button "Go to next month" at bounding box center [773, 187] width 28 height 28
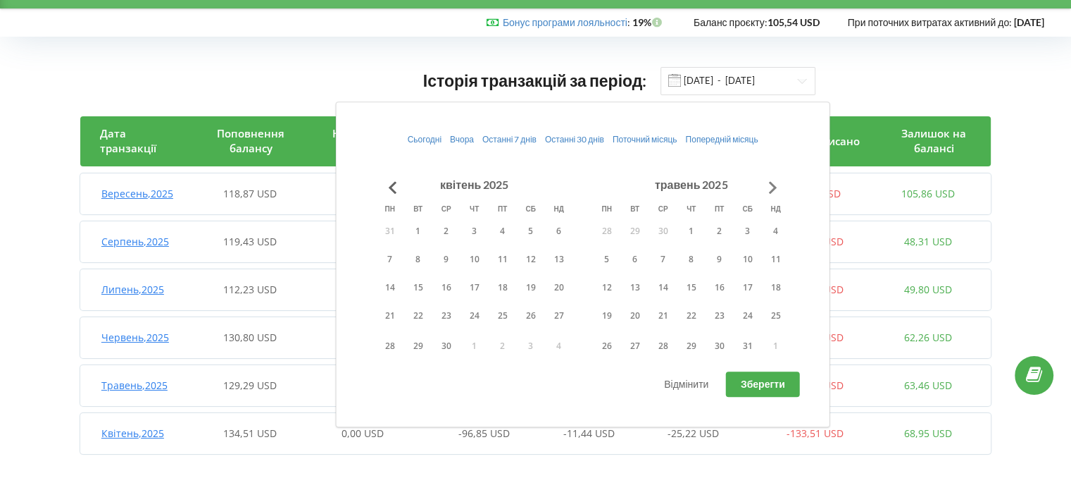
click at [773, 185] on button "Go to next month" at bounding box center [773, 187] width 28 height 28
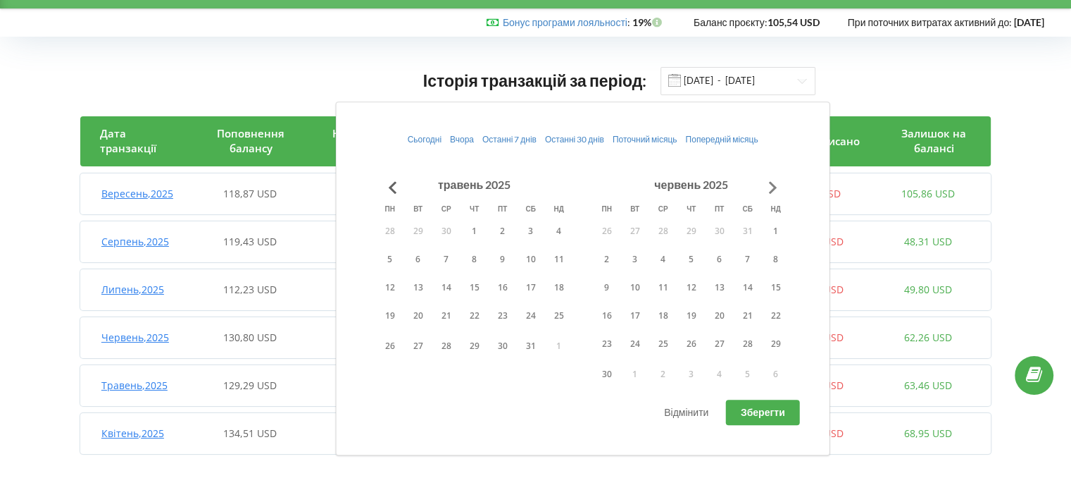
click at [773, 185] on button "Go to next month" at bounding box center [773, 187] width 28 height 28
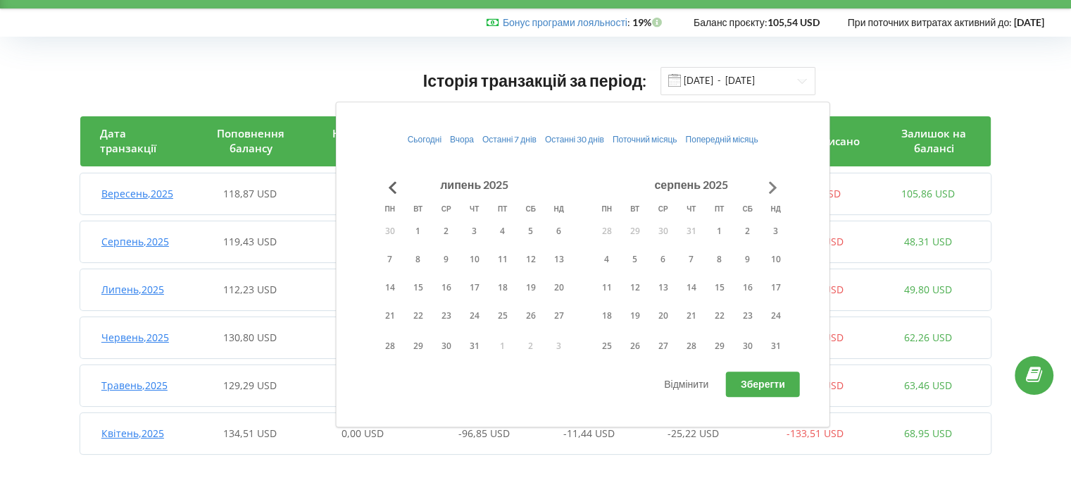
click at [773, 185] on button "Go to next month" at bounding box center [773, 187] width 28 height 28
click at [604, 231] on button "1" at bounding box center [607, 230] width 28 height 21
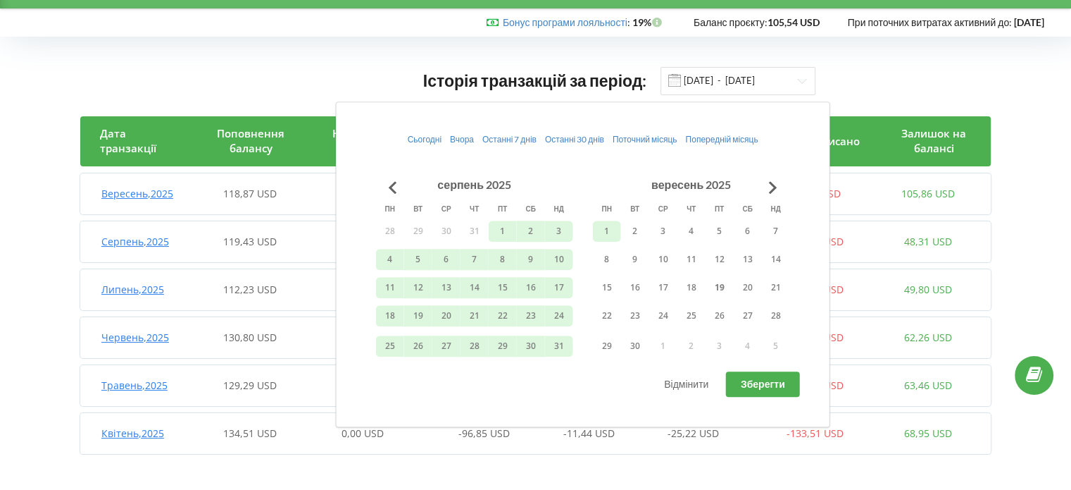
click at [728, 379] on button "Зберегти" at bounding box center [763, 383] width 74 height 25
type input "01.01.2024 - 01.09.2025"
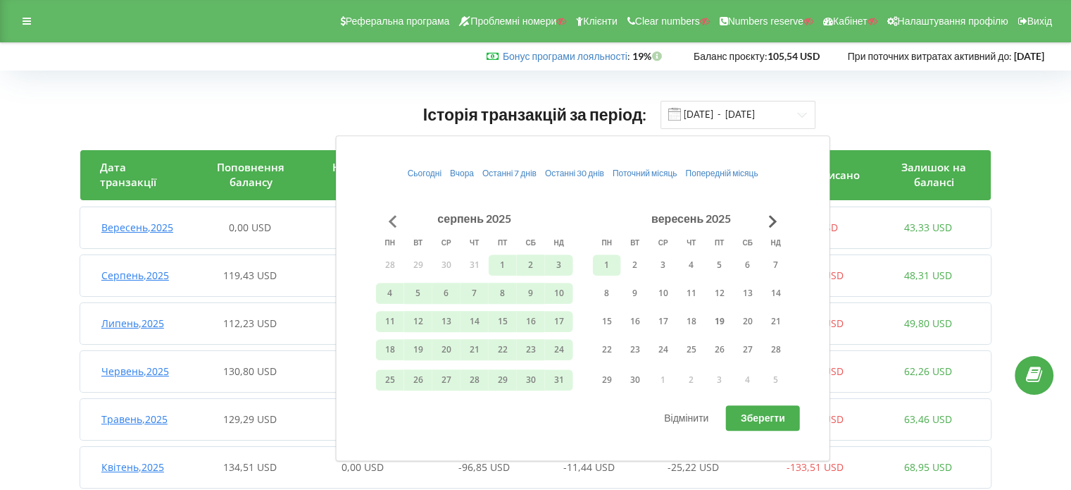
click at [388, 219] on button "Go to previous month" at bounding box center [393, 221] width 28 height 28
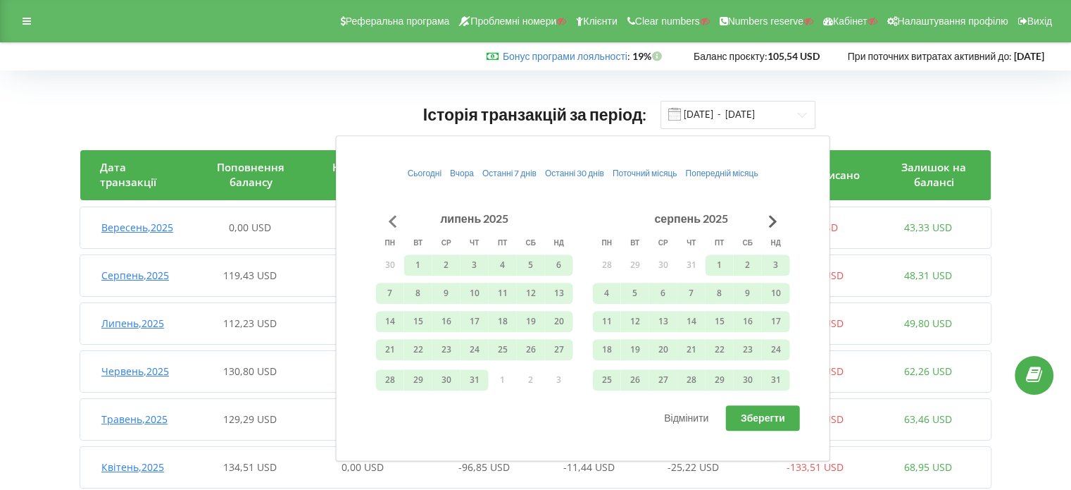
click at [388, 219] on button "Go to previous month" at bounding box center [393, 221] width 28 height 28
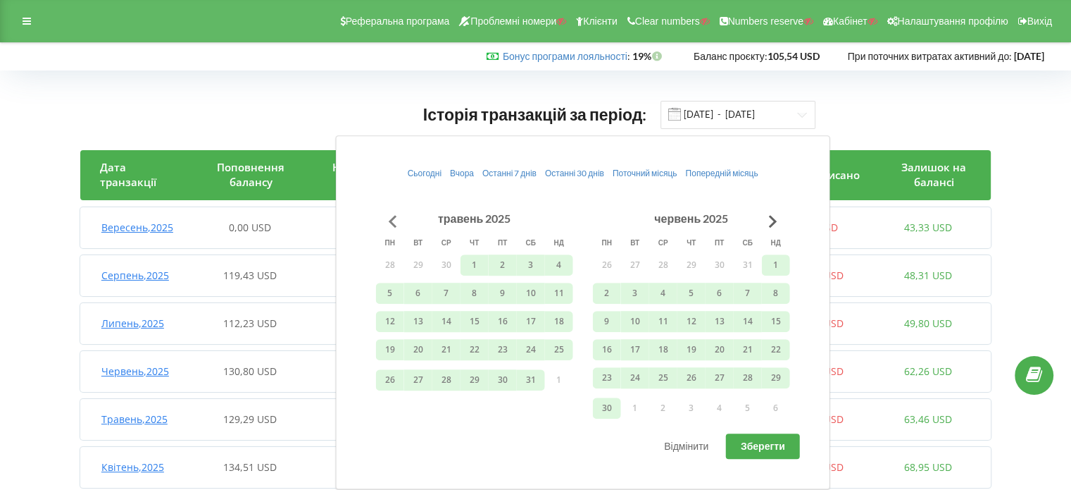
click at [388, 219] on button "Go to previous month" at bounding box center [393, 221] width 28 height 28
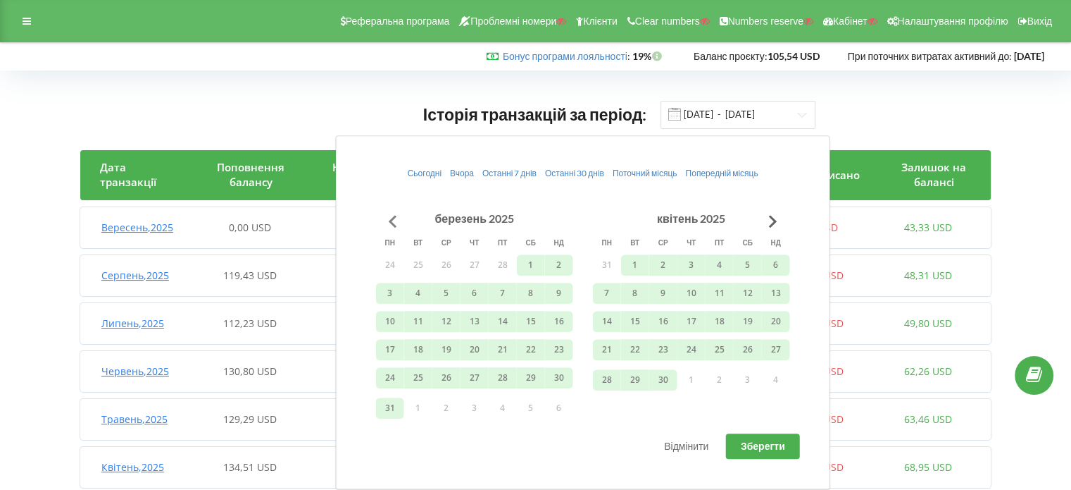
click at [388, 219] on button "Go to previous month" at bounding box center [393, 221] width 28 height 28
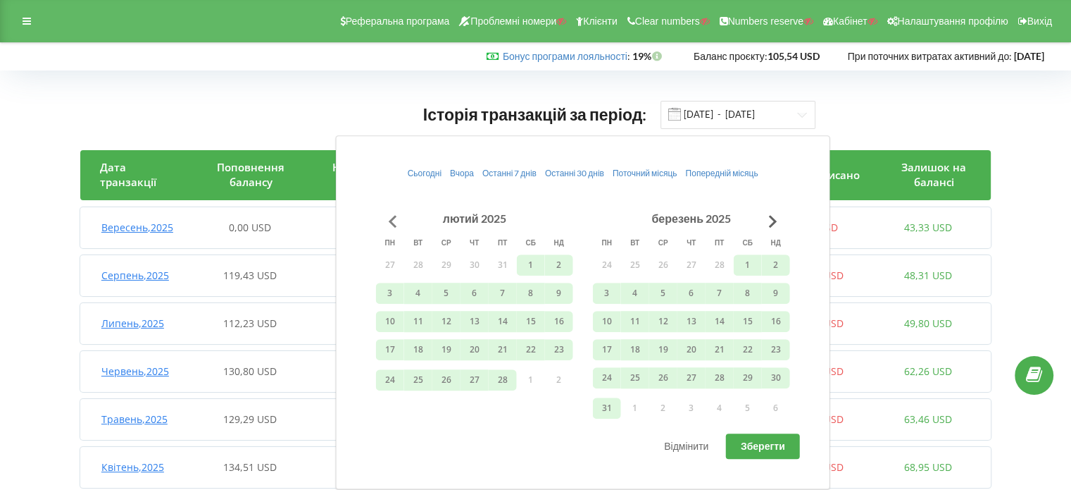
click at [388, 219] on button "Go to previous month" at bounding box center [393, 221] width 28 height 28
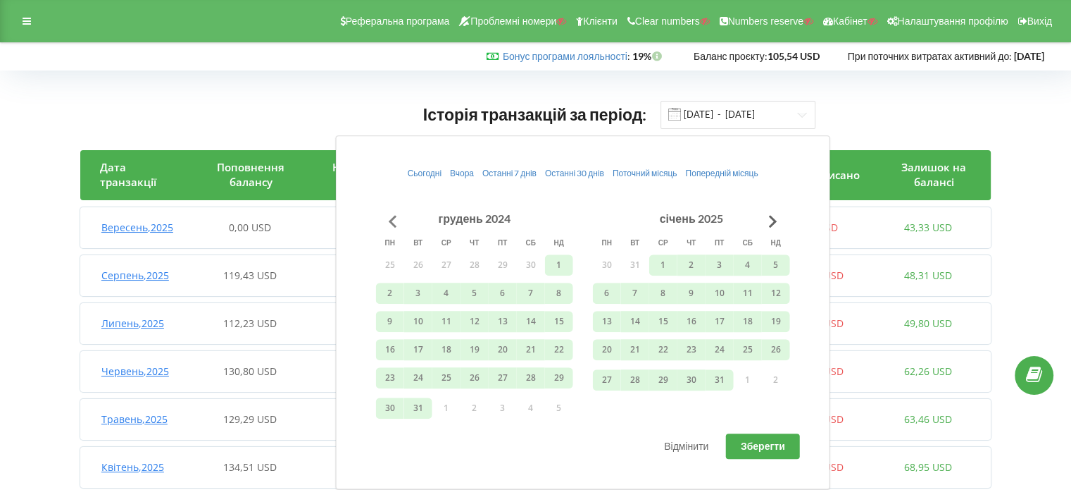
click at [388, 219] on button "Go to previous month" at bounding box center [393, 221] width 28 height 28
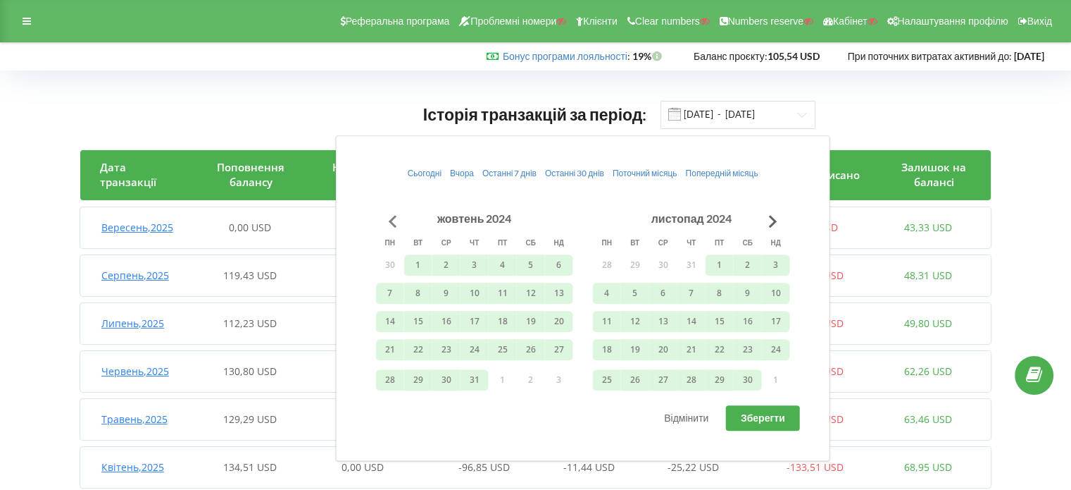
click at [388, 219] on button "Go to previous month" at bounding box center [393, 221] width 28 height 28
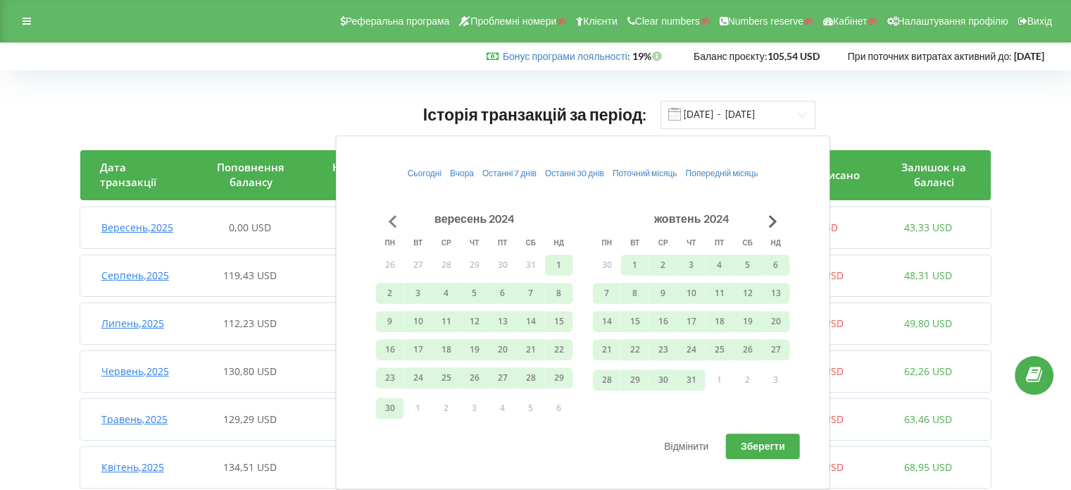
click at [388, 219] on button "Go to previous month" at bounding box center [393, 221] width 28 height 28
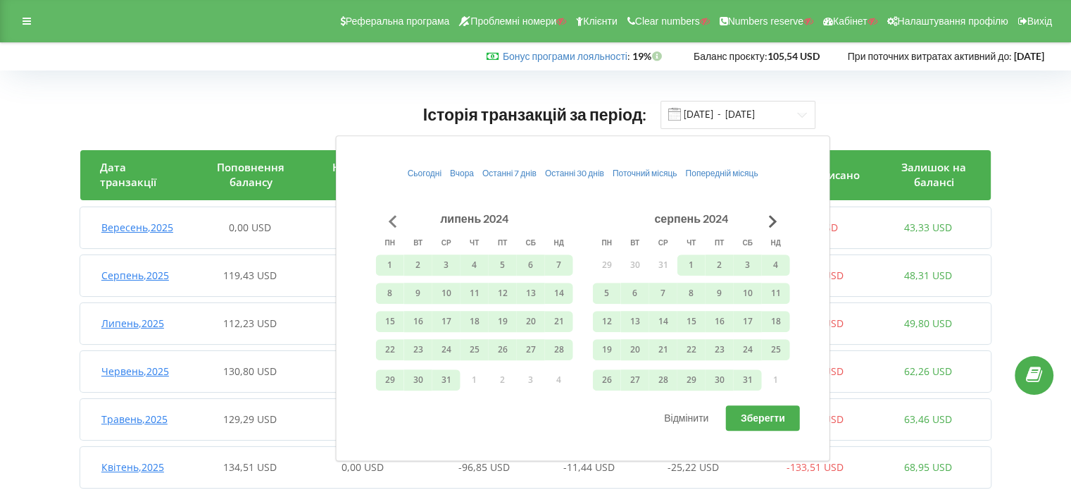
click at [388, 219] on button "Go to previous month" at bounding box center [393, 221] width 28 height 28
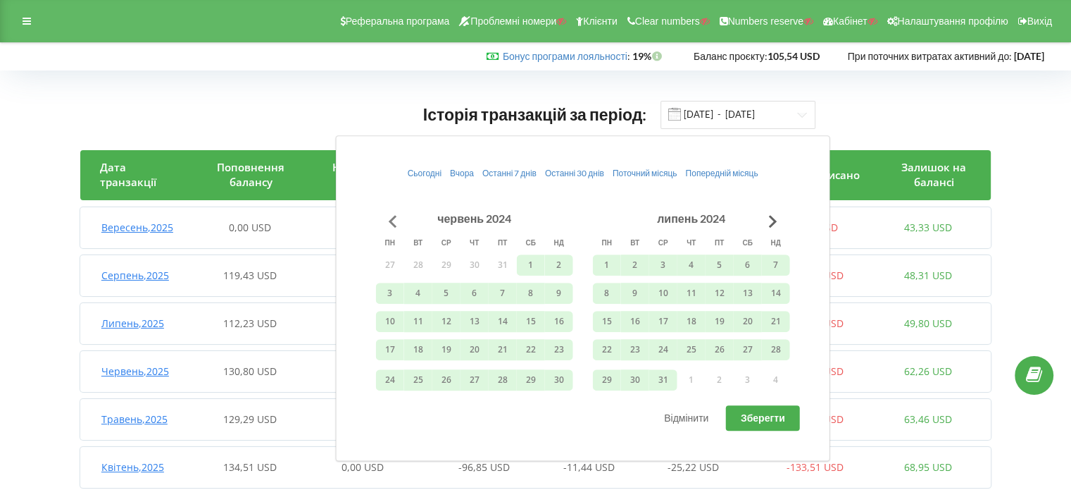
click at [388, 219] on button "Go to previous month" at bounding box center [393, 221] width 28 height 28
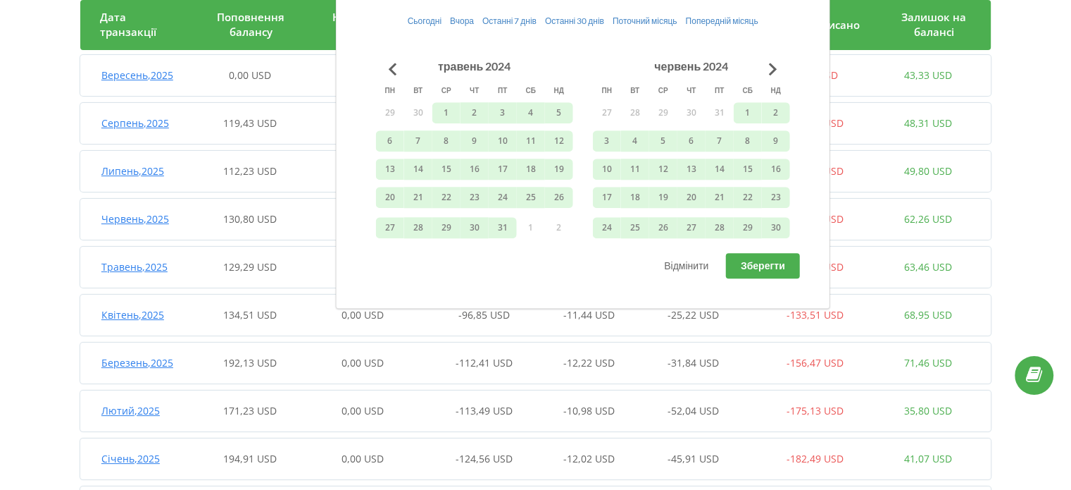
scroll to position [118, 0]
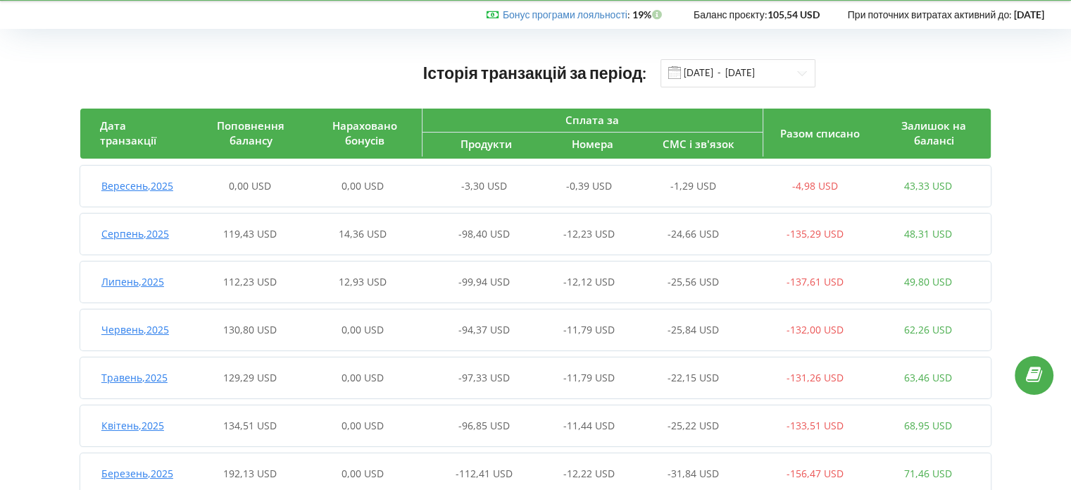
scroll to position [0, 0]
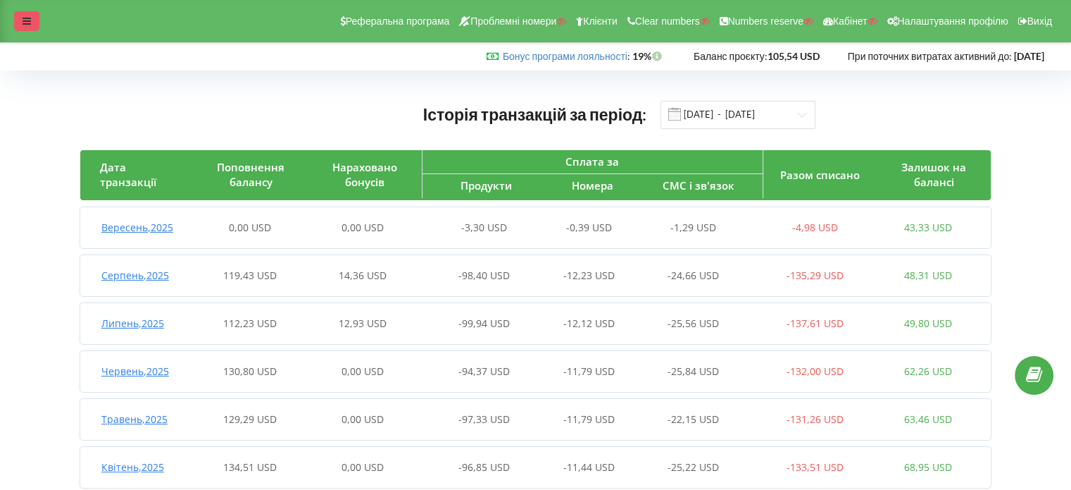
click at [23, 22] on icon at bounding box center [27, 21] width 8 height 10
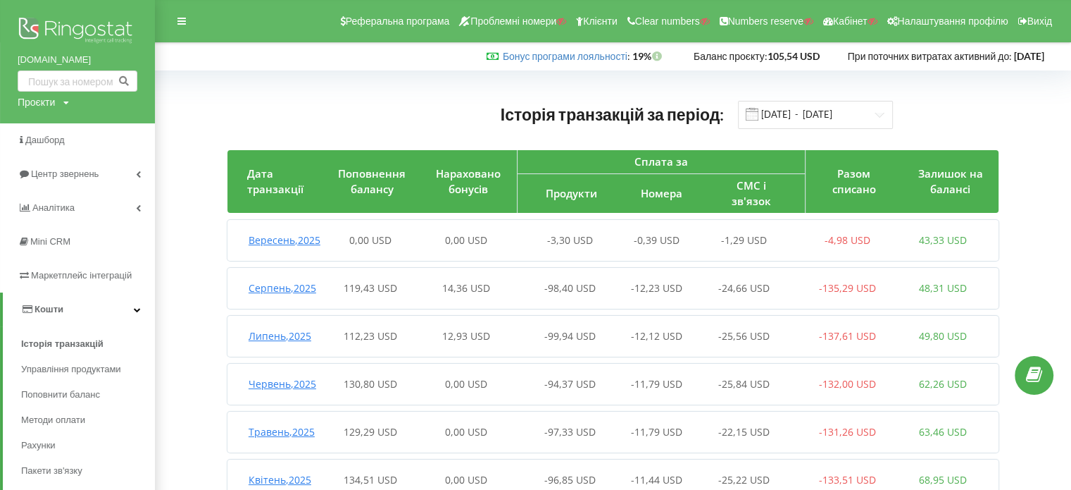
click at [54, 29] on img at bounding box center [78, 31] width 120 height 35
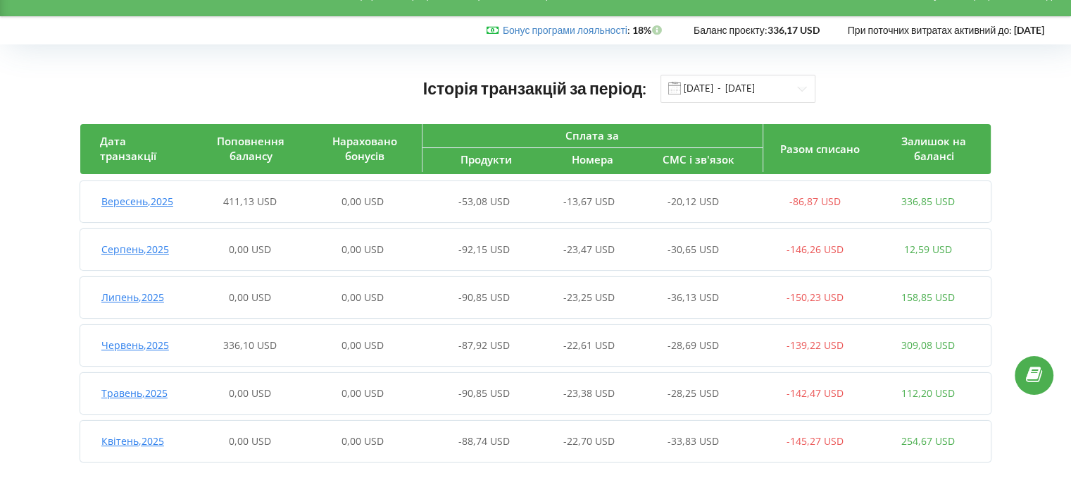
scroll to position [34, 0]
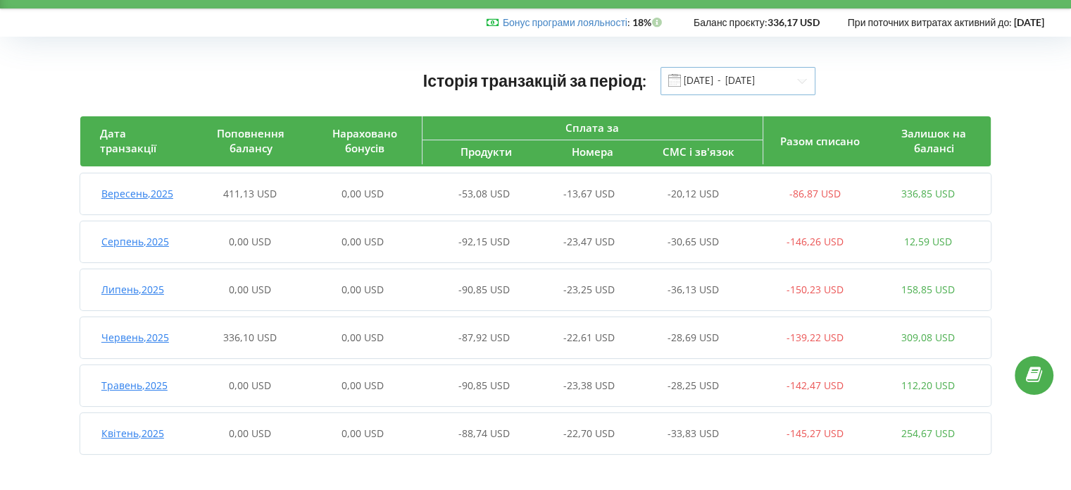
click at [697, 85] on input "[DATE] - [DATE]" at bounding box center [738, 81] width 155 height 28
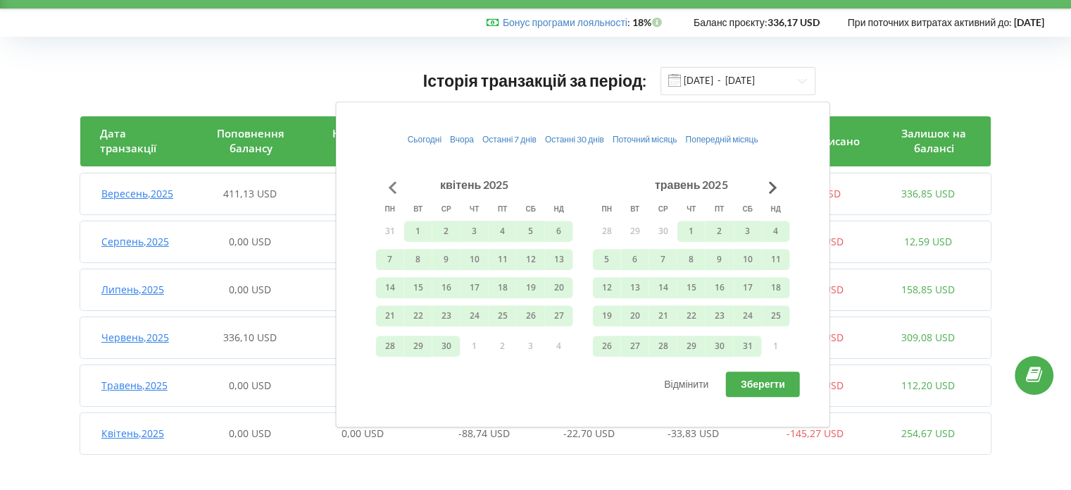
click at [388, 182] on button "Go to previous month" at bounding box center [393, 187] width 28 height 28
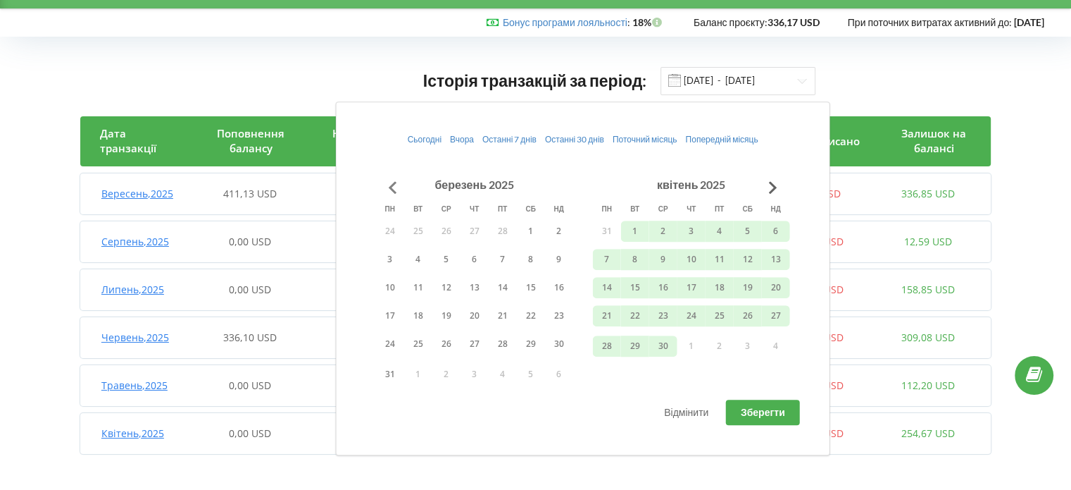
click at [388, 182] on button "Go to previous month" at bounding box center [393, 187] width 28 height 28
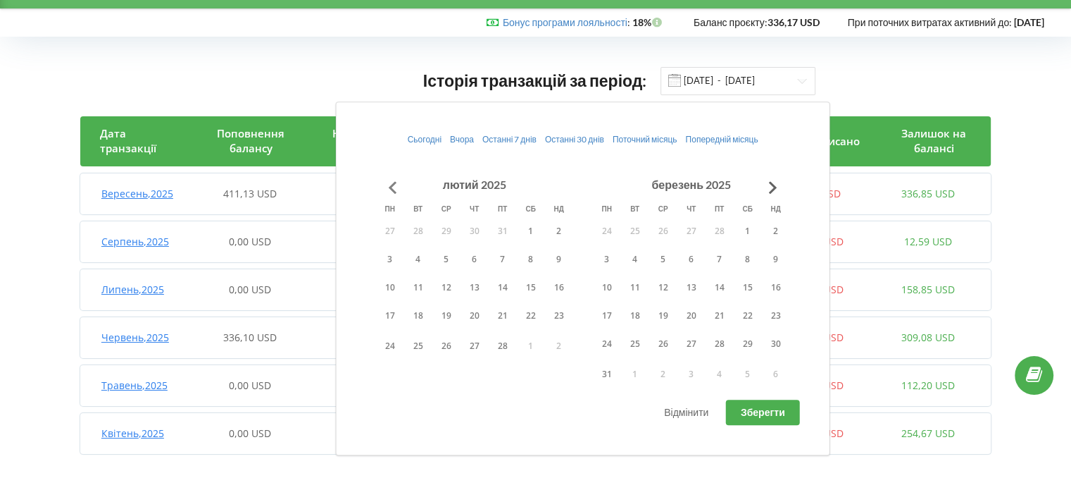
click at [388, 182] on button "Go to previous month" at bounding box center [393, 187] width 28 height 28
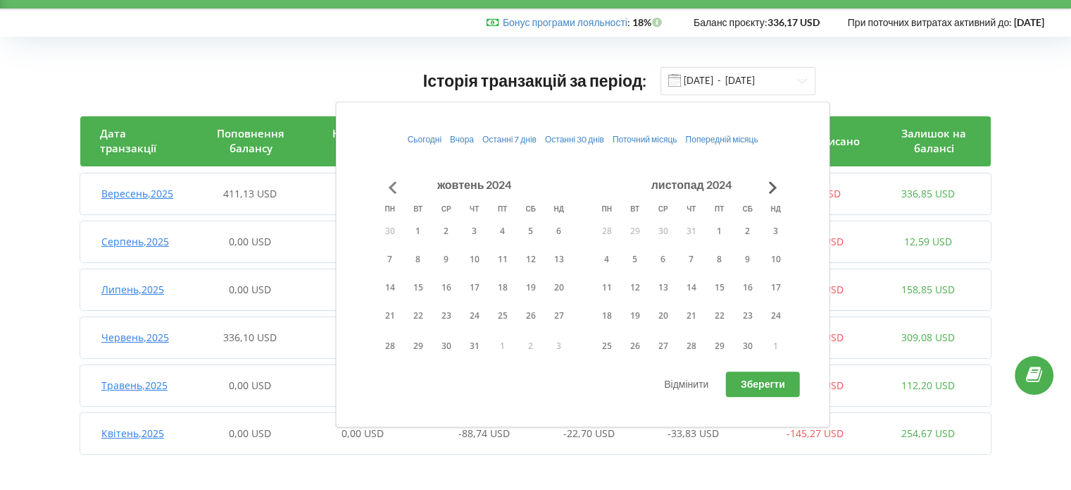
click at [388, 182] on button "Go to previous month" at bounding box center [393, 187] width 28 height 28
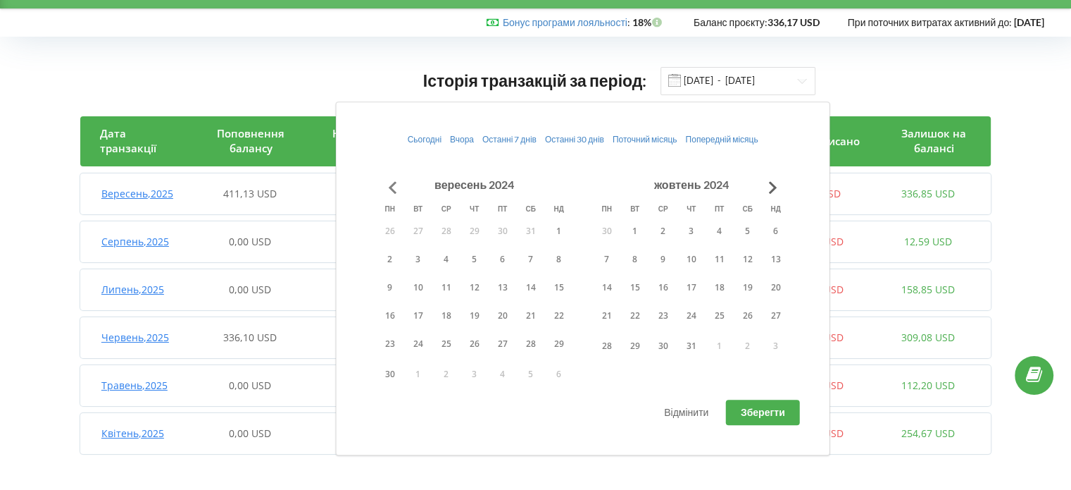
click at [388, 182] on button "Go to previous month" at bounding box center [393, 187] width 28 height 28
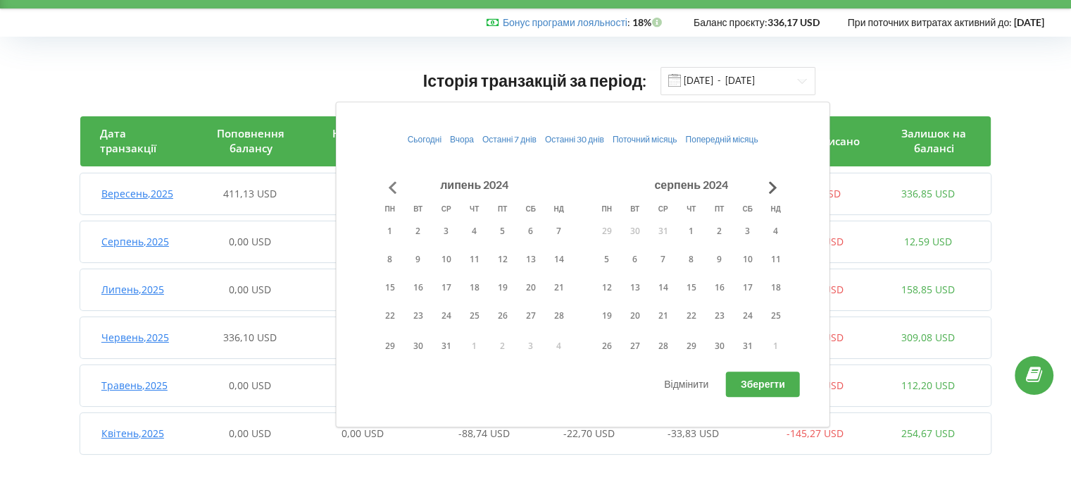
click at [388, 182] on button "Go to previous month" at bounding box center [393, 187] width 28 height 28
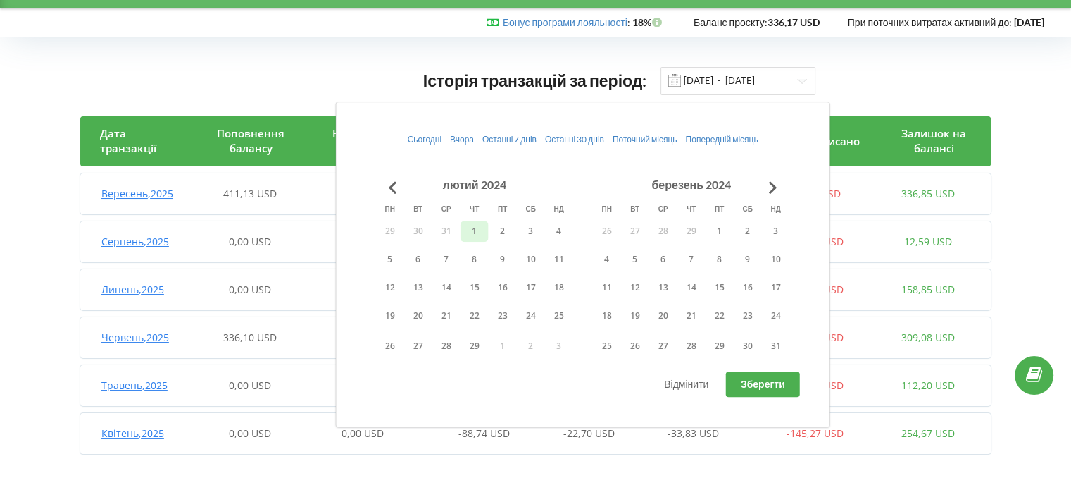
click at [476, 223] on button "1" at bounding box center [475, 230] width 28 height 21
click at [766, 185] on button "Go to next month" at bounding box center [773, 187] width 28 height 28
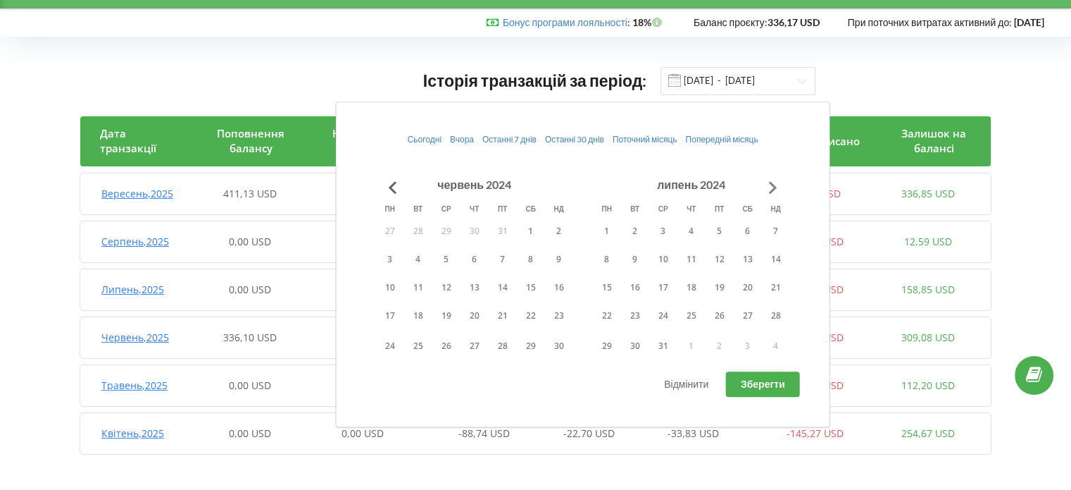
click at [766, 185] on button "Go to next month" at bounding box center [773, 187] width 28 height 28
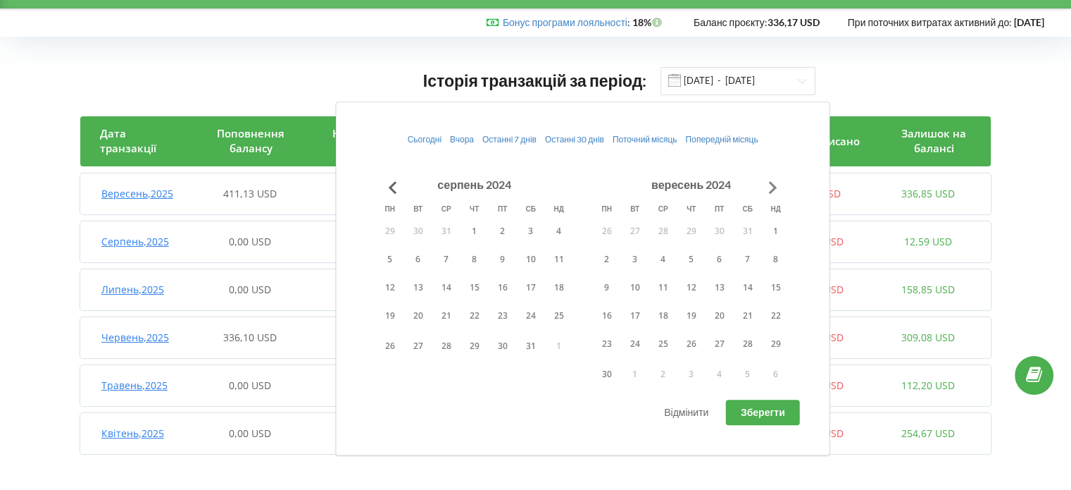
click at [766, 185] on button "Go to next month" at bounding box center [773, 187] width 28 height 28
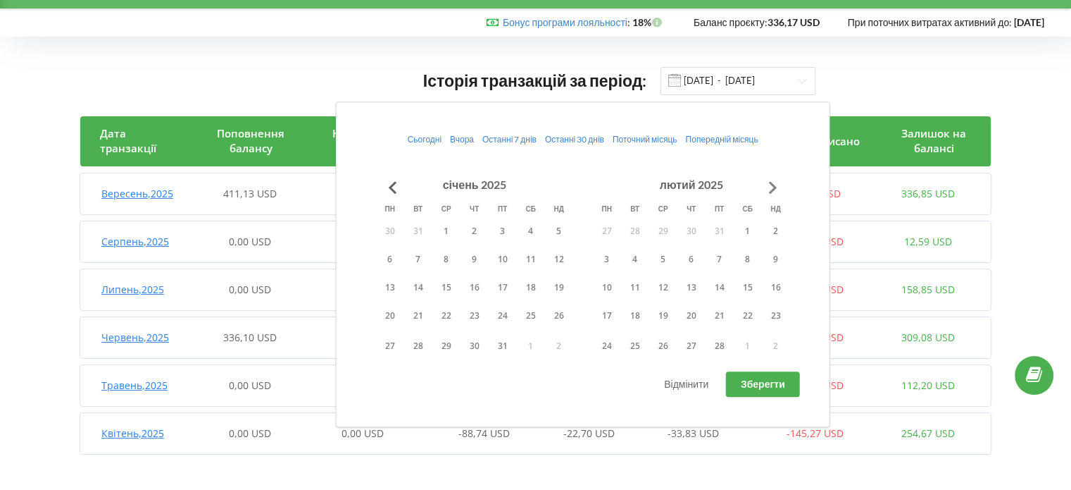
click at [766, 185] on button "Go to next month" at bounding box center [773, 187] width 28 height 28
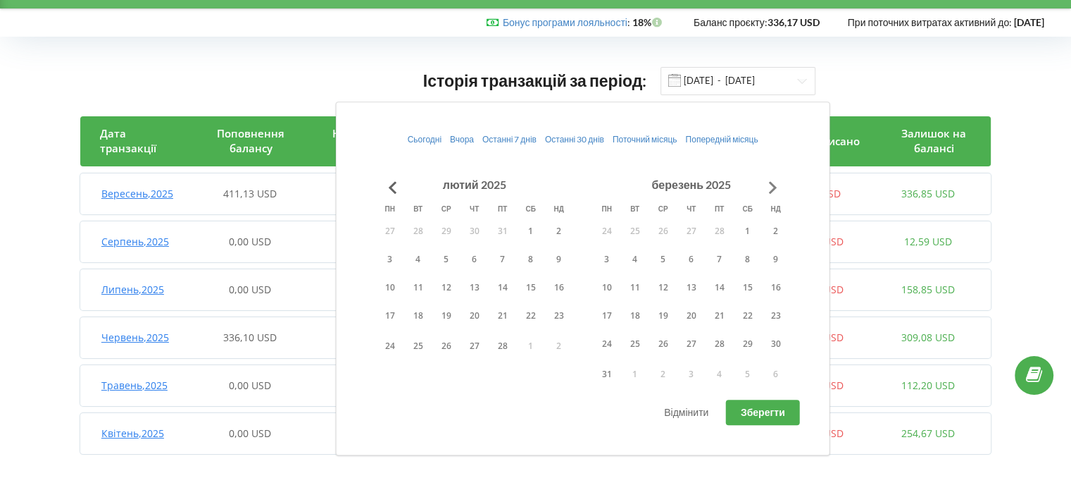
click at [766, 185] on button "Go to next month" at bounding box center [773, 187] width 28 height 28
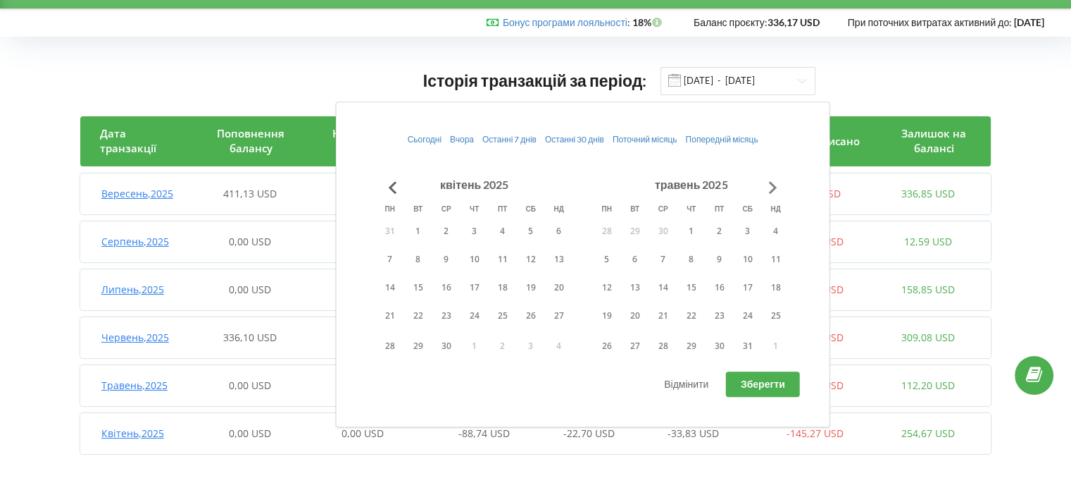
click at [766, 185] on button "Go to next month" at bounding box center [773, 187] width 28 height 28
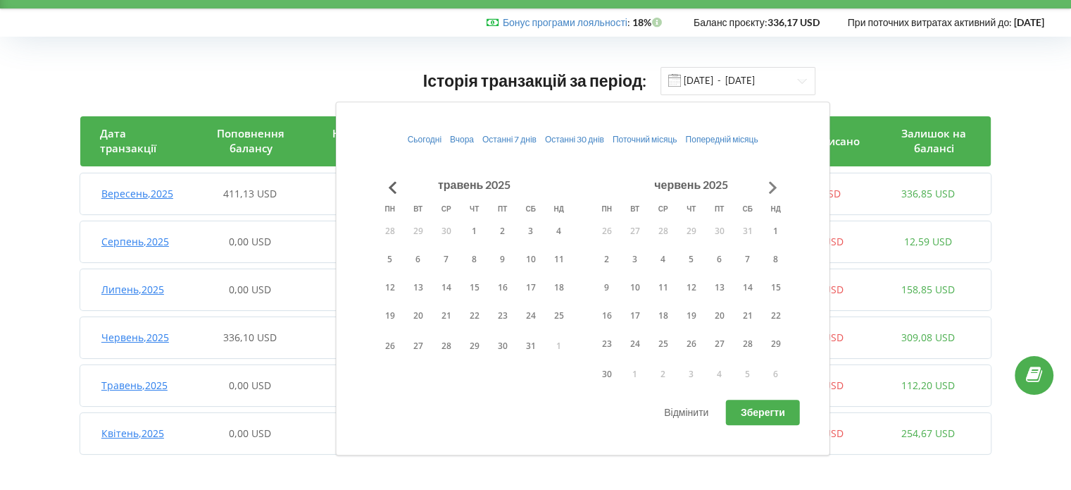
click at [766, 185] on button "Go to next month" at bounding box center [773, 187] width 28 height 28
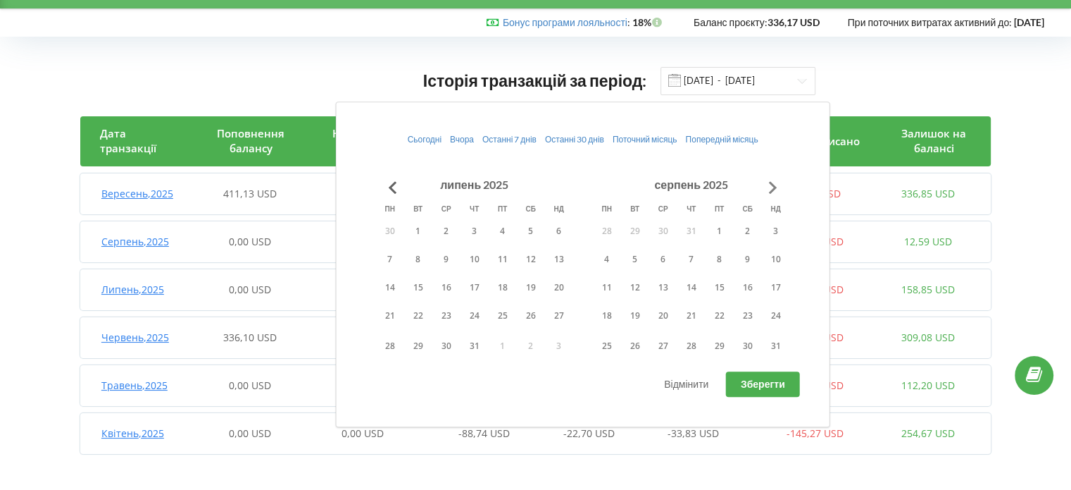
click at [766, 185] on button "Go to next month" at bounding box center [773, 187] width 28 height 28
click at [610, 229] on button "1" at bounding box center [607, 230] width 28 height 21
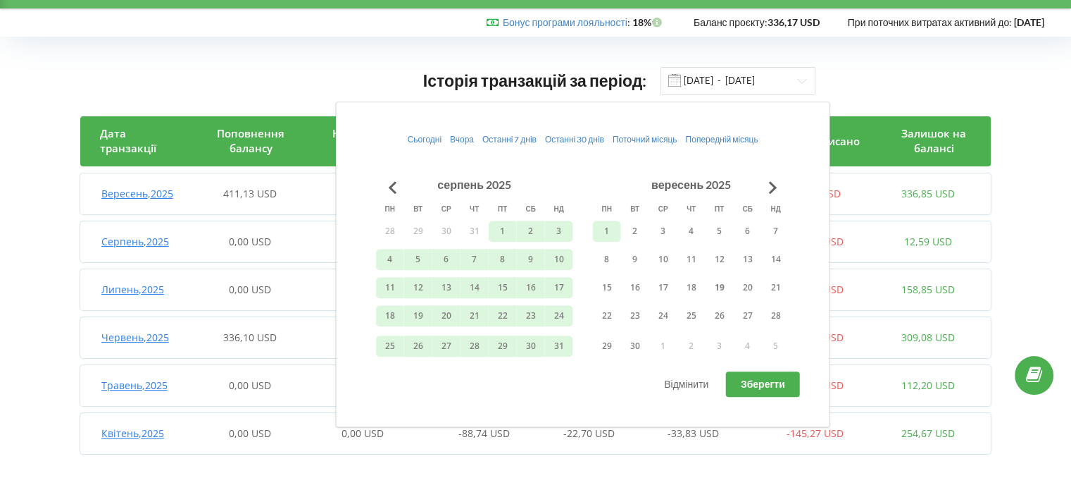
click at [742, 385] on span "Зберегти" at bounding box center [763, 384] width 44 height 12
type input "01.02.2024 - 01.09.2025"
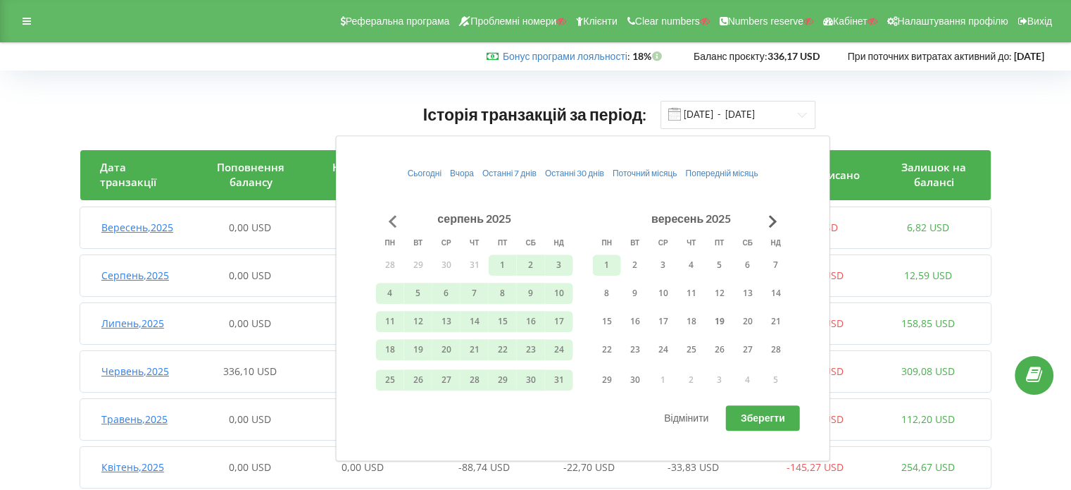
click at [389, 226] on button "Go to previous month" at bounding box center [393, 221] width 28 height 28
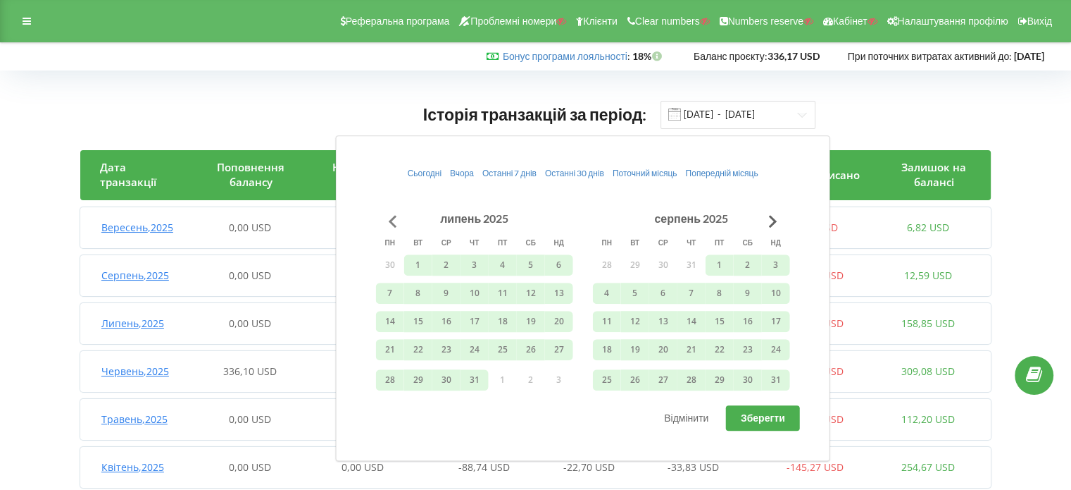
click at [389, 226] on button "Go to previous month" at bounding box center [393, 221] width 28 height 28
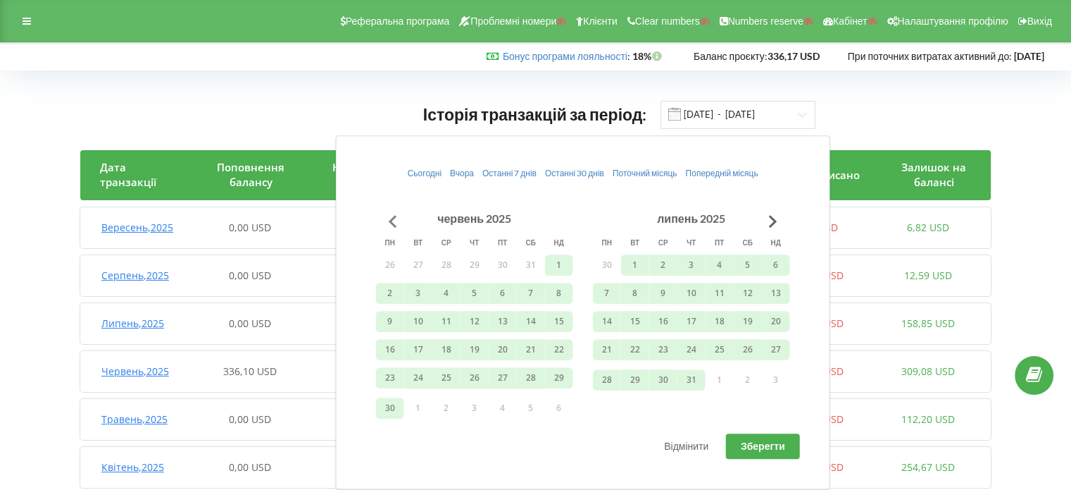
click at [389, 226] on button "Go to previous month" at bounding box center [393, 221] width 28 height 28
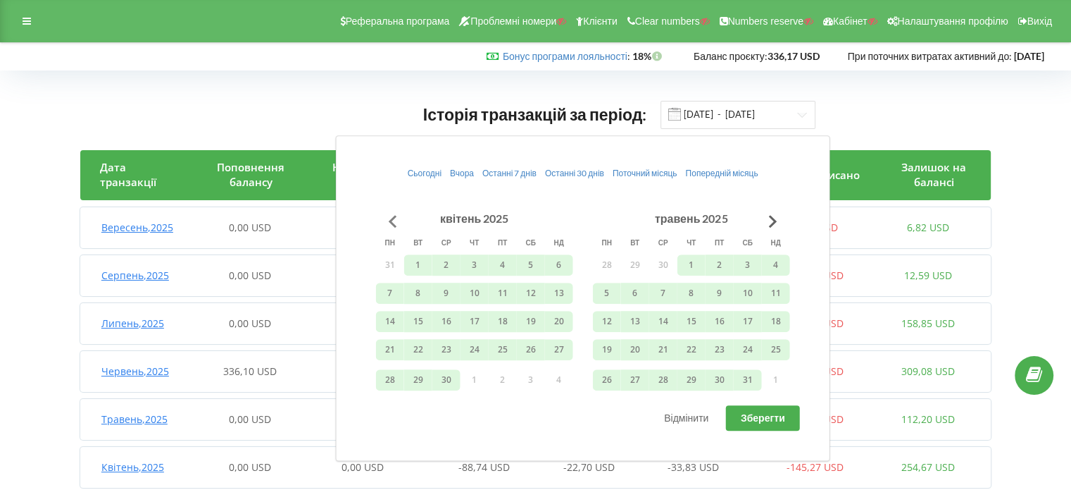
click at [389, 226] on button "Go to previous month" at bounding box center [393, 221] width 28 height 28
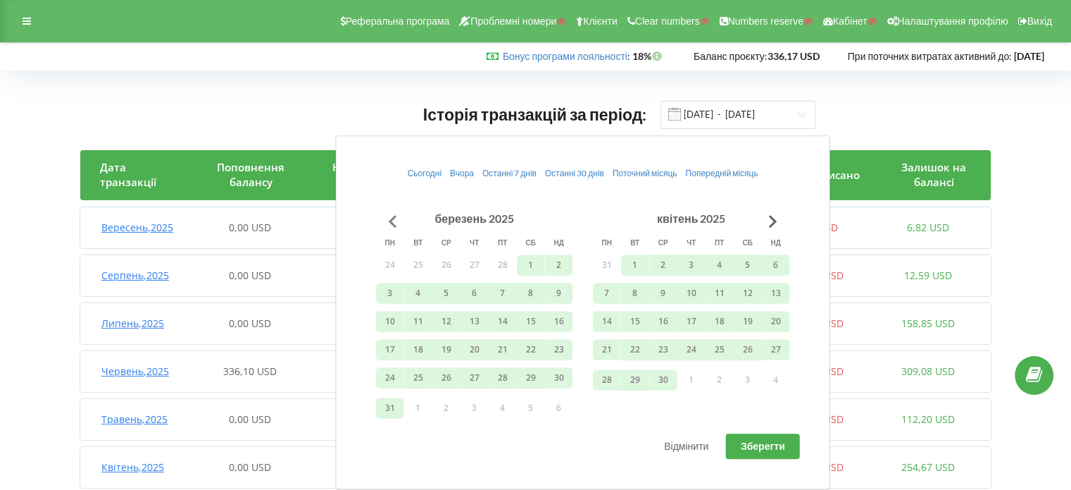
click at [389, 226] on button "Go to previous month" at bounding box center [393, 221] width 28 height 28
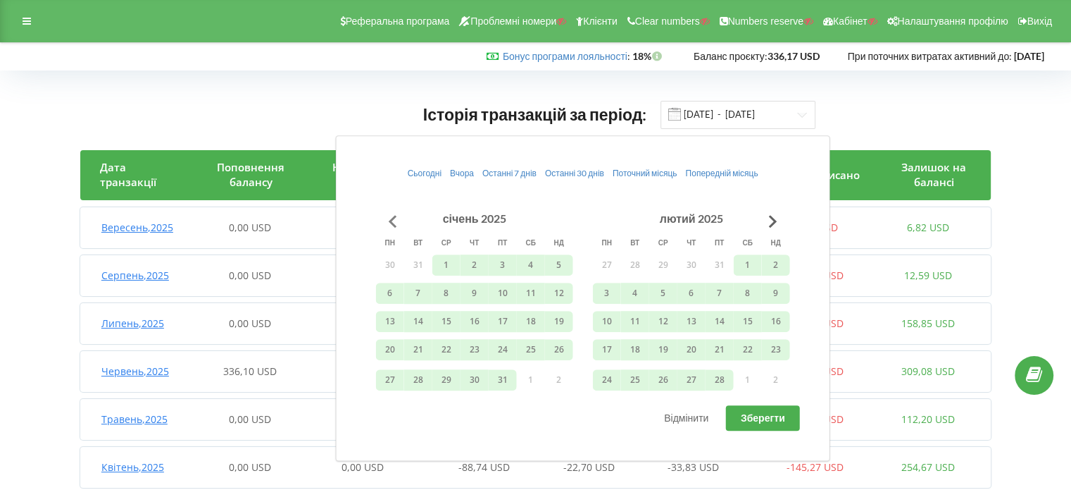
click at [389, 226] on button "Go to previous month" at bounding box center [393, 221] width 28 height 28
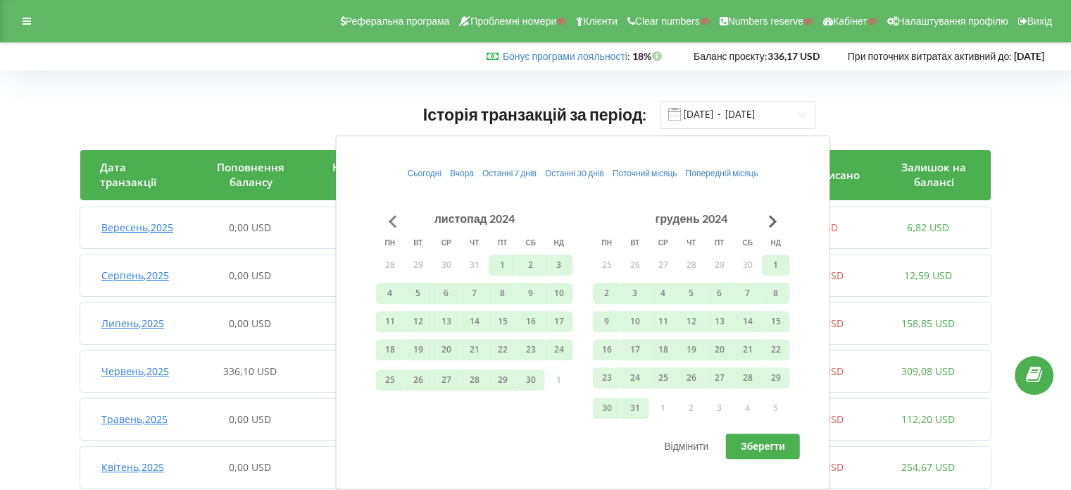
click at [389, 226] on button "Go to previous month" at bounding box center [393, 221] width 28 height 28
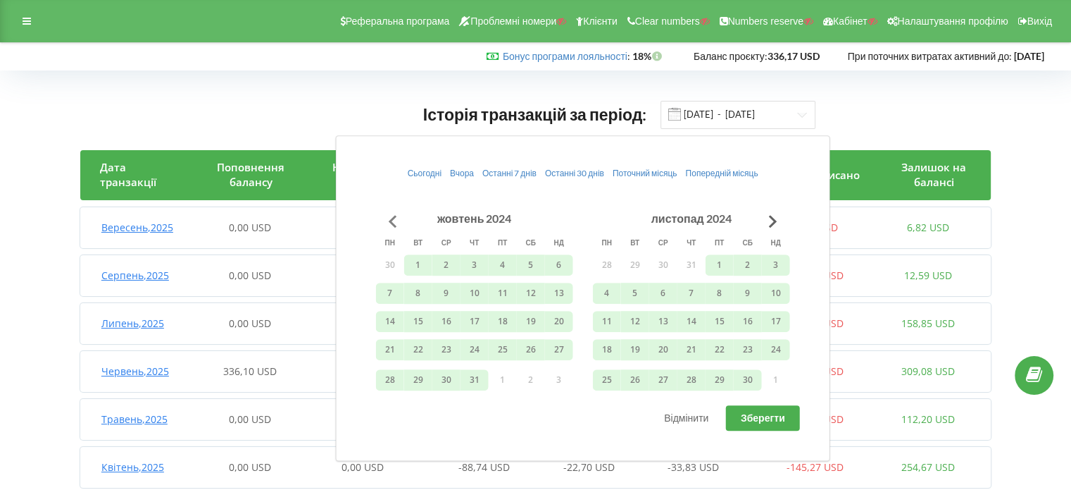
click at [389, 226] on button "Go to previous month" at bounding box center [393, 221] width 28 height 28
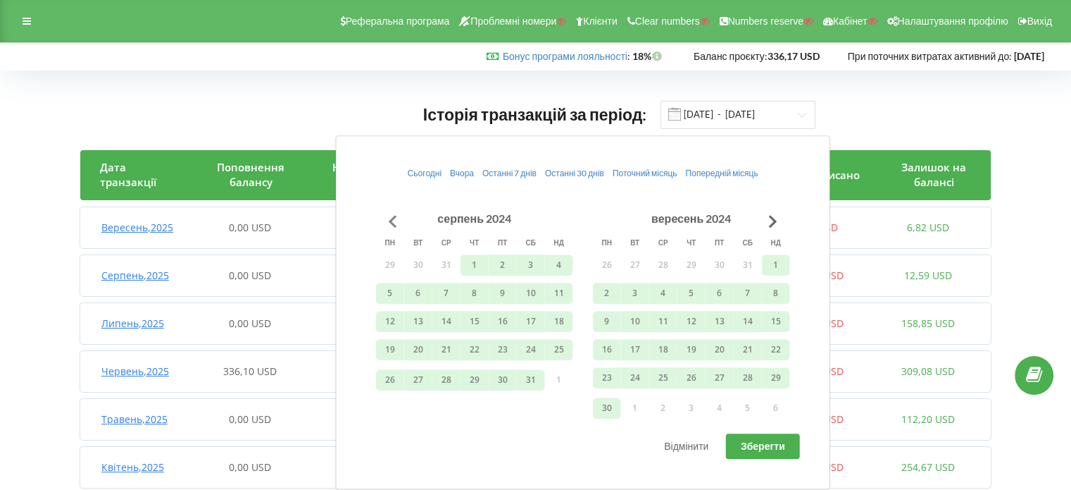
click at [389, 226] on button "Go to previous month" at bounding box center [393, 221] width 28 height 28
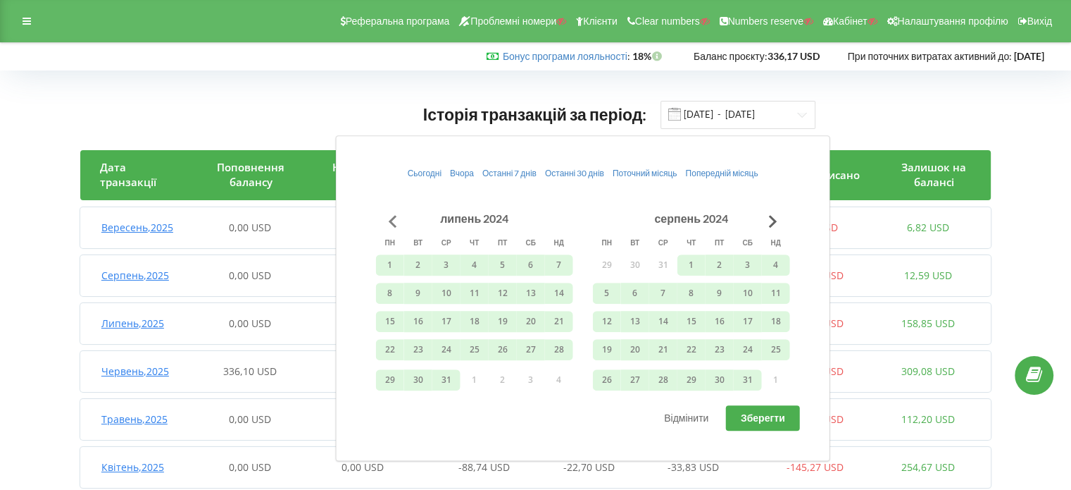
click at [389, 226] on button "Go to previous month" at bounding box center [393, 221] width 28 height 28
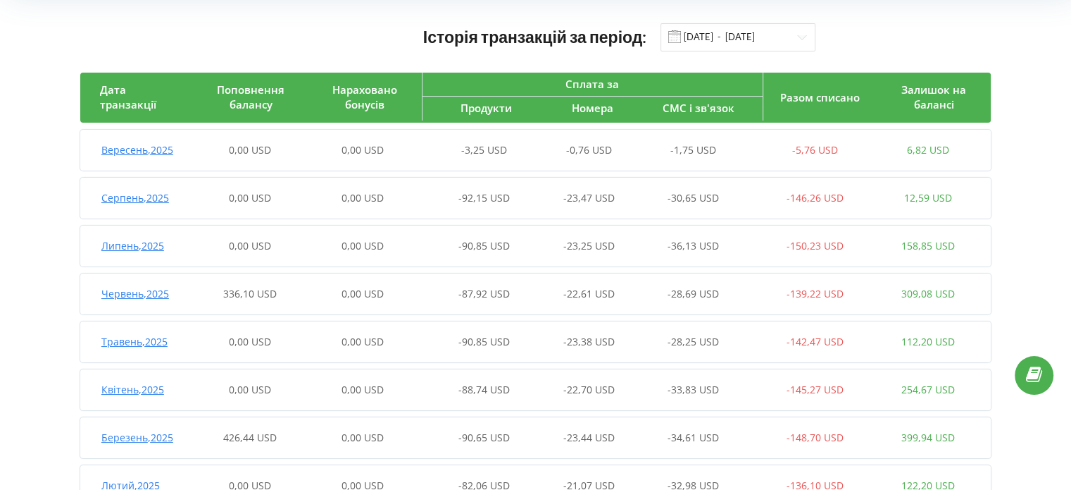
scroll to position [70, 0]
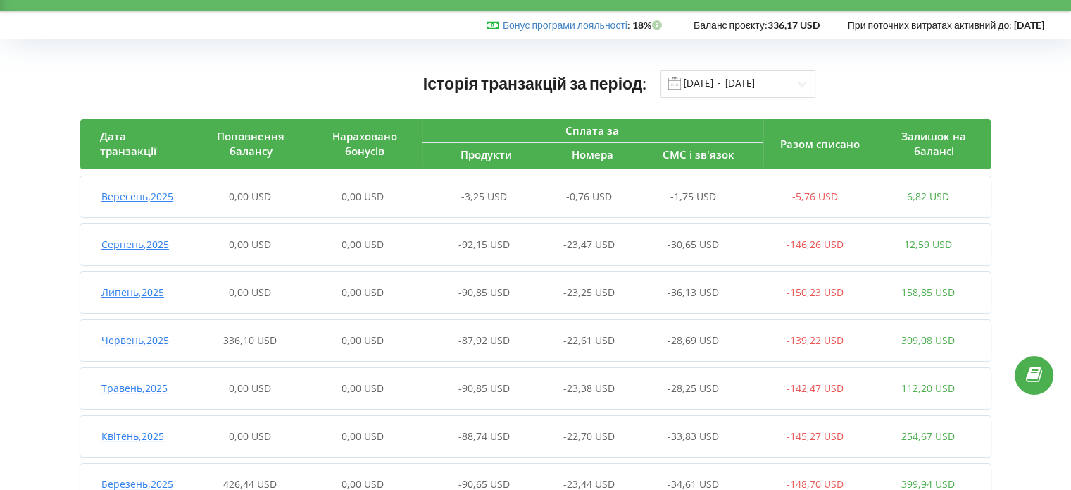
scroll to position [0, 0]
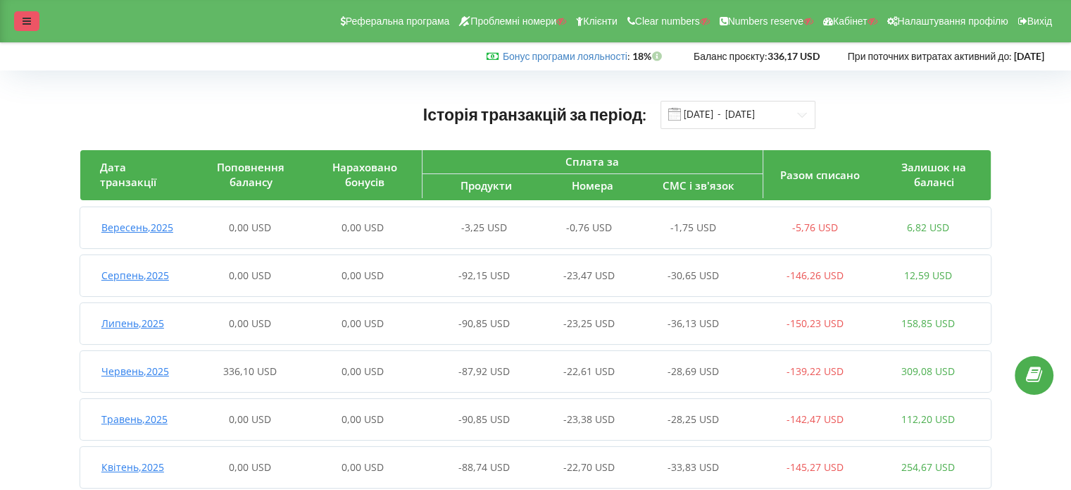
click at [26, 30] on div at bounding box center [26, 21] width 25 height 20
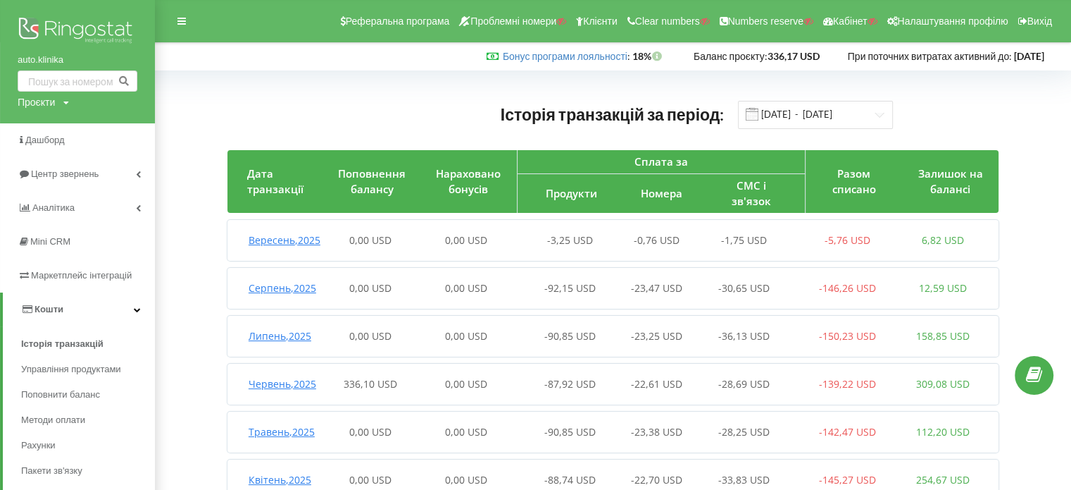
click at [52, 32] on img at bounding box center [78, 31] width 120 height 35
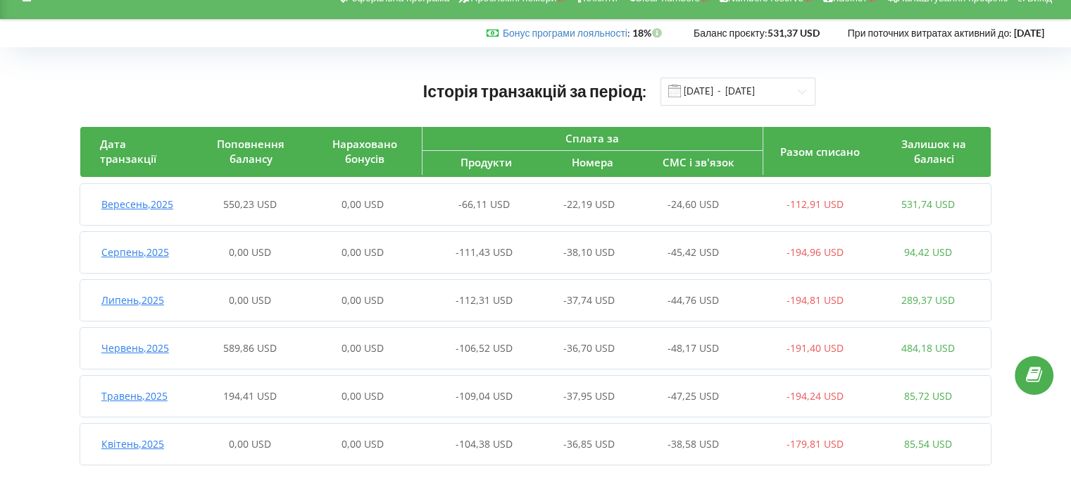
scroll to position [34, 0]
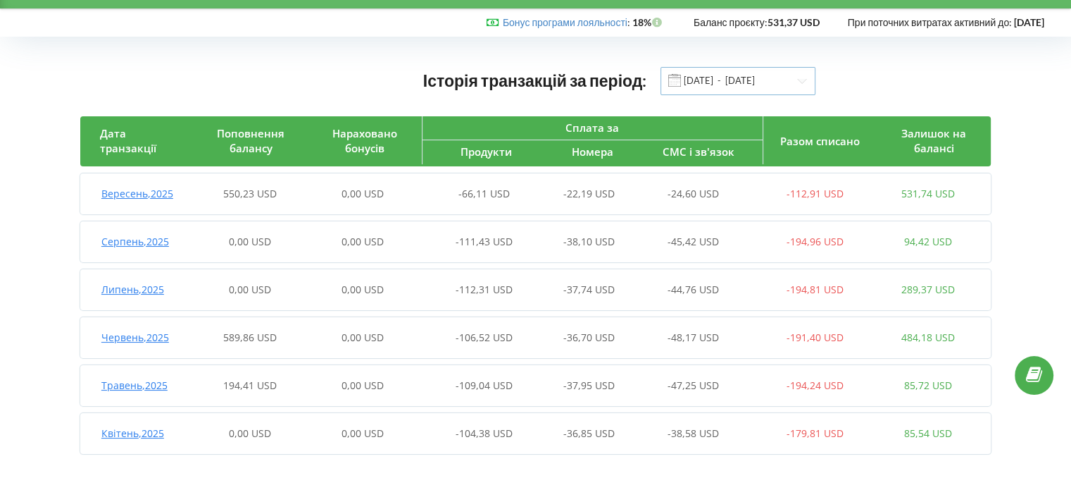
click at [724, 76] on input "[DATE] - [DATE]" at bounding box center [738, 81] width 155 height 28
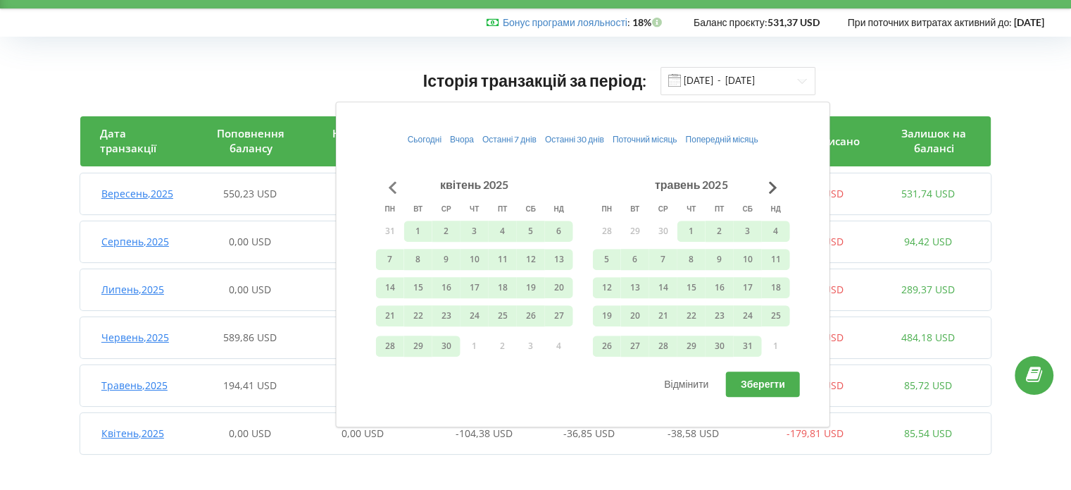
click at [399, 182] on button "Go to previous month" at bounding box center [393, 187] width 28 height 28
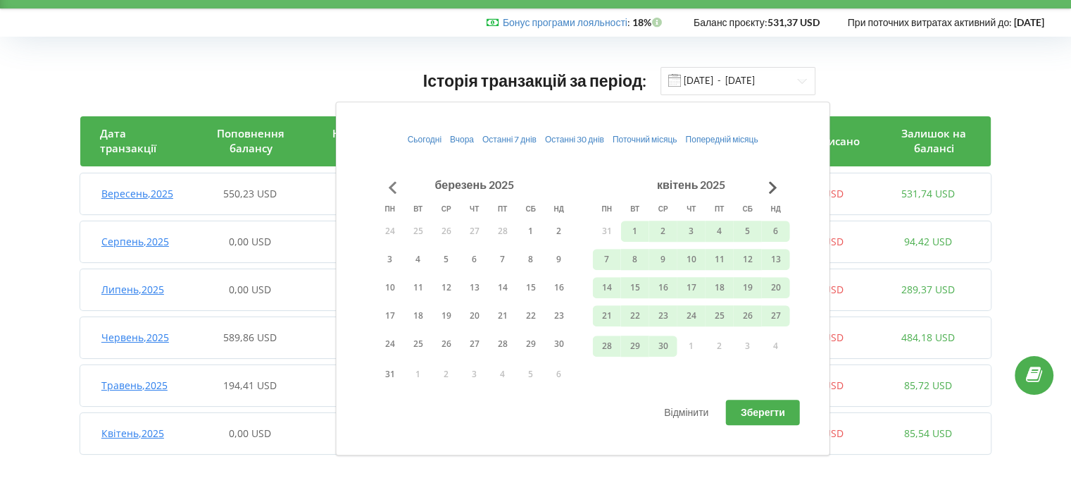
click at [399, 182] on button "Go to previous month" at bounding box center [393, 187] width 28 height 28
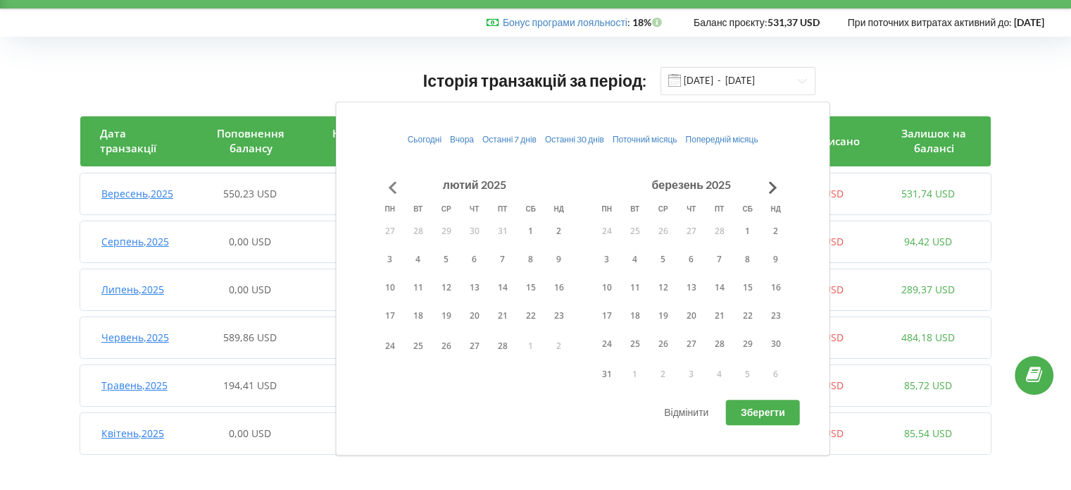
click at [399, 182] on button "Go to previous month" at bounding box center [393, 187] width 28 height 28
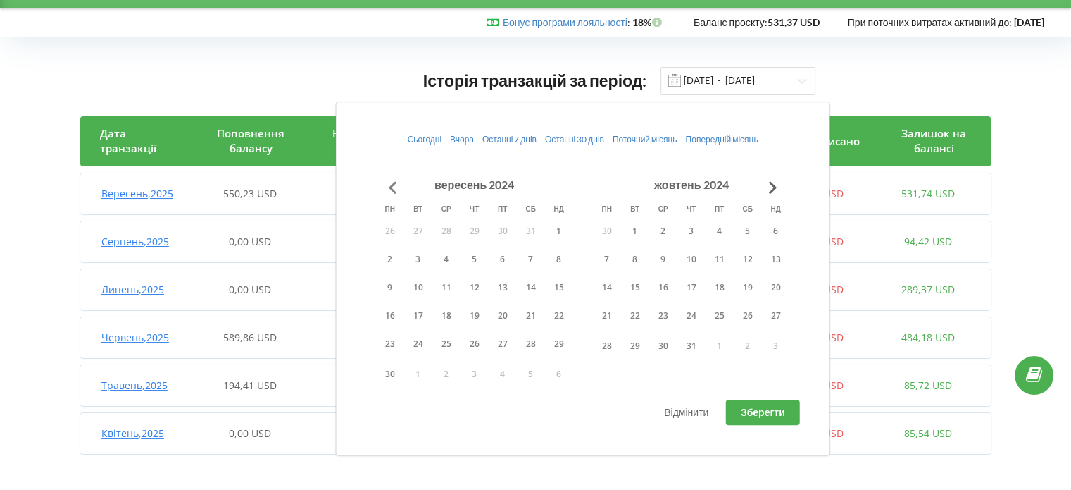
click at [399, 182] on button "Go to previous month" at bounding box center [393, 187] width 28 height 28
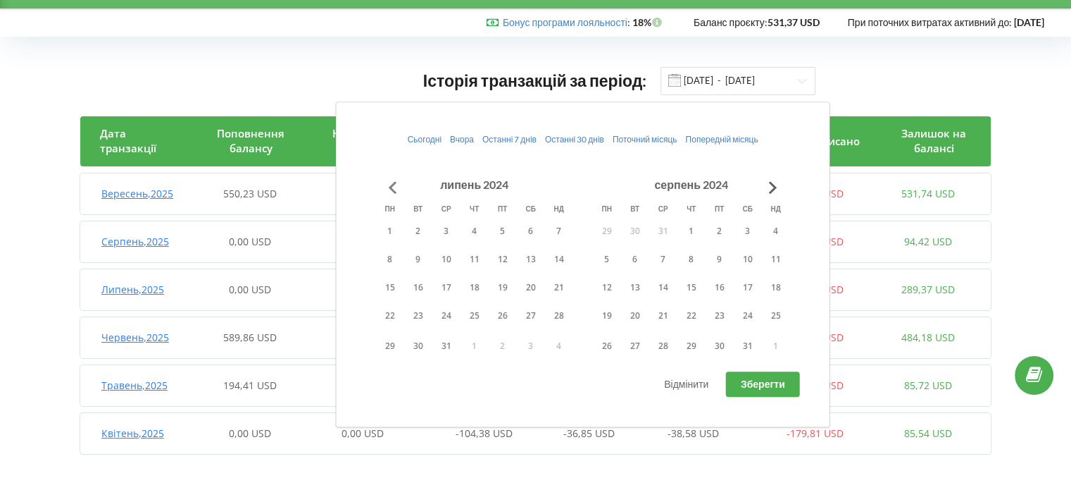
click at [399, 182] on button "Go to previous month" at bounding box center [393, 187] width 28 height 28
click at [393, 230] on button "1" at bounding box center [390, 230] width 28 height 21
click at [769, 191] on button "Go to next month" at bounding box center [773, 187] width 28 height 28
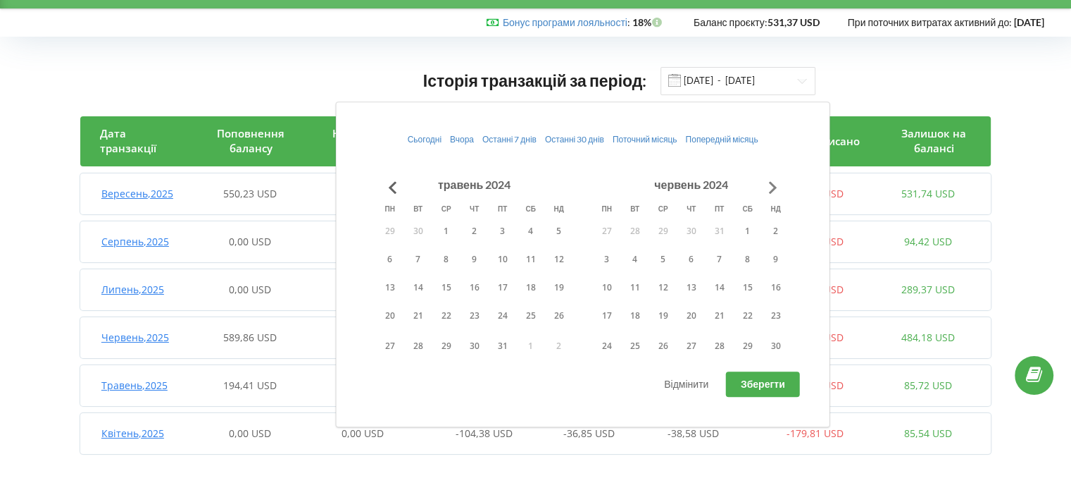
click at [769, 191] on button "Go to next month" at bounding box center [773, 187] width 28 height 28
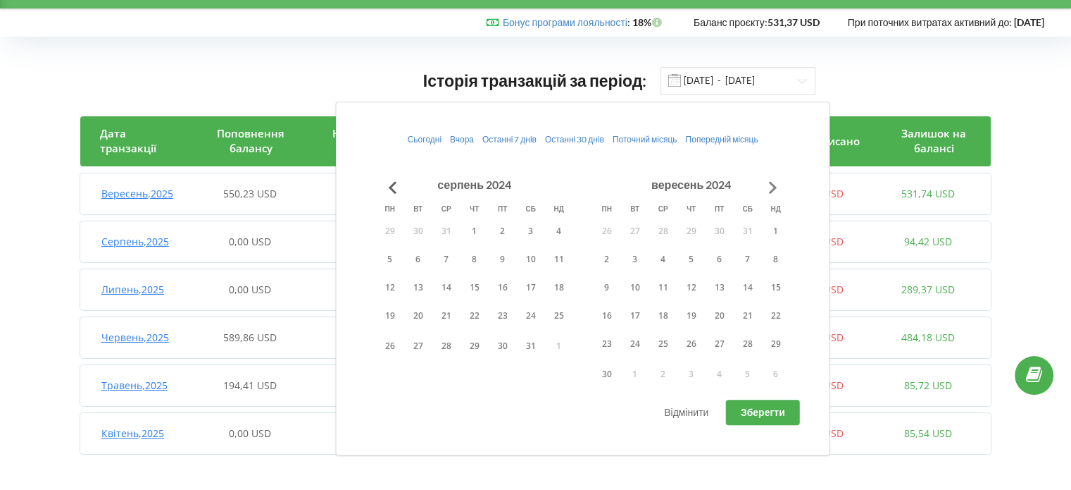
click at [769, 191] on button "Go to next month" at bounding box center [773, 187] width 28 height 28
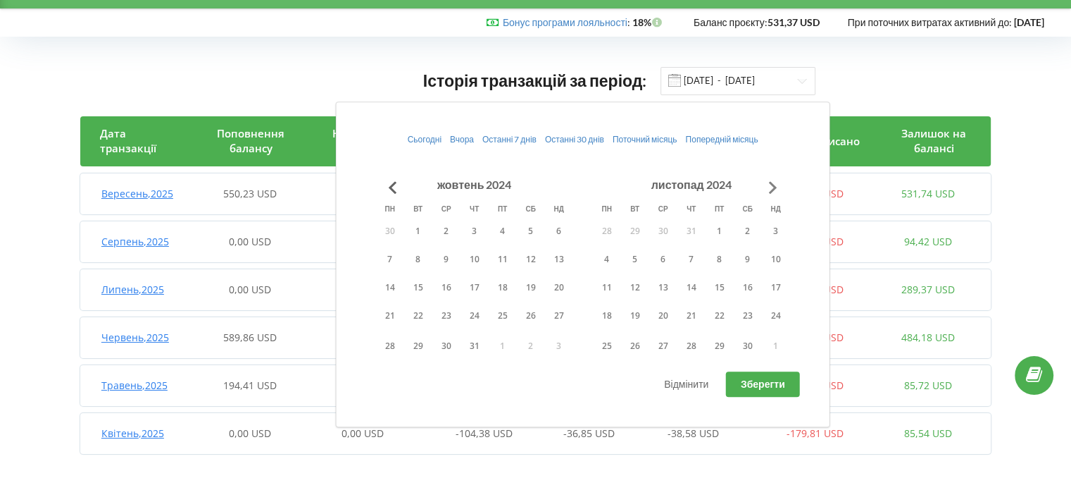
click at [769, 191] on button "Go to next month" at bounding box center [773, 187] width 28 height 28
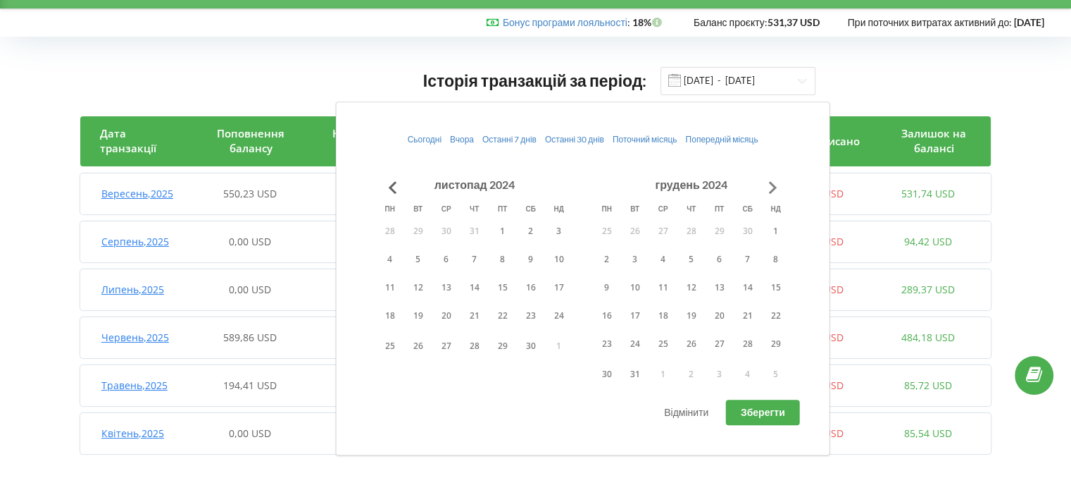
click at [769, 191] on button "Go to next month" at bounding box center [773, 187] width 28 height 28
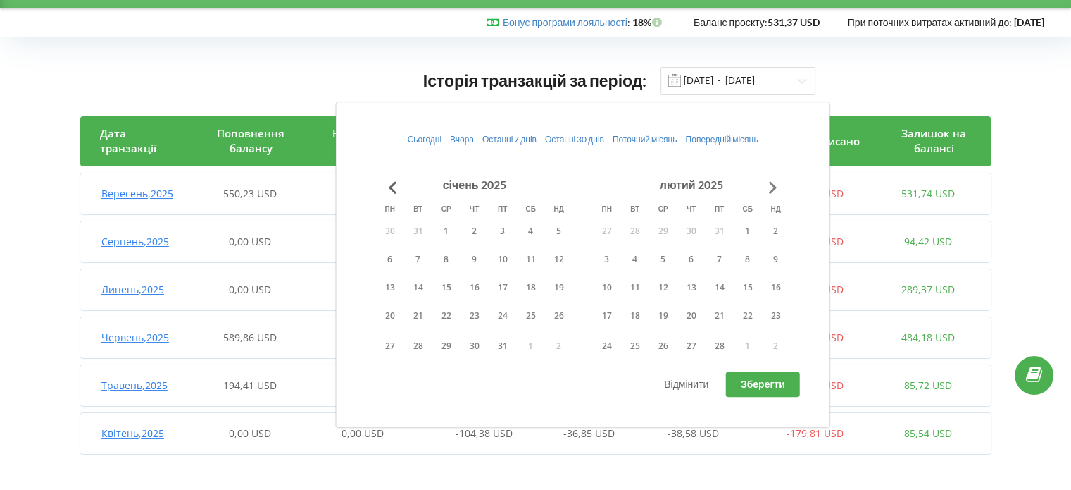
click at [769, 191] on button "Go to next month" at bounding box center [773, 187] width 28 height 28
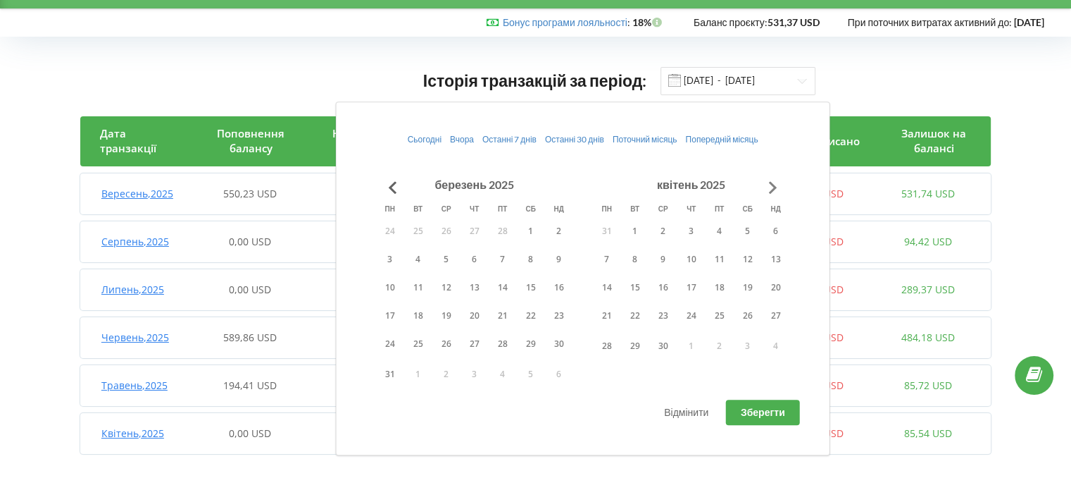
click at [769, 191] on button "Go to next month" at bounding box center [773, 187] width 28 height 28
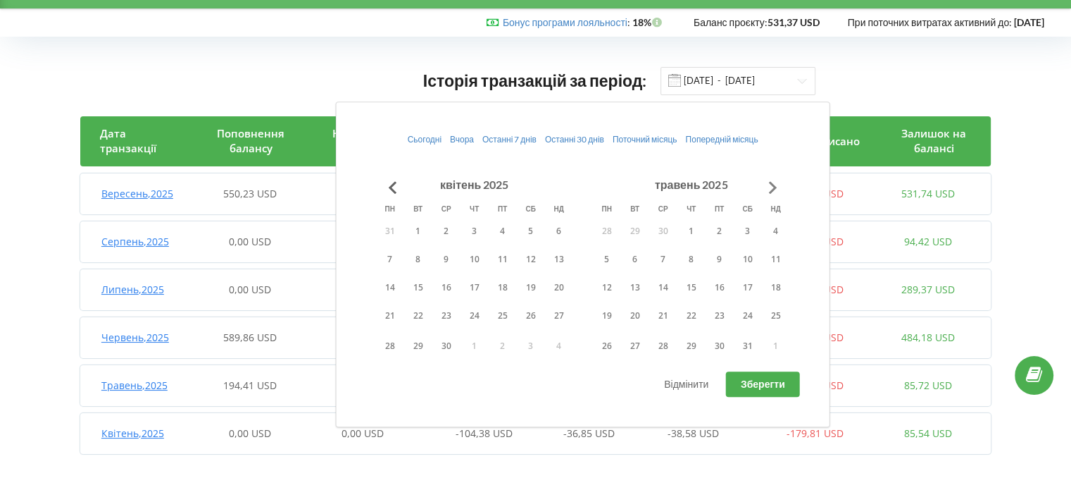
click at [769, 191] on button "Go to next month" at bounding box center [773, 187] width 28 height 28
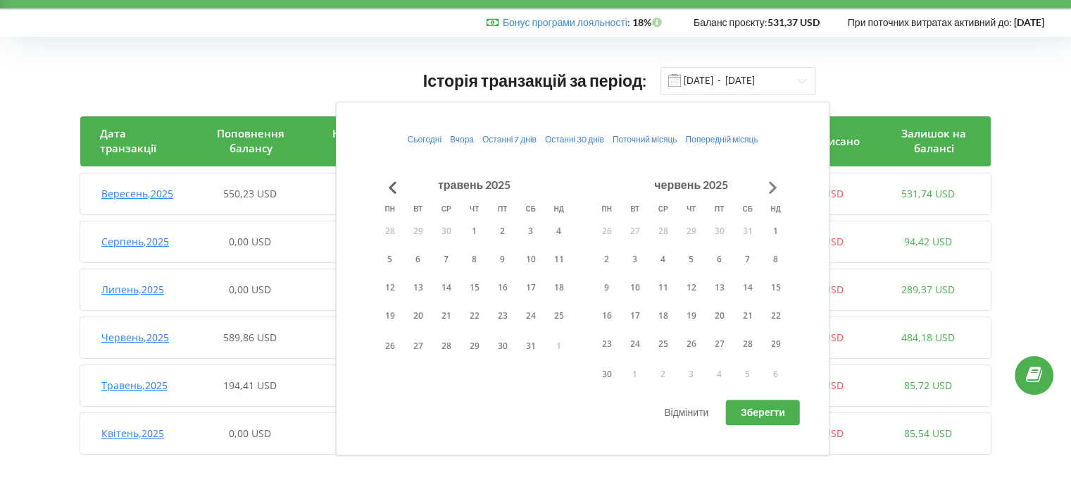
click at [769, 191] on button "Go to next month" at bounding box center [773, 187] width 28 height 28
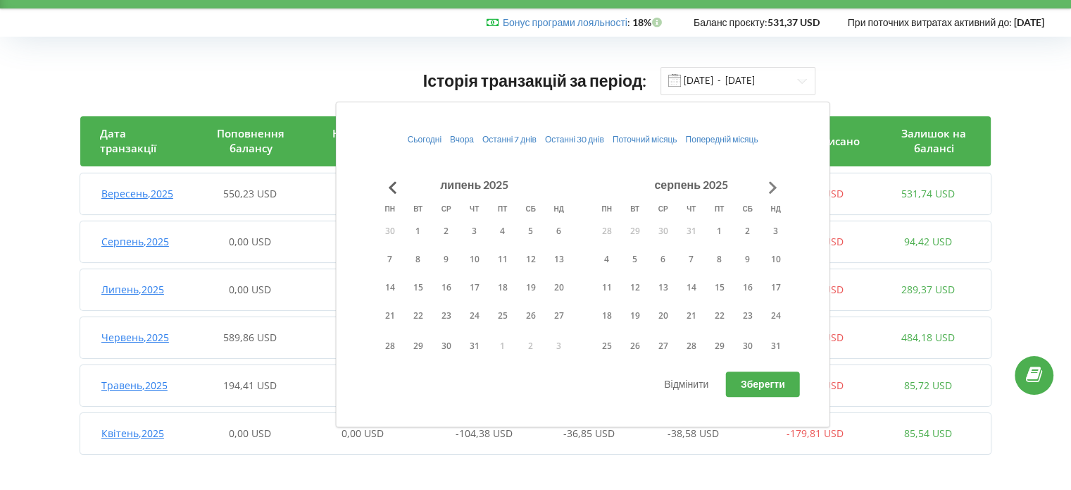
click at [769, 191] on button "Go to next month" at bounding box center [773, 187] width 28 height 28
click at [614, 226] on button "1" at bounding box center [607, 230] width 28 height 21
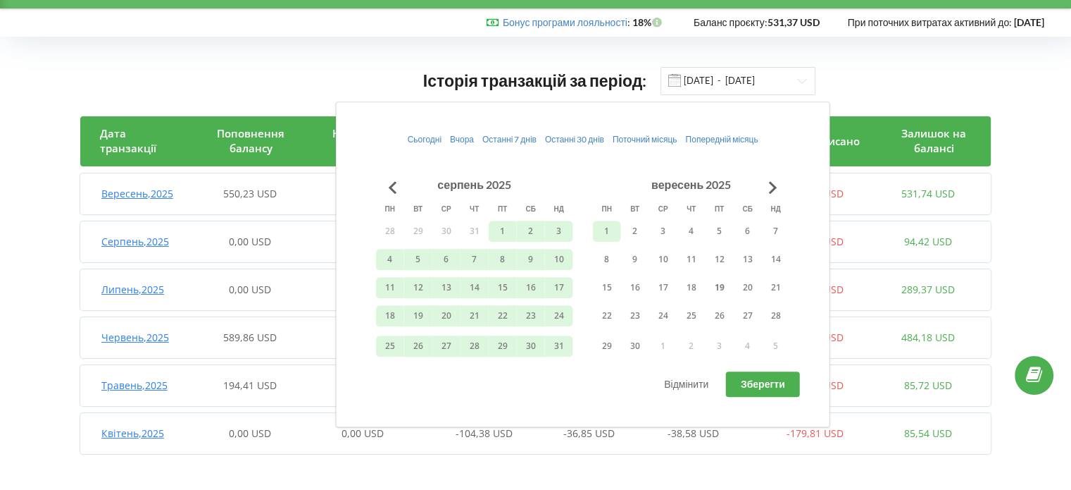
click at [752, 381] on span "Зберегти" at bounding box center [763, 384] width 44 height 12
type input "[DATE] - [DATE]"
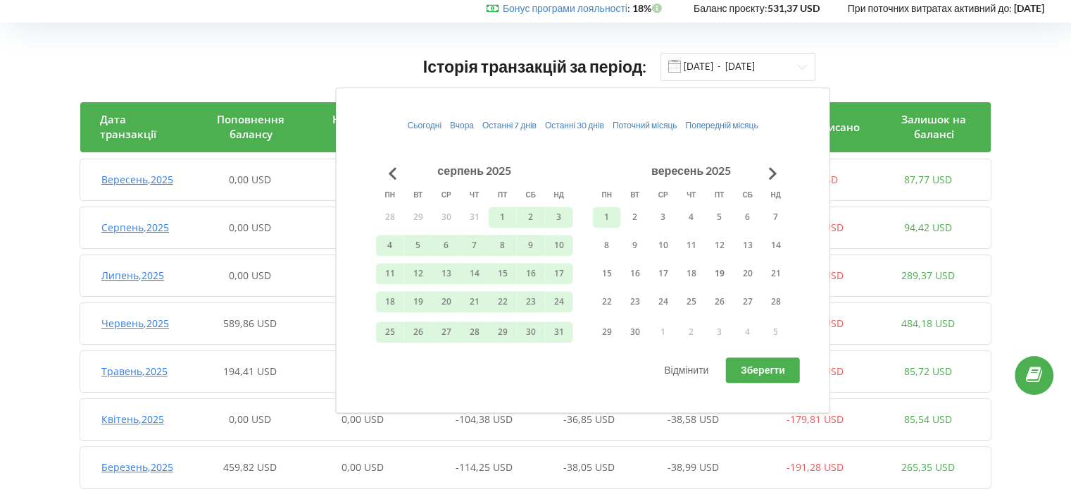
scroll to position [45, 0]
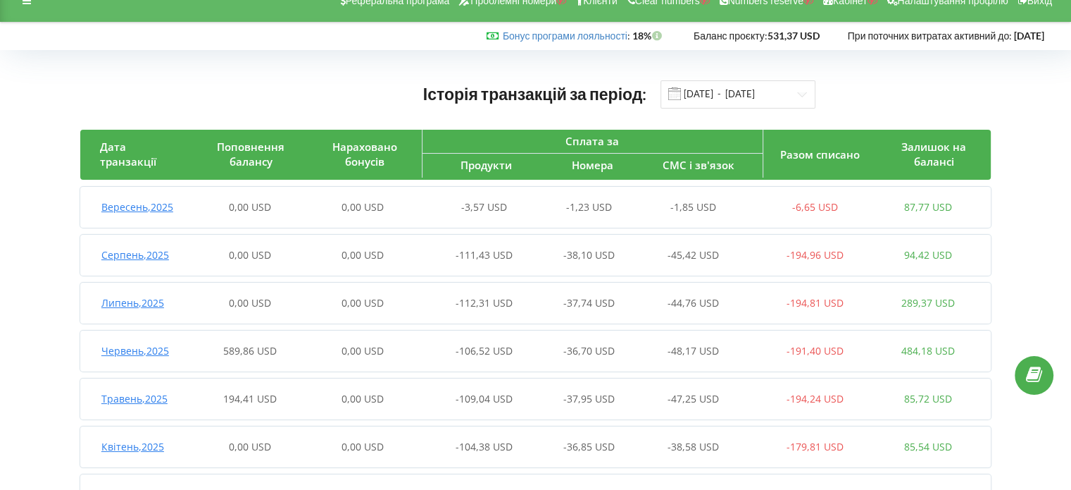
scroll to position [0, 0]
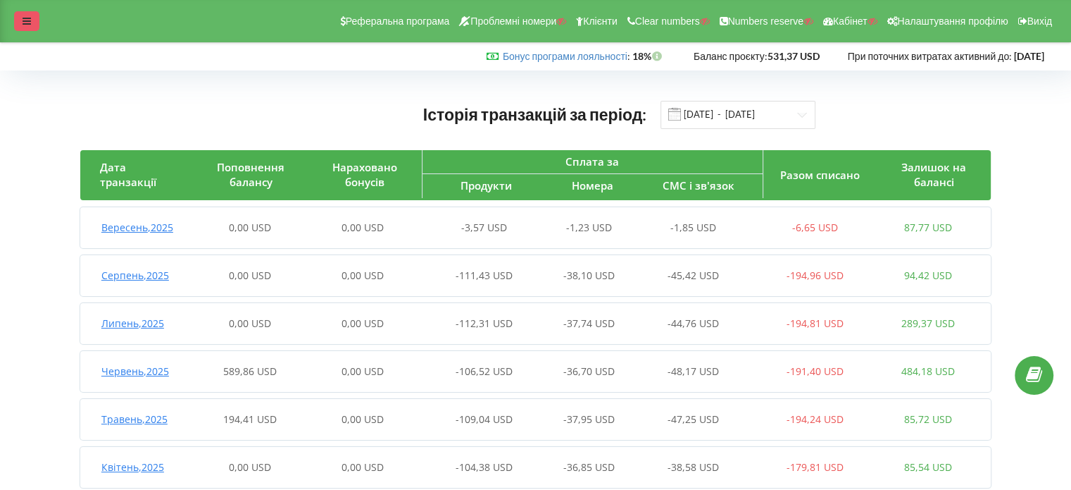
click at [27, 17] on icon at bounding box center [27, 21] width 8 height 10
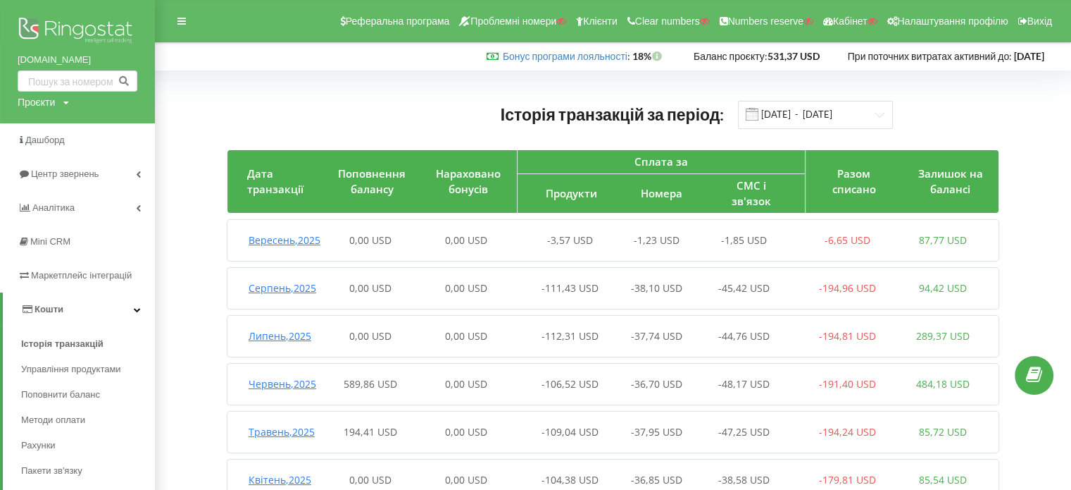
click at [45, 33] on img at bounding box center [78, 31] width 120 height 35
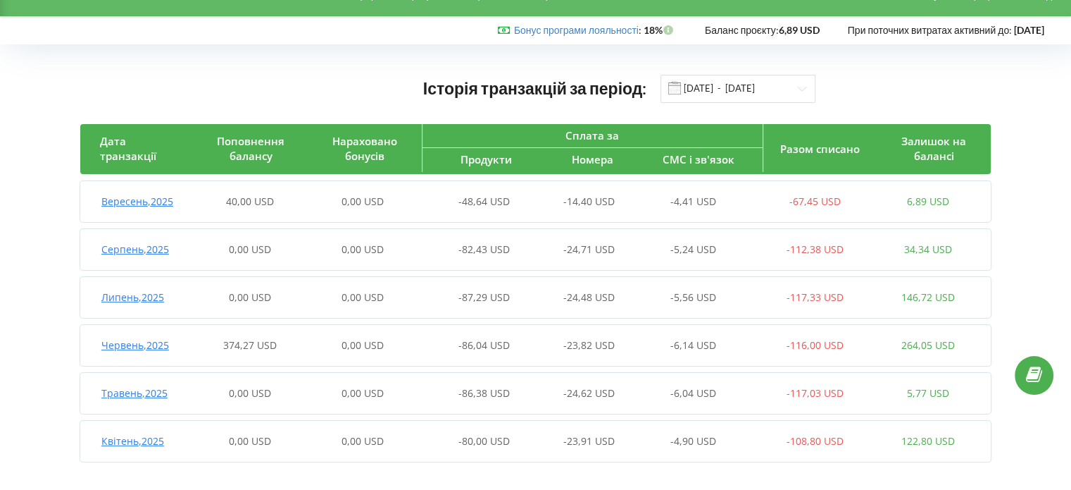
scroll to position [34, 0]
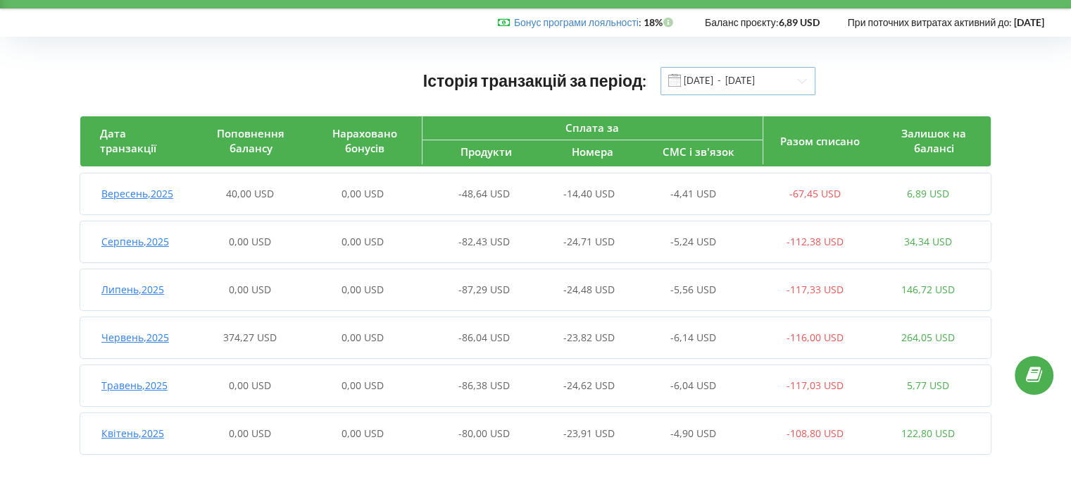
click at [769, 83] on input "[DATE] - [DATE]" at bounding box center [738, 81] width 155 height 28
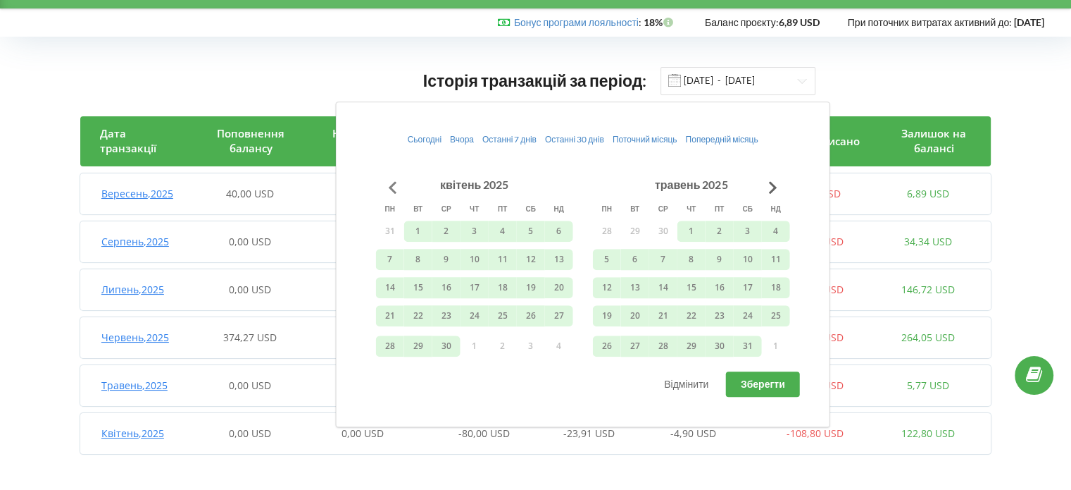
click at [397, 189] on button "Go to previous month" at bounding box center [393, 187] width 28 height 28
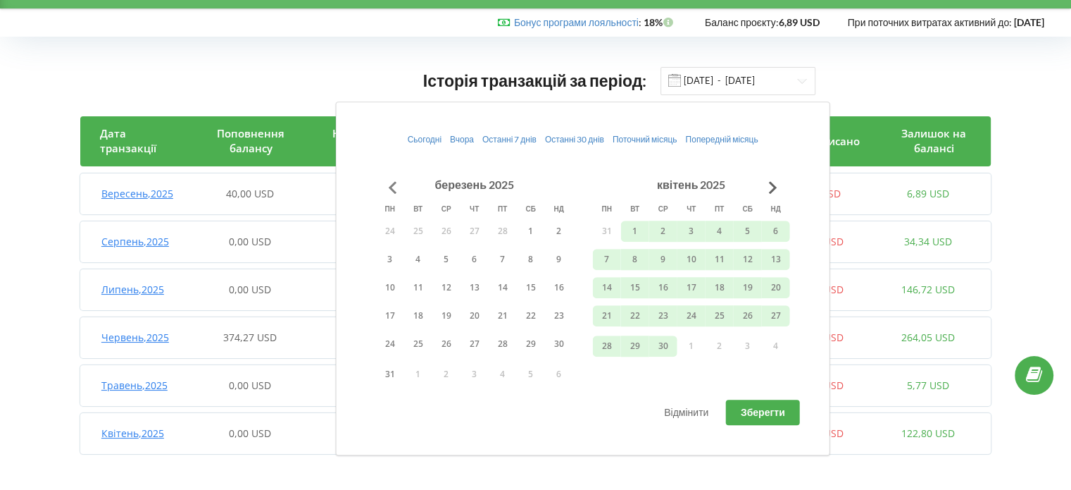
click at [397, 189] on button "Go to previous month" at bounding box center [393, 187] width 28 height 28
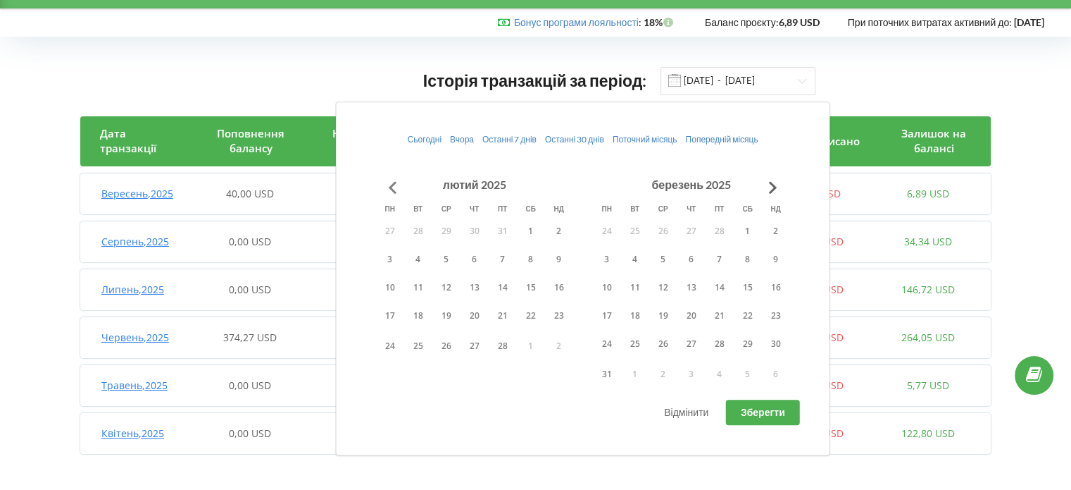
click at [397, 189] on button "Go to previous month" at bounding box center [393, 187] width 28 height 28
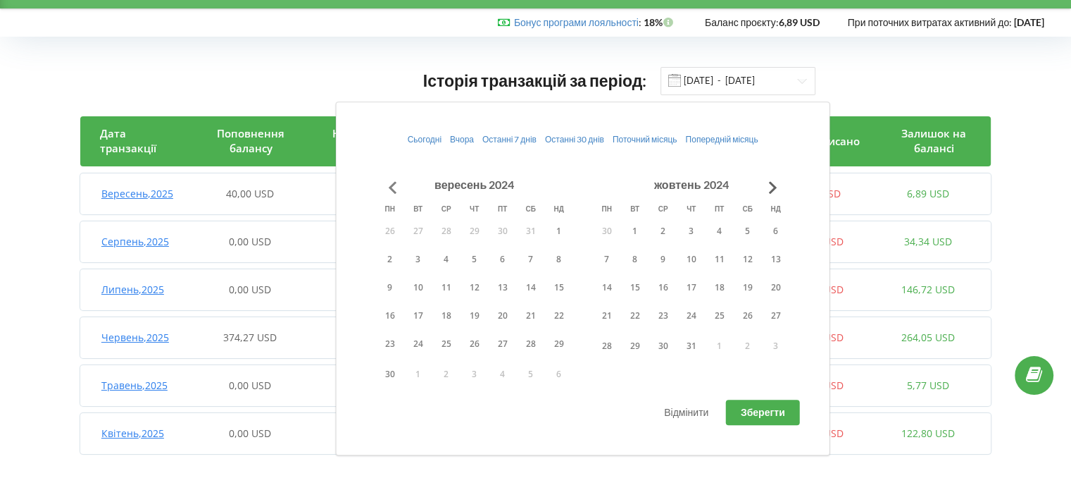
click at [397, 189] on button "Go to previous month" at bounding box center [393, 187] width 28 height 28
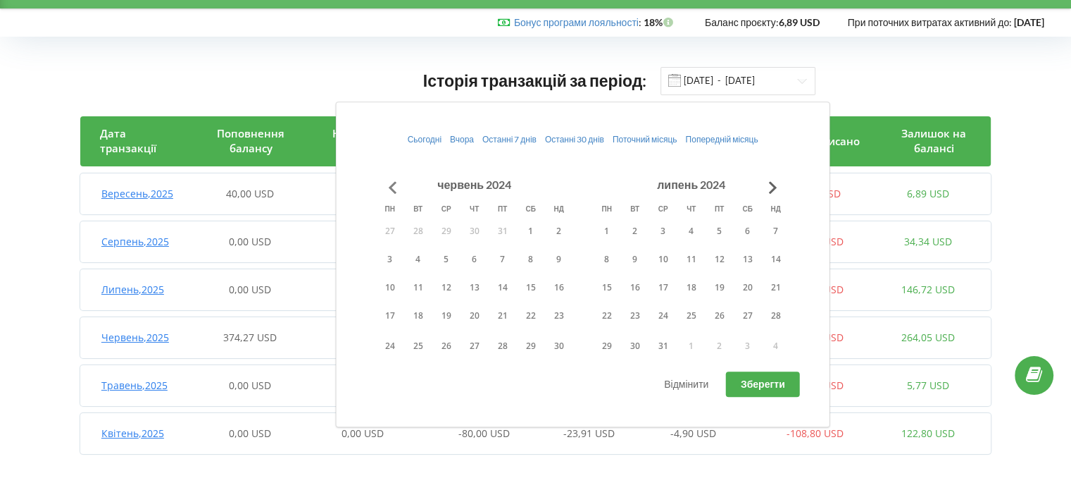
click at [397, 189] on button "Go to previous month" at bounding box center [393, 187] width 28 height 28
click at [390, 232] on button "1" at bounding box center [390, 230] width 28 height 21
click at [775, 192] on button "Go to next month" at bounding box center [773, 187] width 28 height 28
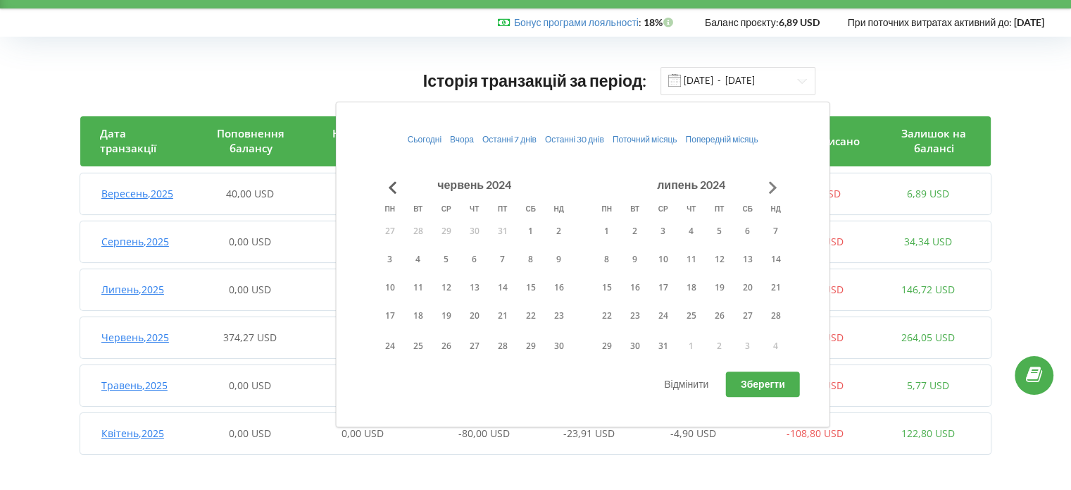
click at [775, 192] on button "Go to next month" at bounding box center [773, 187] width 28 height 28
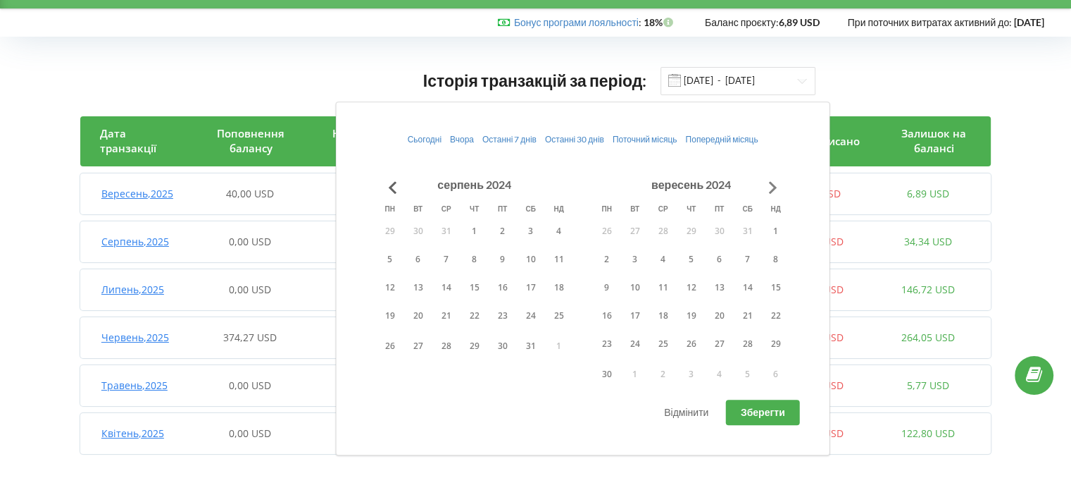
click at [775, 192] on button "Go to next month" at bounding box center [773, 187] width 28 height 28
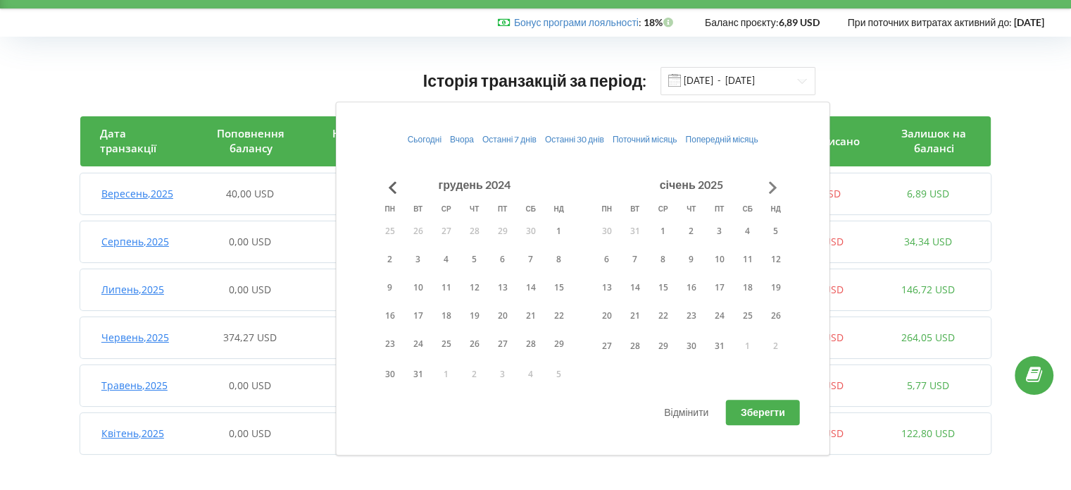
click at [775, 192] on button "Go to next month" at bounding box center [773, 187] width 28 height 28
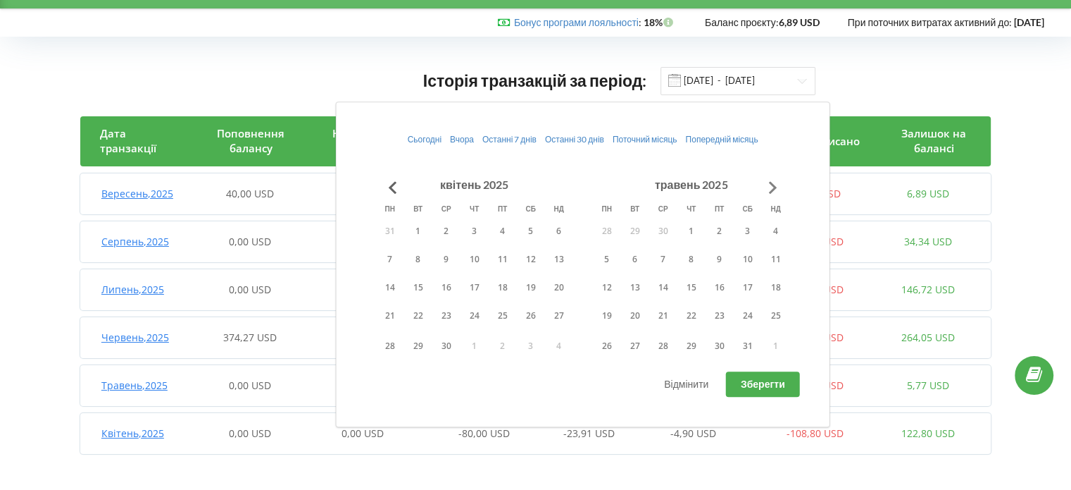
click at [775, 192] on button "Go to next month" at bounding box center [773, 187] width 28 height 28
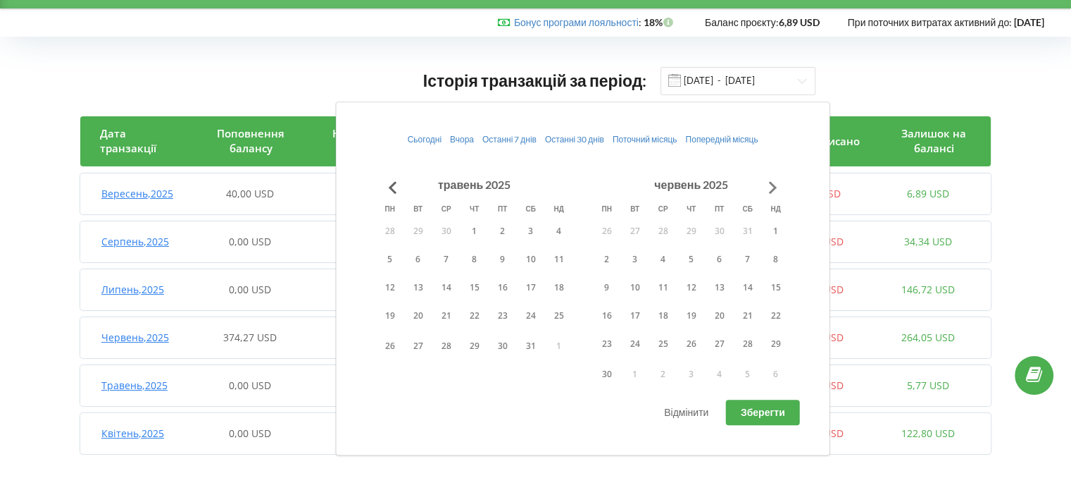
click at [775, 192] on button "Go to next month" at bounding box center [773, 187] width 28 height 28
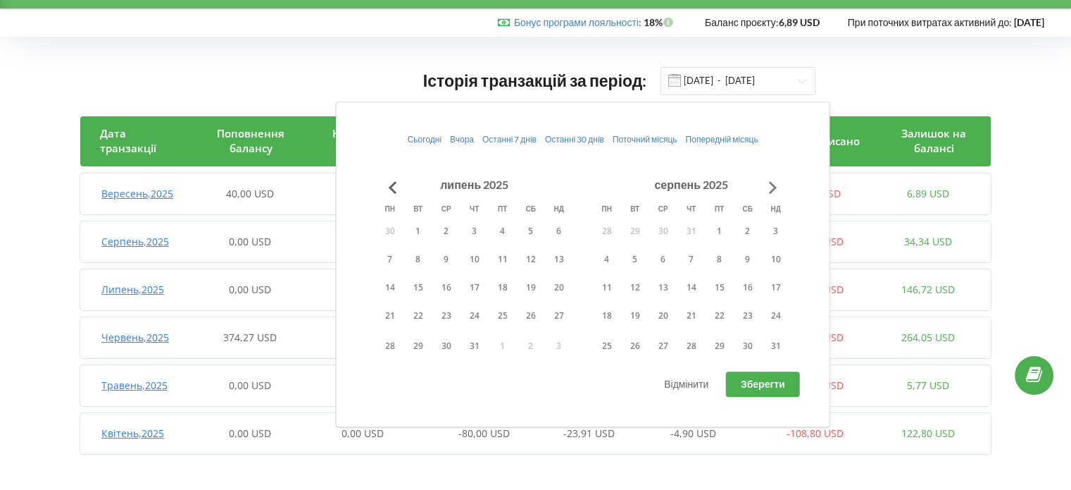
click at [775, 192] on button "Go to next month" at bounding box center [773, 187] width 28 height 28
click at [397, 228] on button "1" at bounding box center [390, 230] width 28 height 21
click at [788, 387] on button "Зберегти" at bounding box center [763, 383] width 74 height 25
type input "[DATE] - [DATE]"
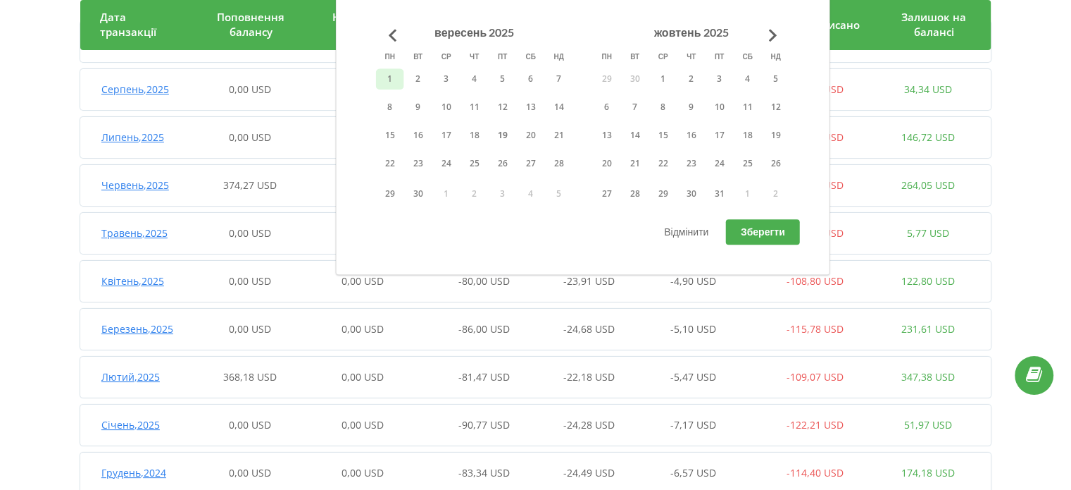
scroll to position [116, 0]
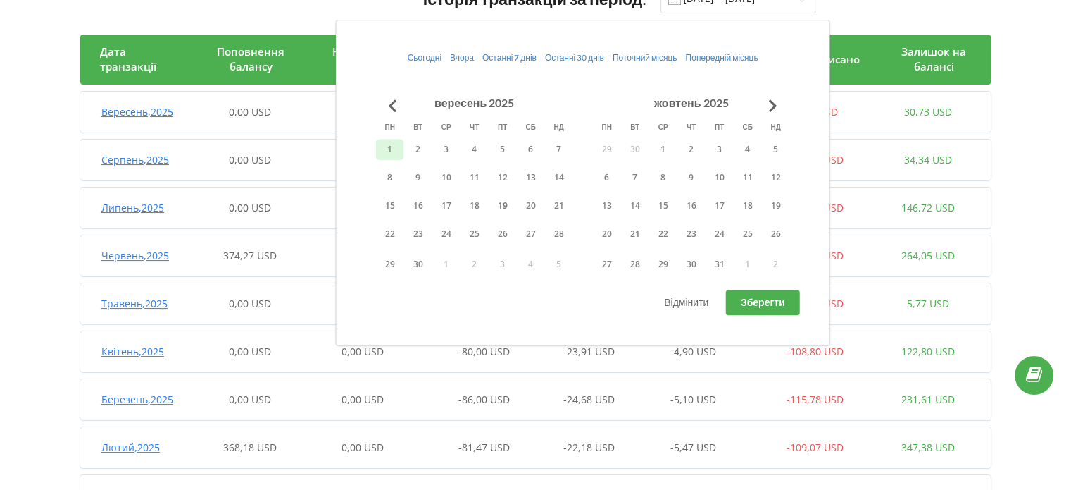
click at [34, 392] on div "Історія транзакцій за період: [DATE] - [DATE] Дата транзакції Поповнення баланс…" at bounding box center [536, 469] width 1042 height 999
